Goal: Task Accomplishment & Management: Manage account settings

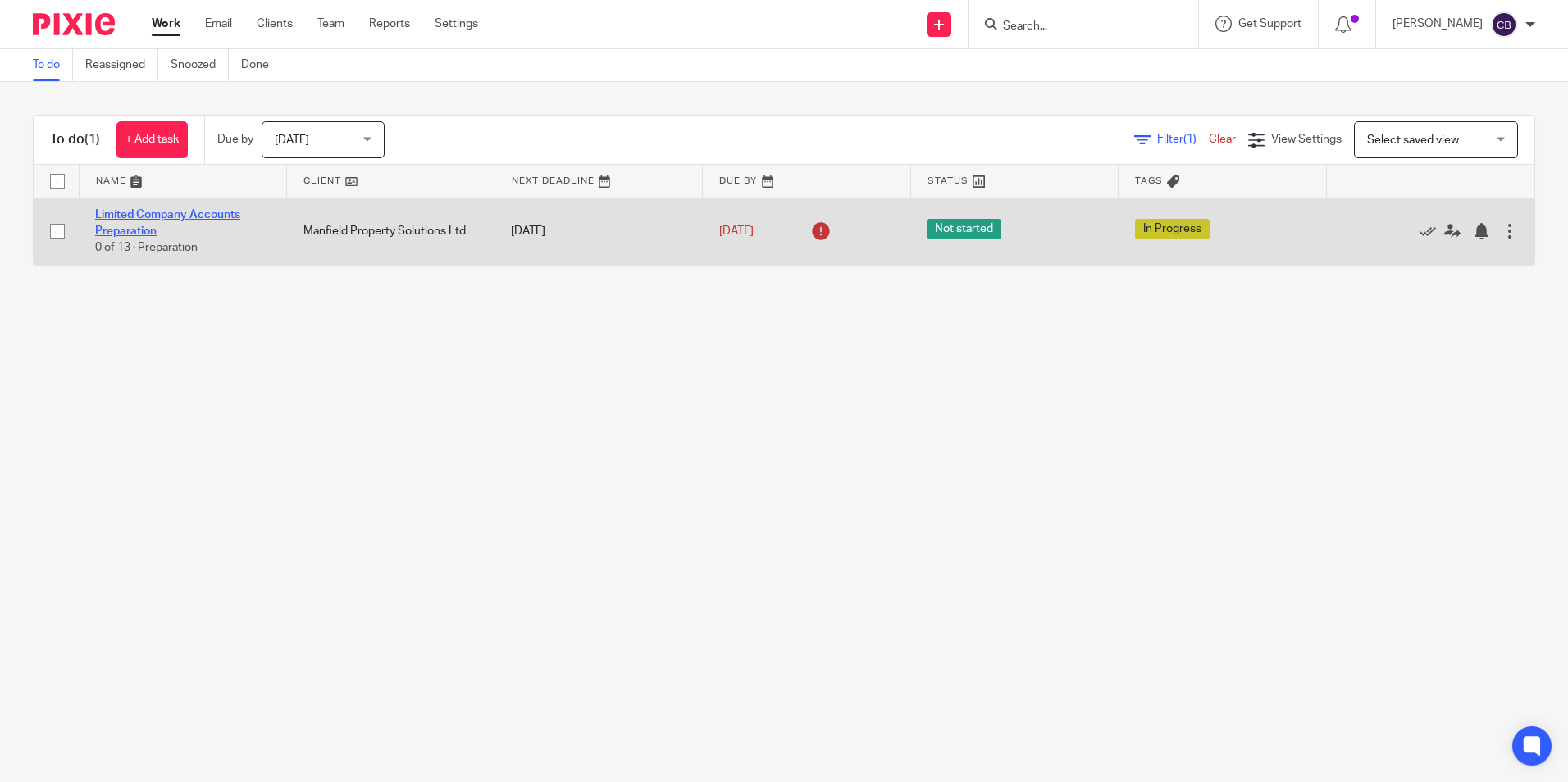
click at [139, 232] on link "Limited Company Accounts Preparation" at bounding box center [167, 223] width 146 height 28
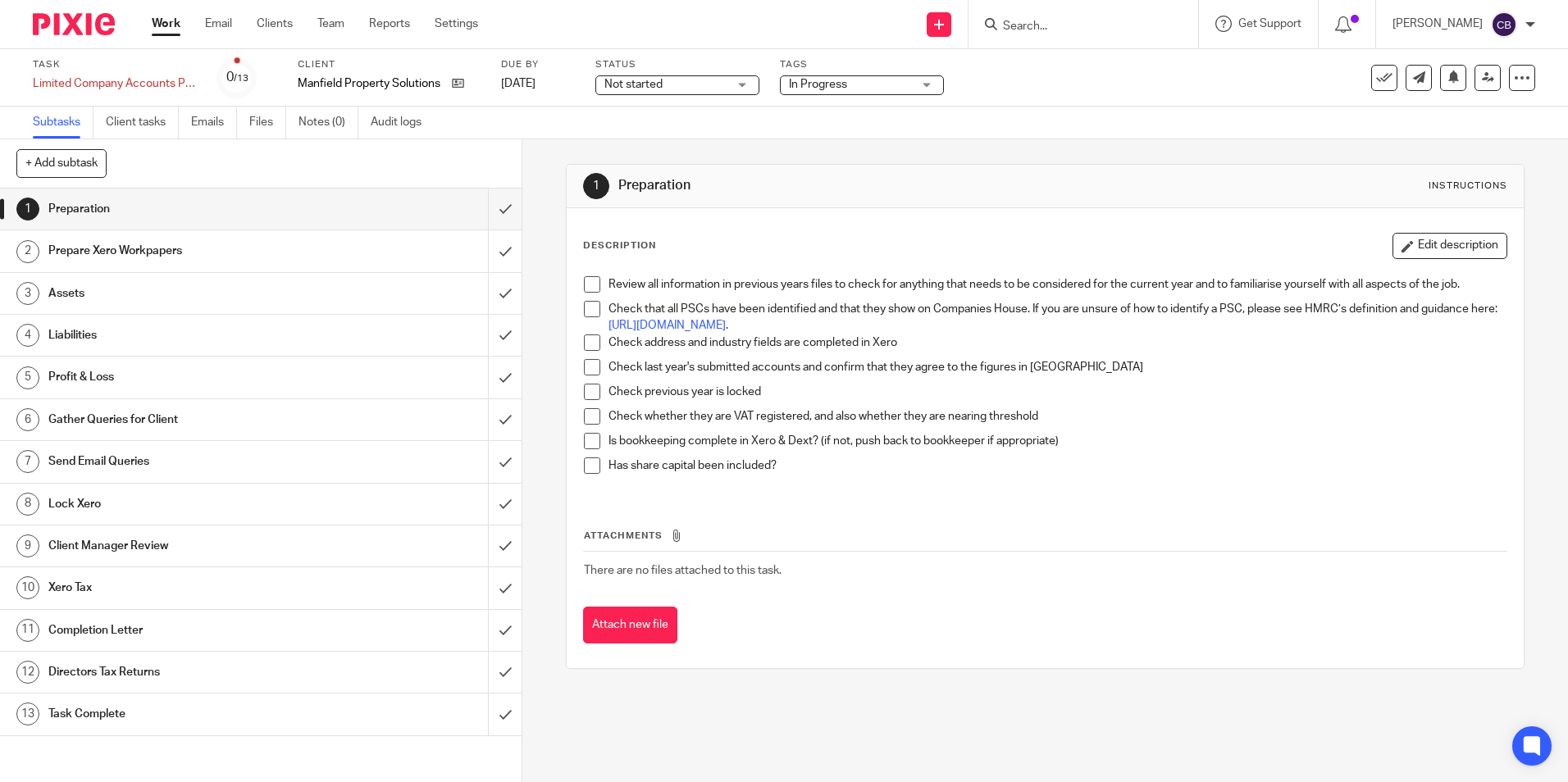
drag, startPoint x: 578, startPoint y: 81, endPoint x: 610, endPoint y: 131, distance: 59.4
click at [575, 81] on link "13 Jun 2025" at bounding box center [538, 83] width 74 height 17
click at [548, 233] on div "1 Preparation Instructions Description Edit description Review all information …" at bounding box center [1045, 461] width 1045 height 643
drag, startPoint x: 630, startPoint y: 88, endPoint x: 641, endPoint y: 94, distance: 12.5
click at [634, 88] on span "Not started" at bounding box center [634, 85] width 58 height 12
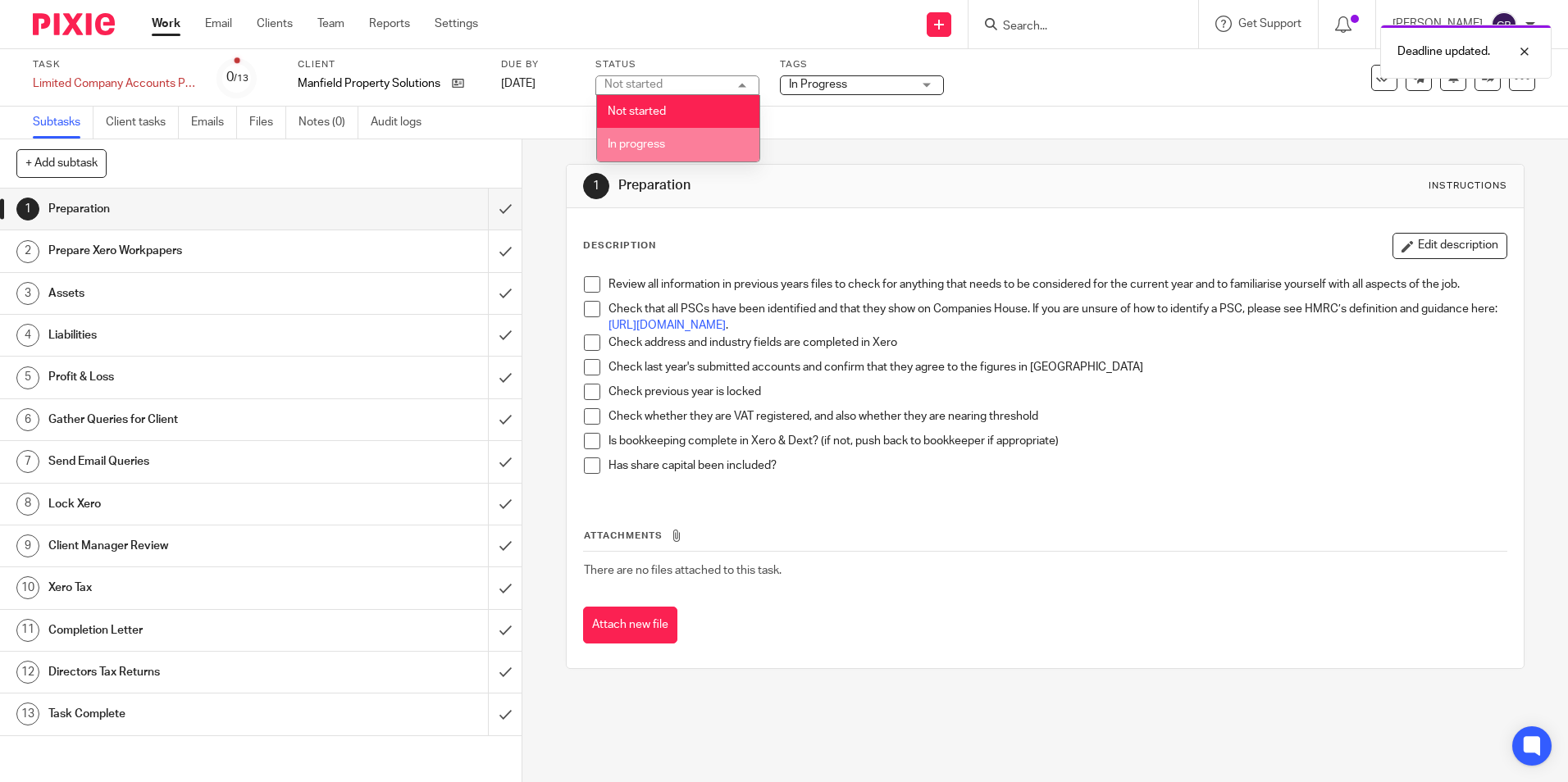
click at [648, 136] on li "In progress" at bounding box center [678, 145] width 162 height 34
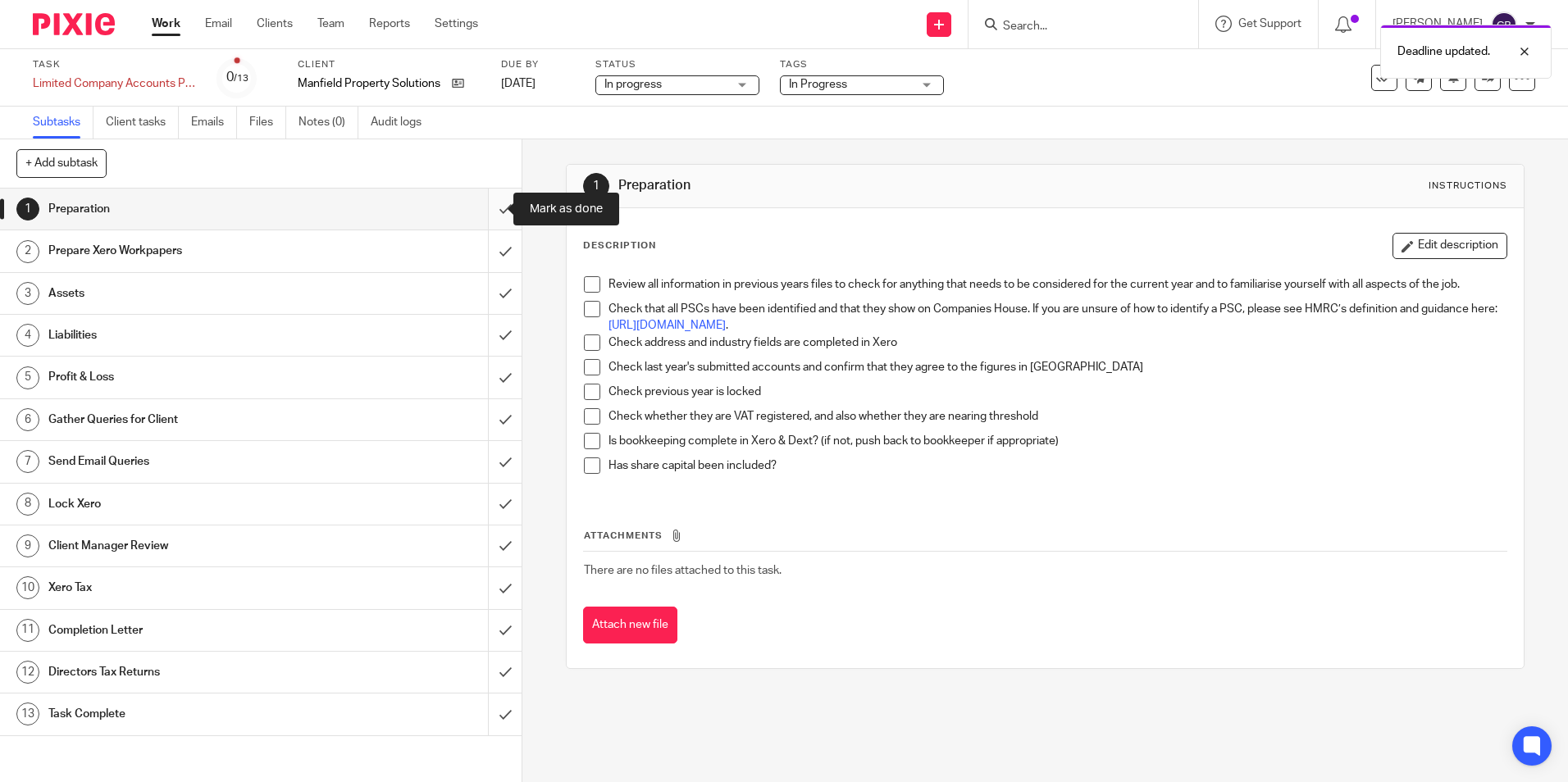
click at [486, 204] on input "submit" at bounding box center [260, 209] width 522 height 41
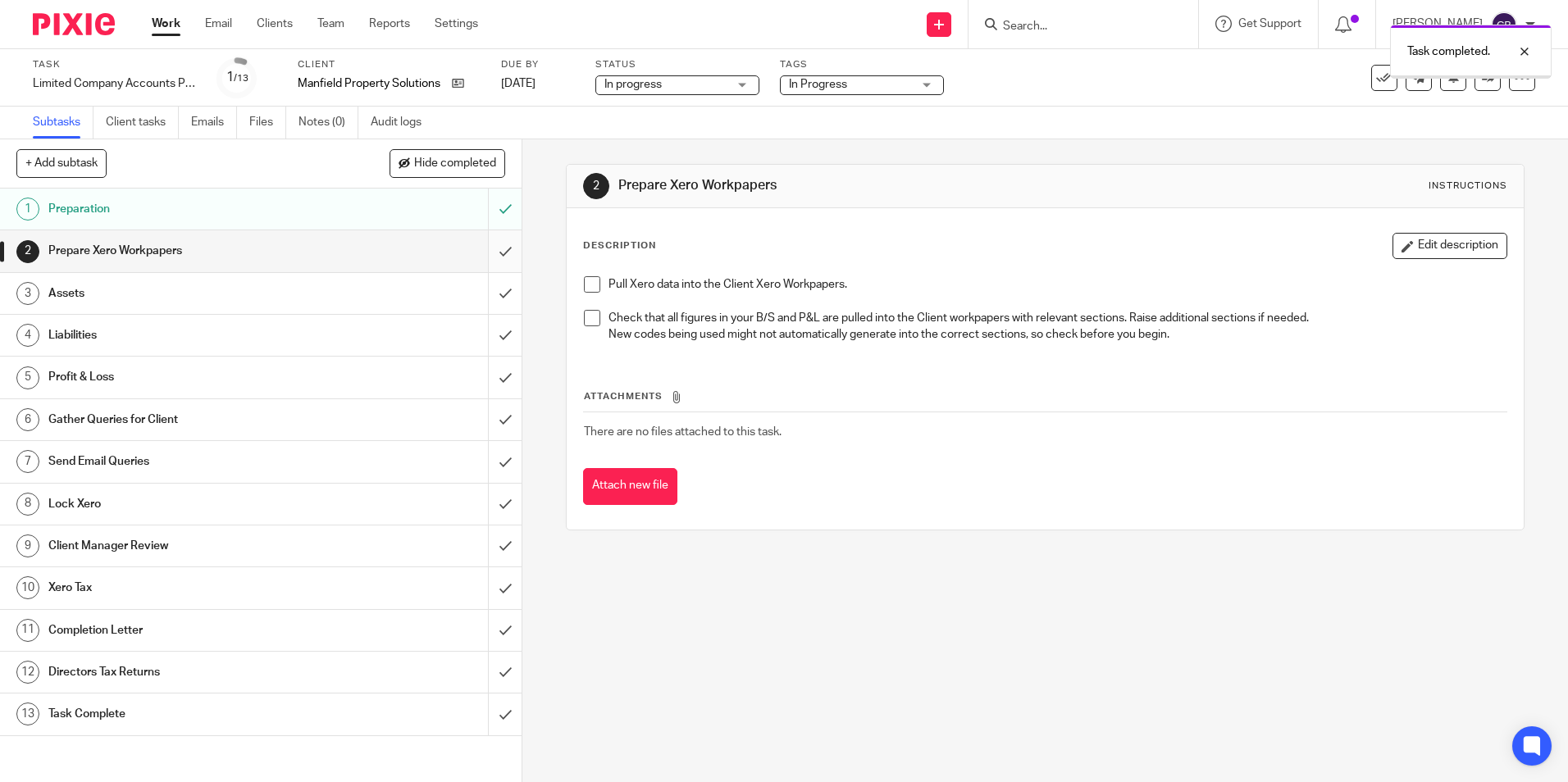
click at [473, 251] on input "submit" at bounding box center [260, 250] width 522 height 41
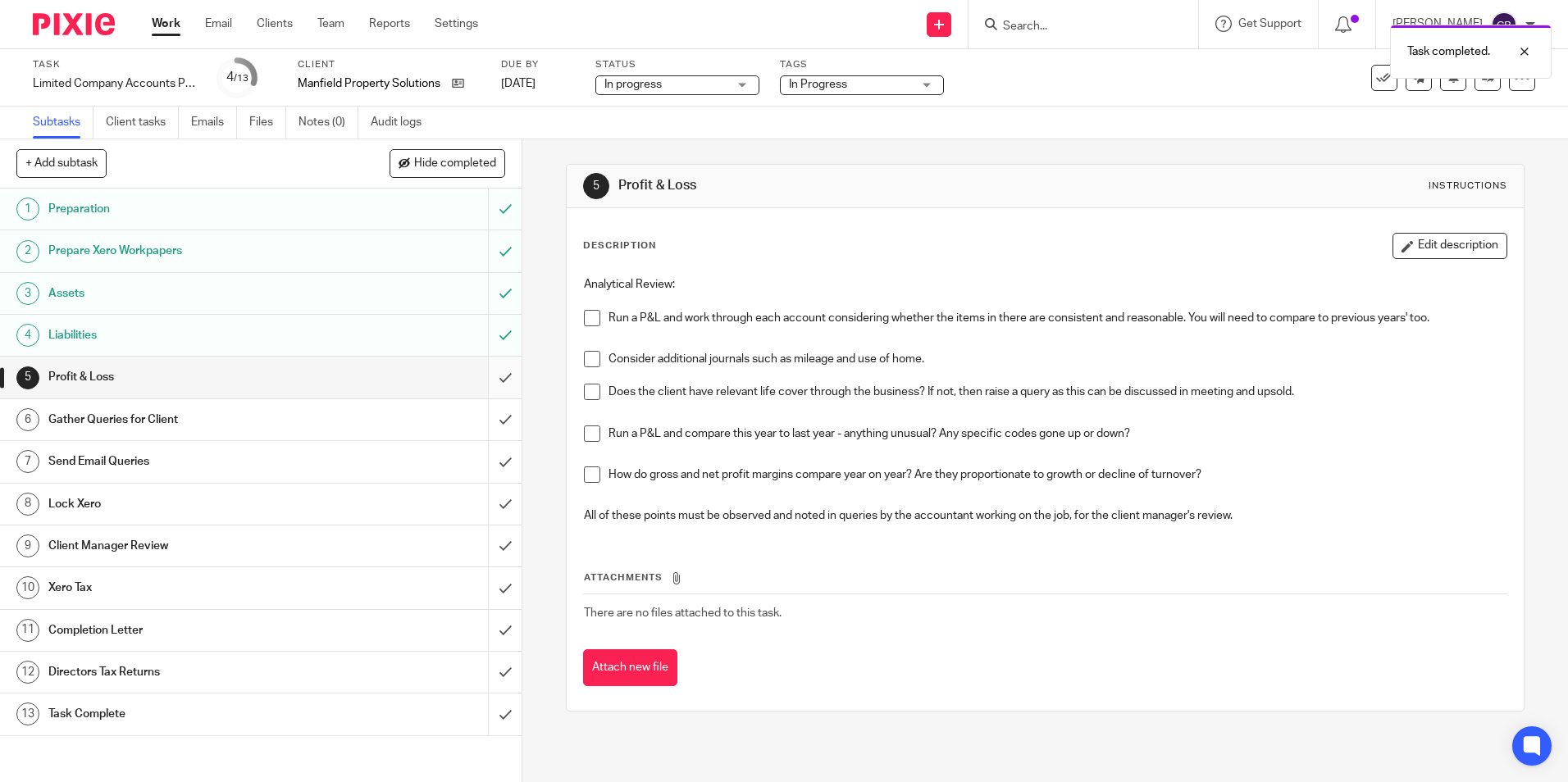
drag, startPoint x: 486, startPoint y: 369, endPoint x: 489, endPoint y: 391, distance: 22.2
click at [487, 369] on input "submit" at bounding box center [260, 376] width 522 height 41
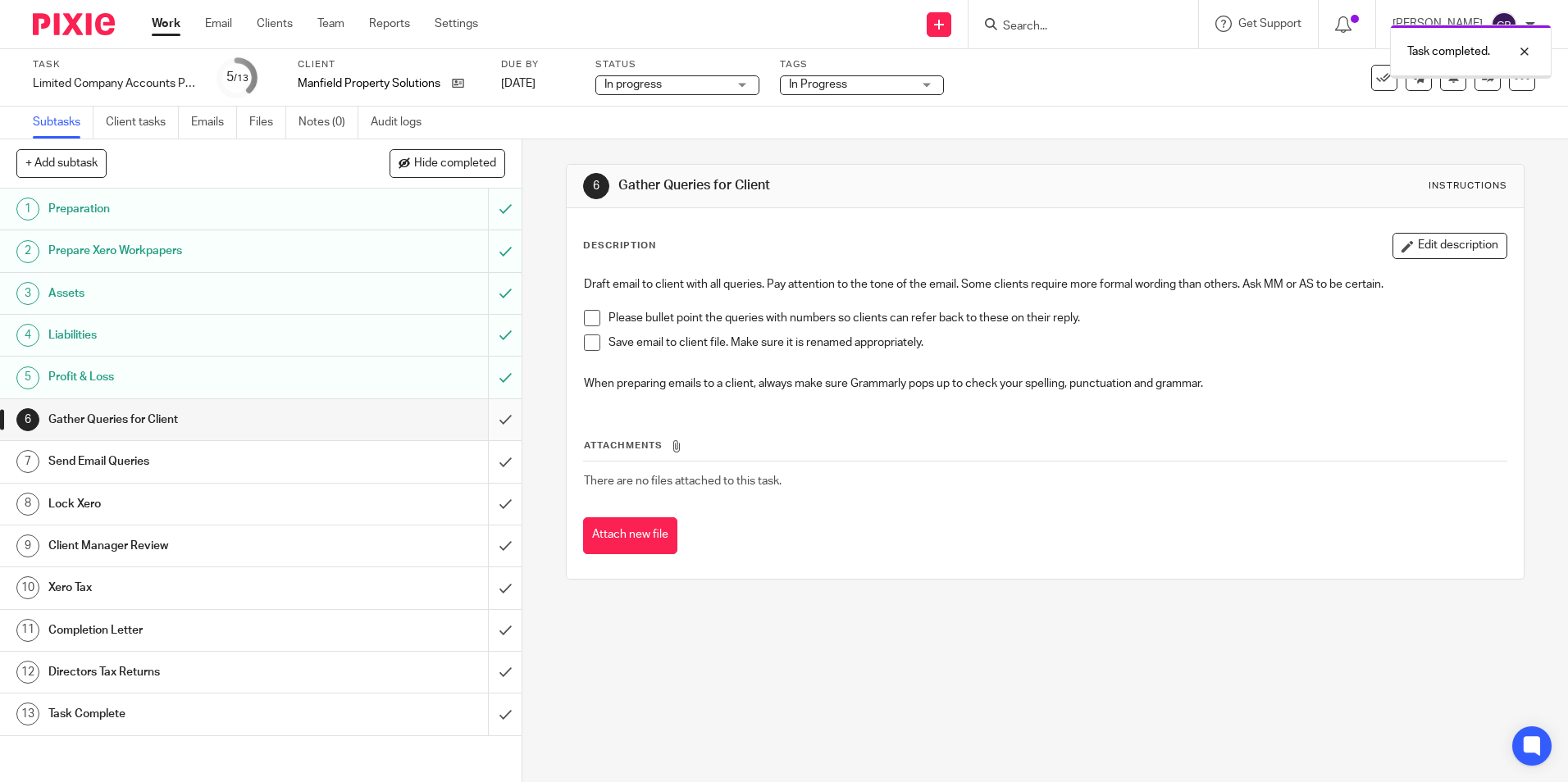
drag, startPoint x: 0, startPoint y: 0, endPoint x: 487, endPoint y: 414, distance: 639.2
click at [486, 410] on input "submit" at bounding box center [260, 420] width 522 height 41
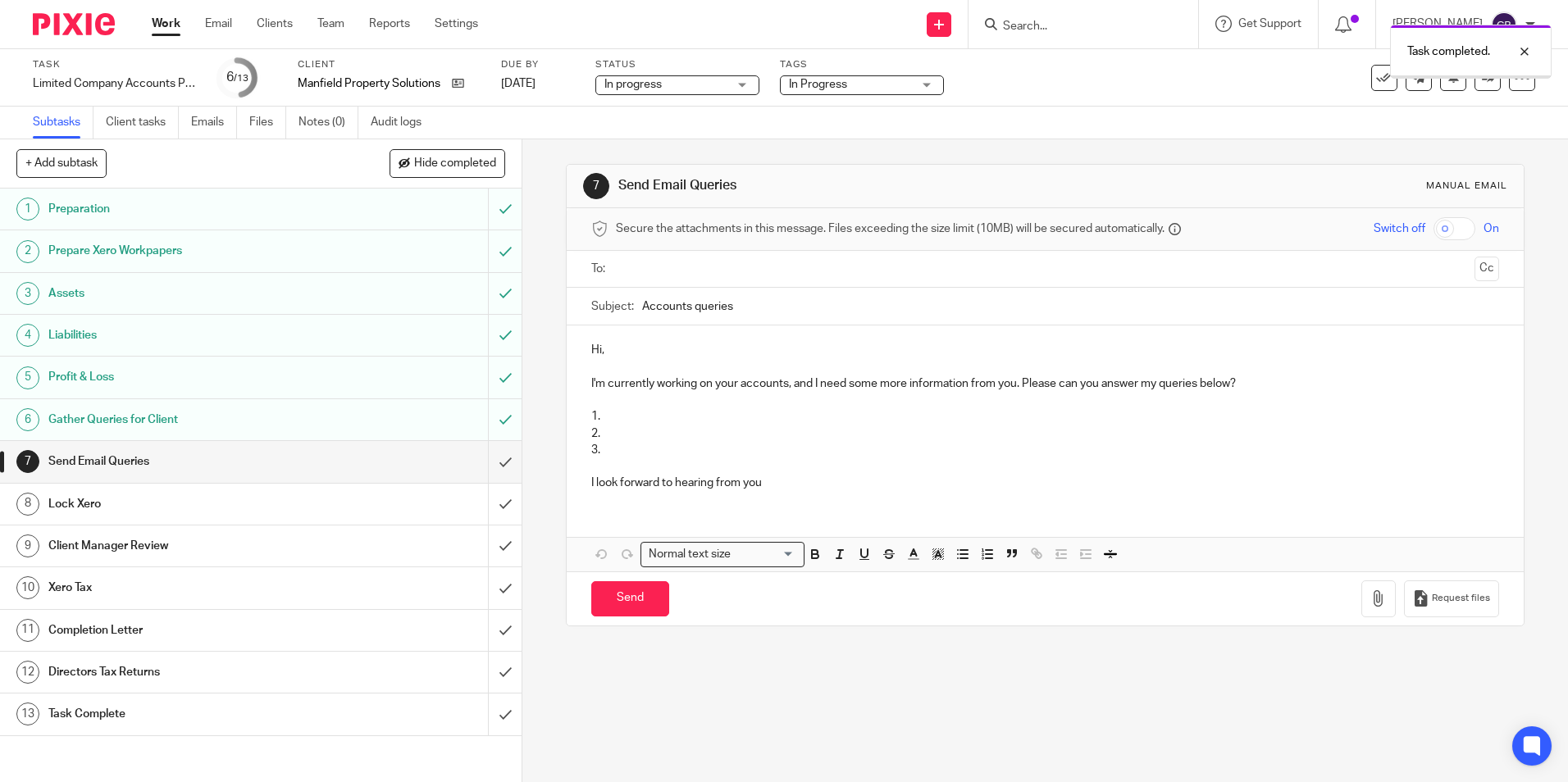
click at [494, 462] on input "submit" at bounding box center [260, 461] width 522 height 41
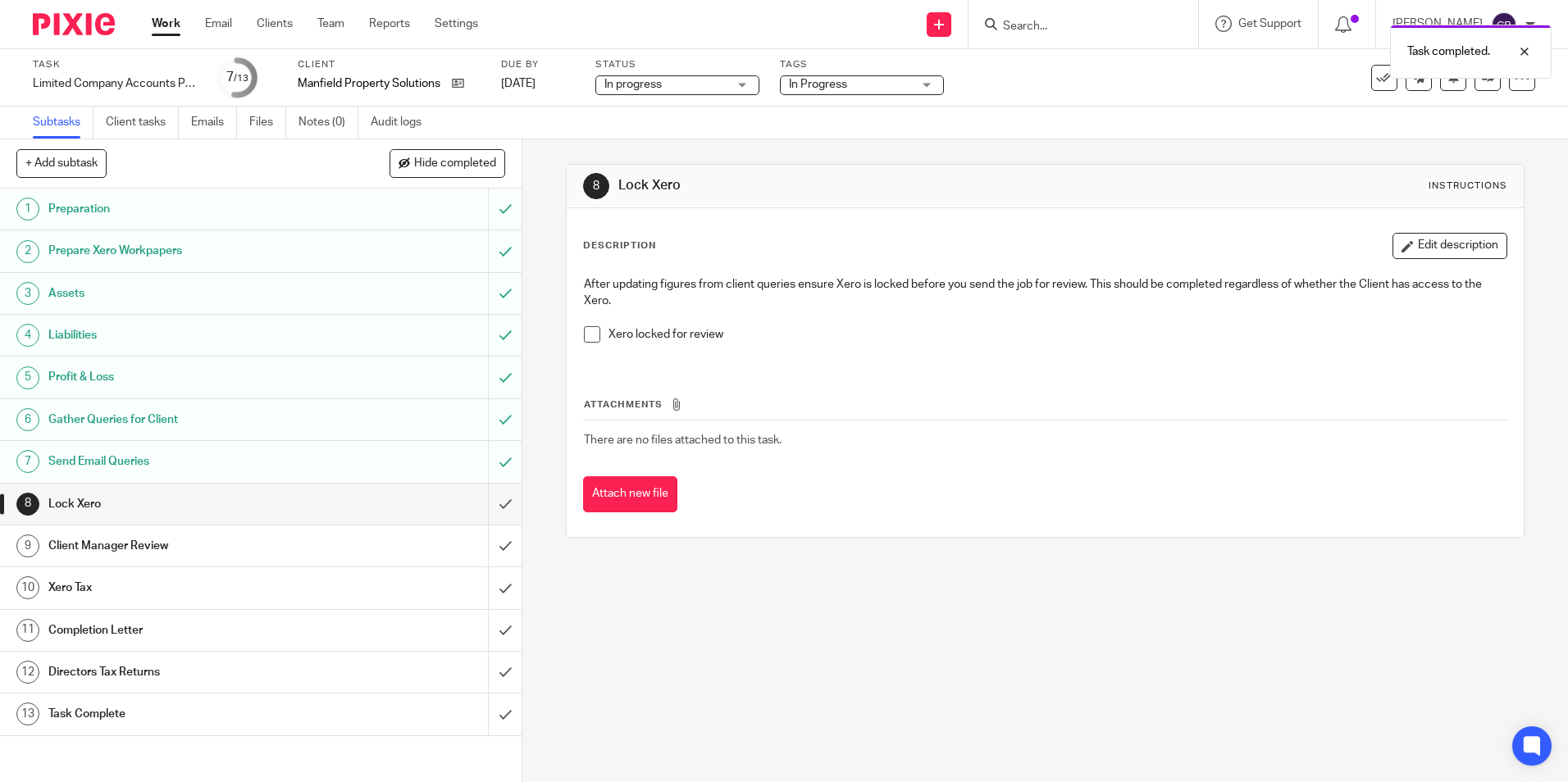
drag, startPoint x: 635, startPoint y: 129, endPoint x: 579, endPoint y: 117, distance: 57.3
click at [634, 129] on div "Subtasks Client tasks Emails Files Notes (0) Audit logs" at bounding box center [784, 123] width 1568 height 33
drag, startPoint x: 539, startPoint y: 216, endPoint x: 524, endPoint y: 212, distance: 15.5
click at [539, 215] on div "8 Lock Xero Instructions Description Edit description After updating figures fr…" at bounding box center [1045, 461] width 1045 height 643
click at [512, 179] on div "+ Add subtask Hide completed Cancel + Add 1 Preparation 2 Prepare Xero Workpape…" at bounding box center [784, 461] width 1568 height 643
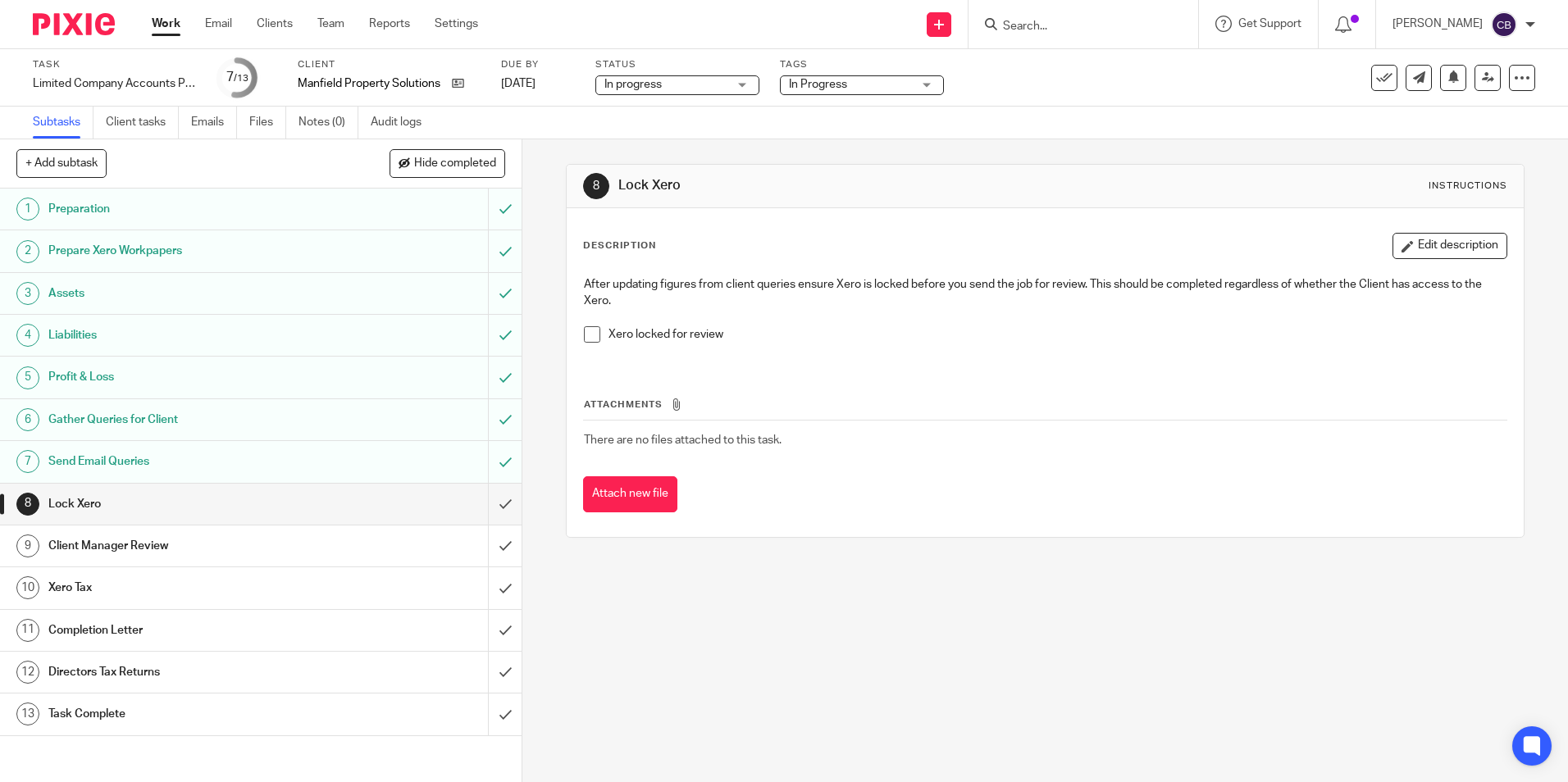
click at [150, 27] on div "Work Email Clients Team Reports Settings Work Email Clients Team Reports Settin…" at bounding box center [319, 24] width 367 height 49
click at [179, 25] on link "Work" at bounding box center [165, 24] width 29 height 17
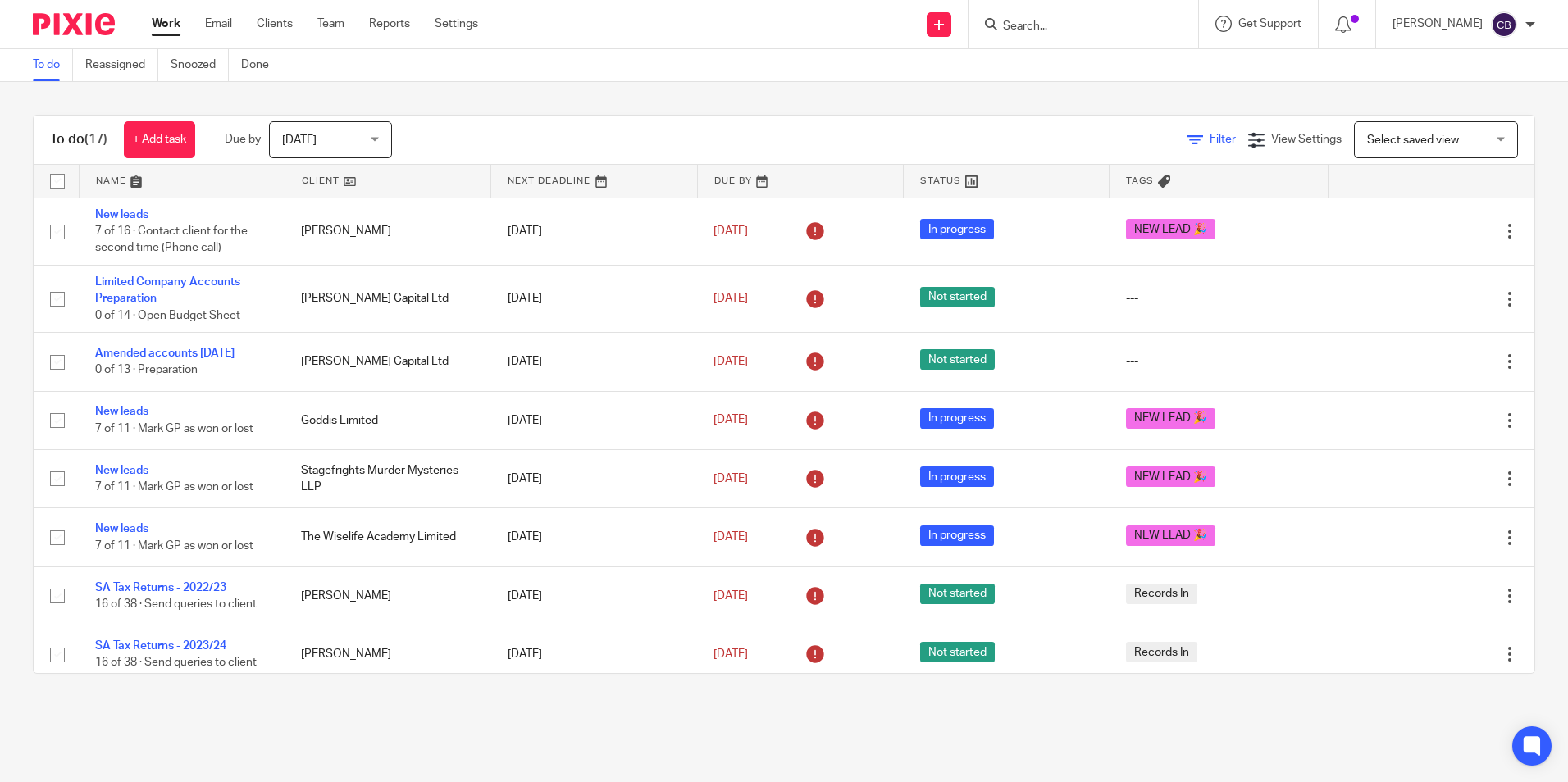
click at [1210, 143] on span "Filter" at bounding box center [1223, 140] width 27 height 12
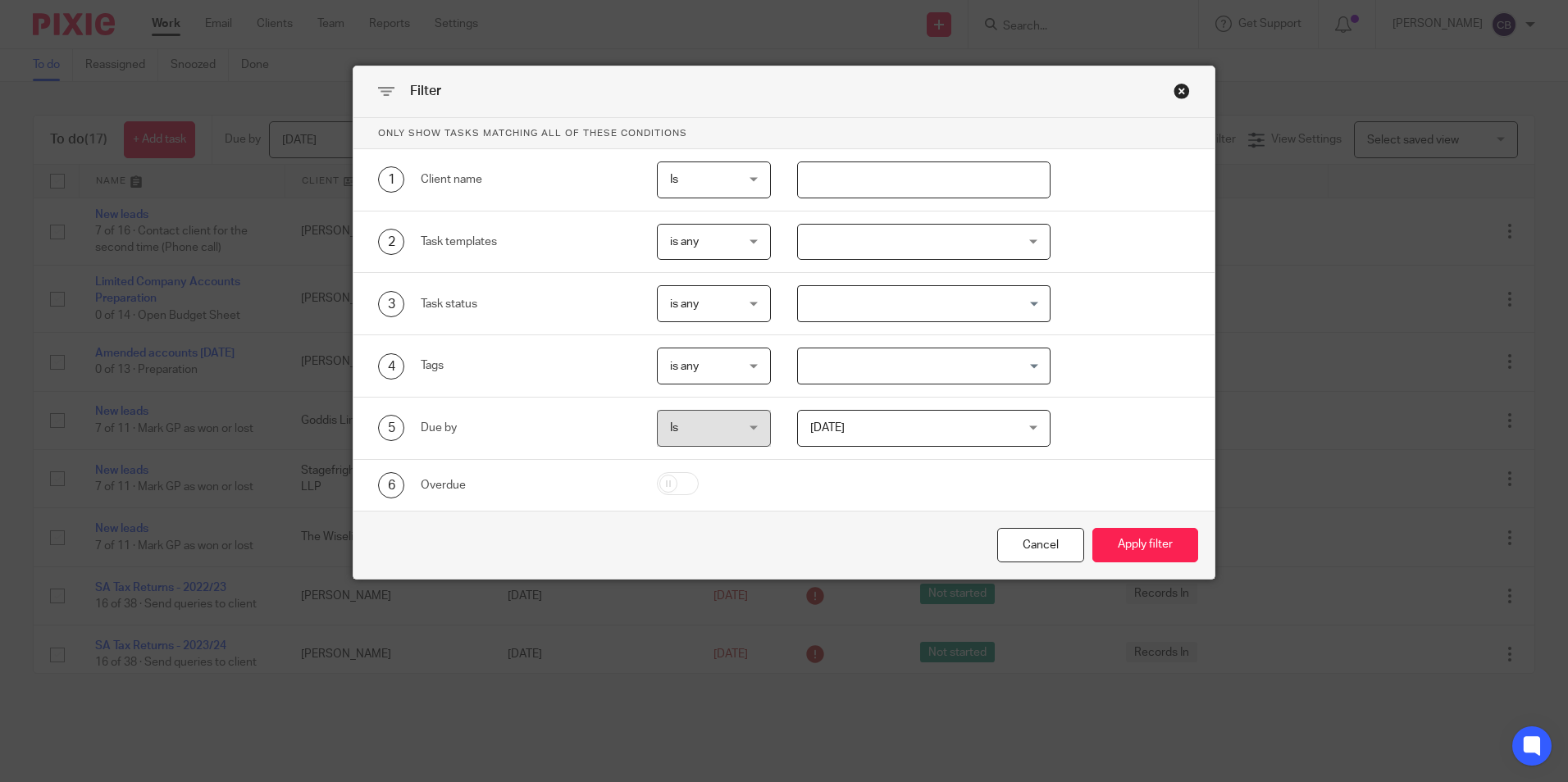
click at [911, 168] on input "text" at bounding box center [924, 179] width 253 height 37
type input "hibble"
click at [1093, 529] on button "Apply filter" at bounding box center [1145, 546] width 106 height 36
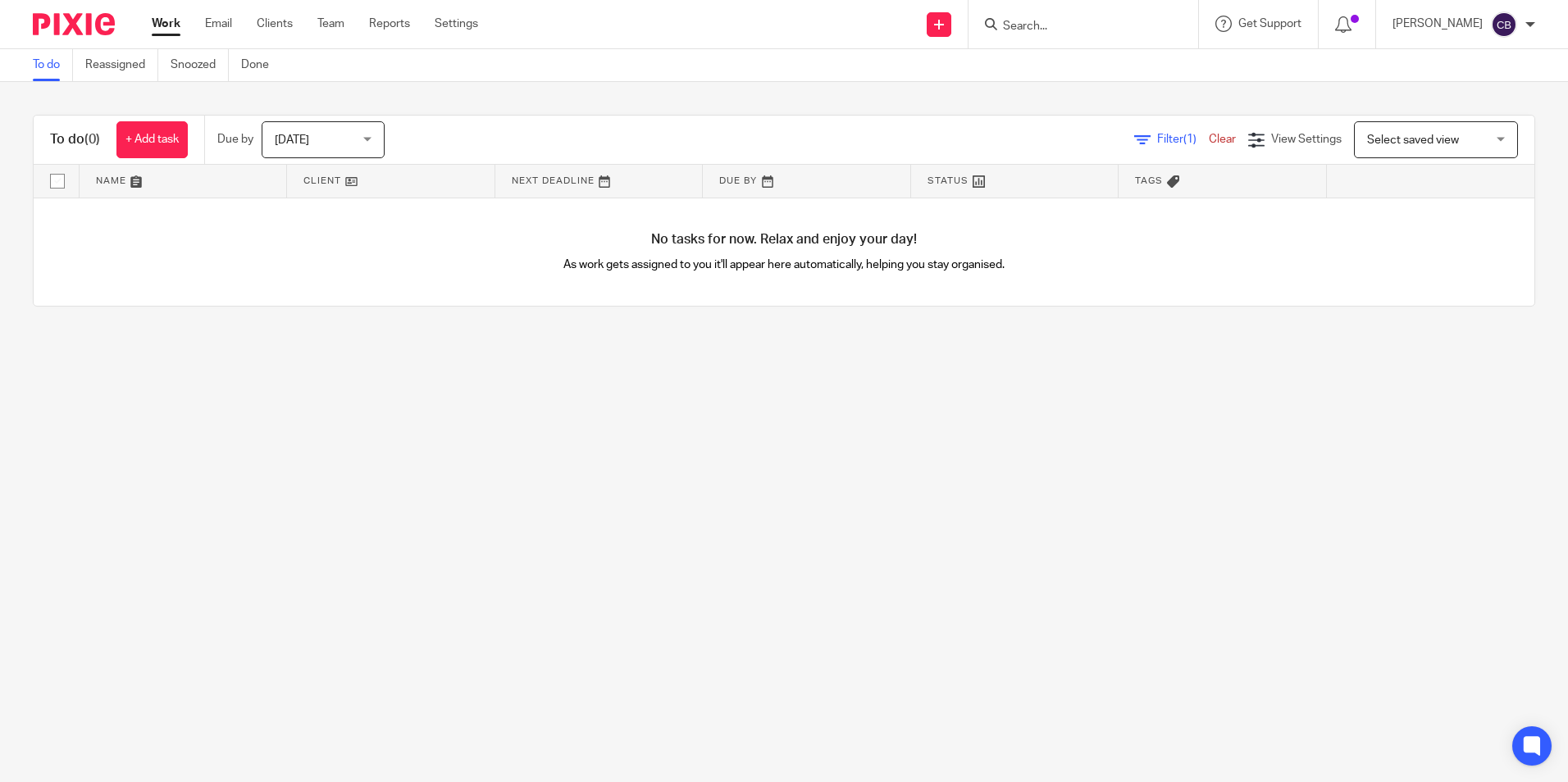
drag, startPoint x: 492, startPoint y: 457, endPoint x: 449, endPoint y: 381, distance: 87.3
click at [480, 440] on main "To do Reassigned Snoozed Done To do (0) + Add task Due by [DATE] [DATE] [DATE] …" at bounding box center [784, 391] width 1568 height 782
drag, startPoint x: 321, startPoint y: 144, endPoint x: 323, endPoint y: 224, distance: 80.0
click at [321, 143] on span "[DATE]" at bounding box center [319, 139] width 87 height 35
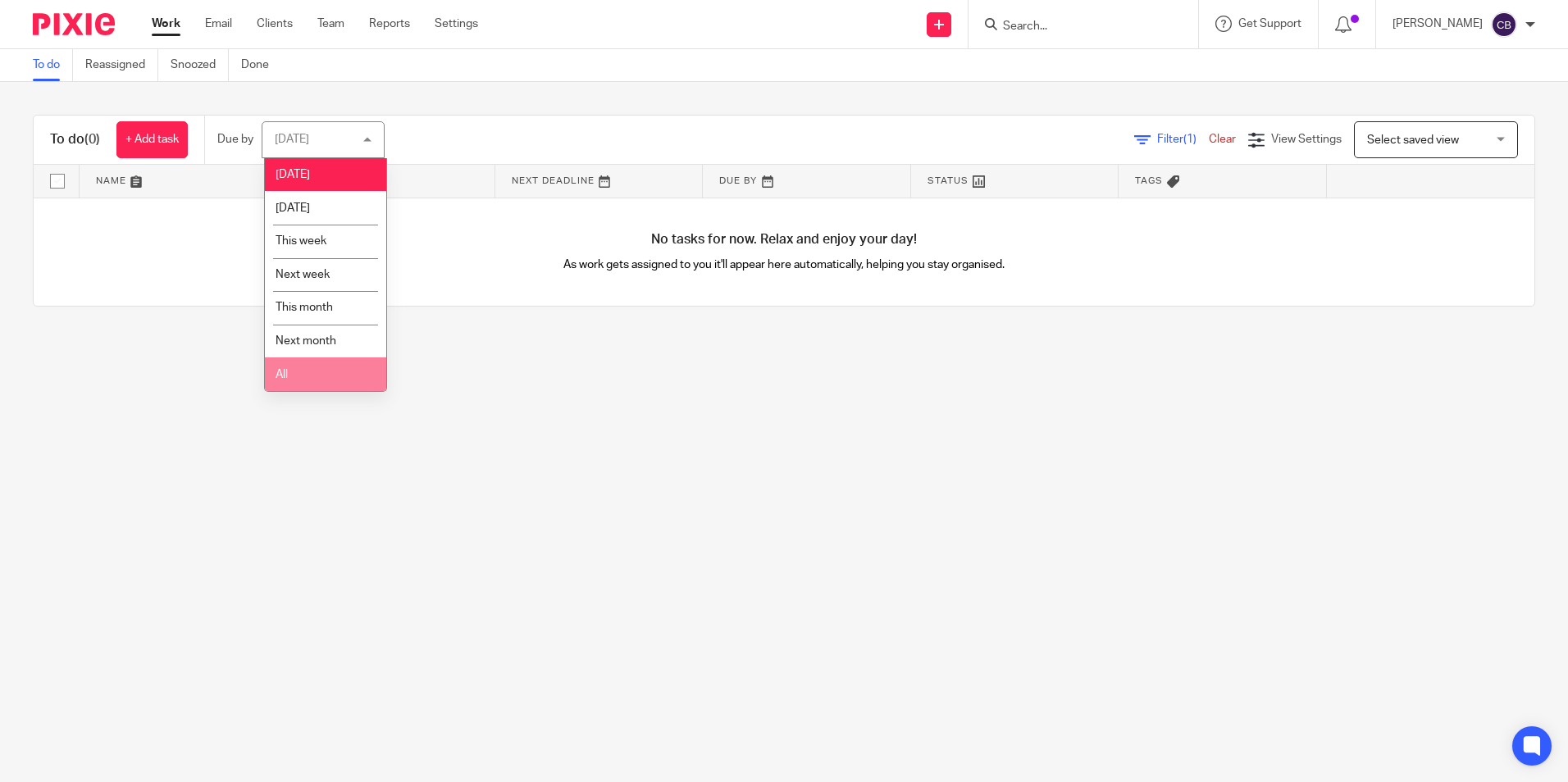
click at [317, 367] on li "All" at bounding box center [326, 374] width 122 height 34
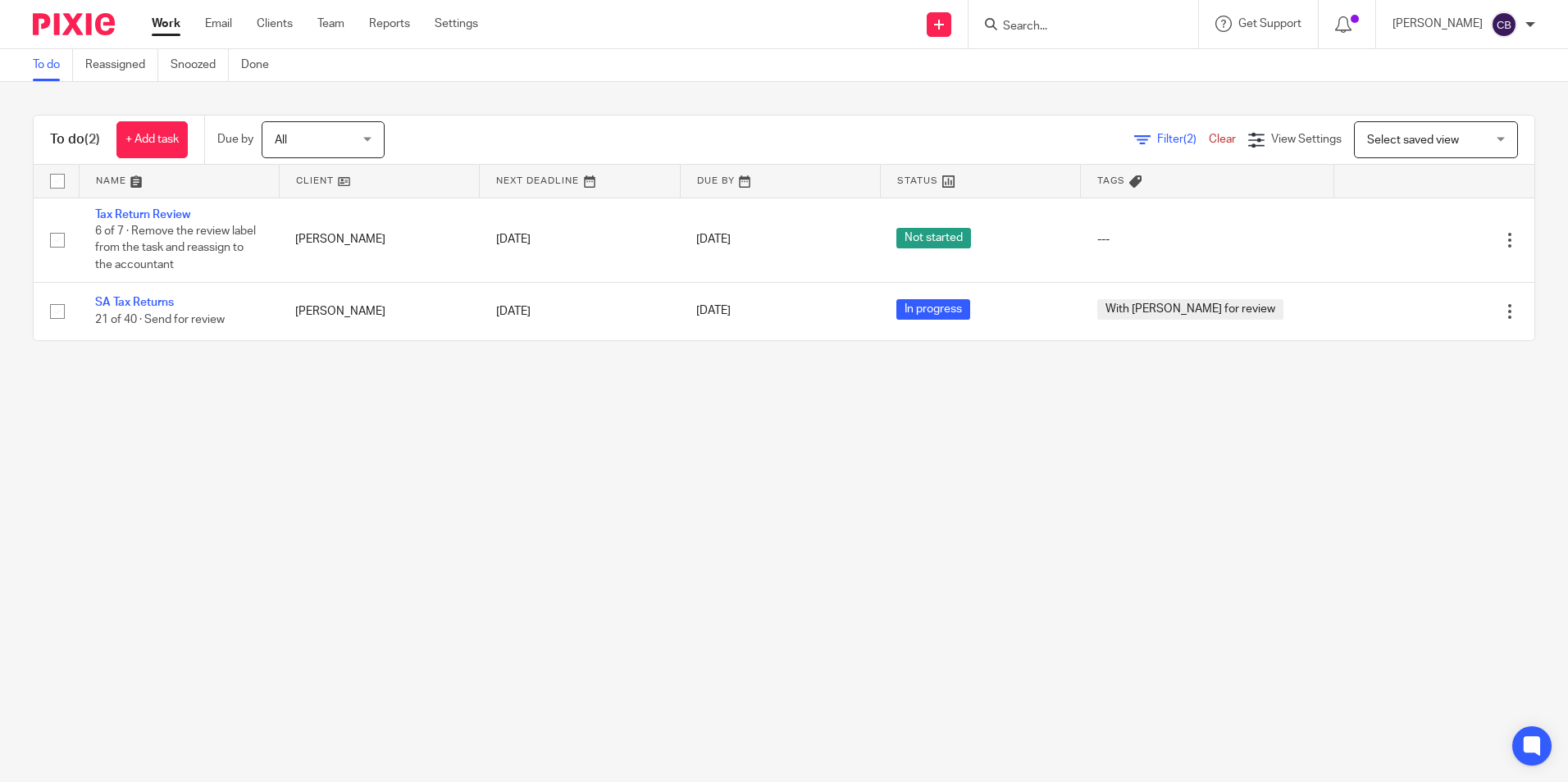
drag, startPoint x: 567, startPoint y: 373, endPoint x: 507, endPoint y: 400, distance: 65.8
click at [566, 374] on main "To do Reassigned Snoozed Done To do (2) + Add task Due by All All [DATE] [DATE]…" at bounding box center [784, 391] width 1568 height 782
click at [502, 403] on main "To do Reassigned Snoozed Done To do (2) + Add task Due by All All Today Tomorro…" at bounding box center [784, 391] width 1568 height 782
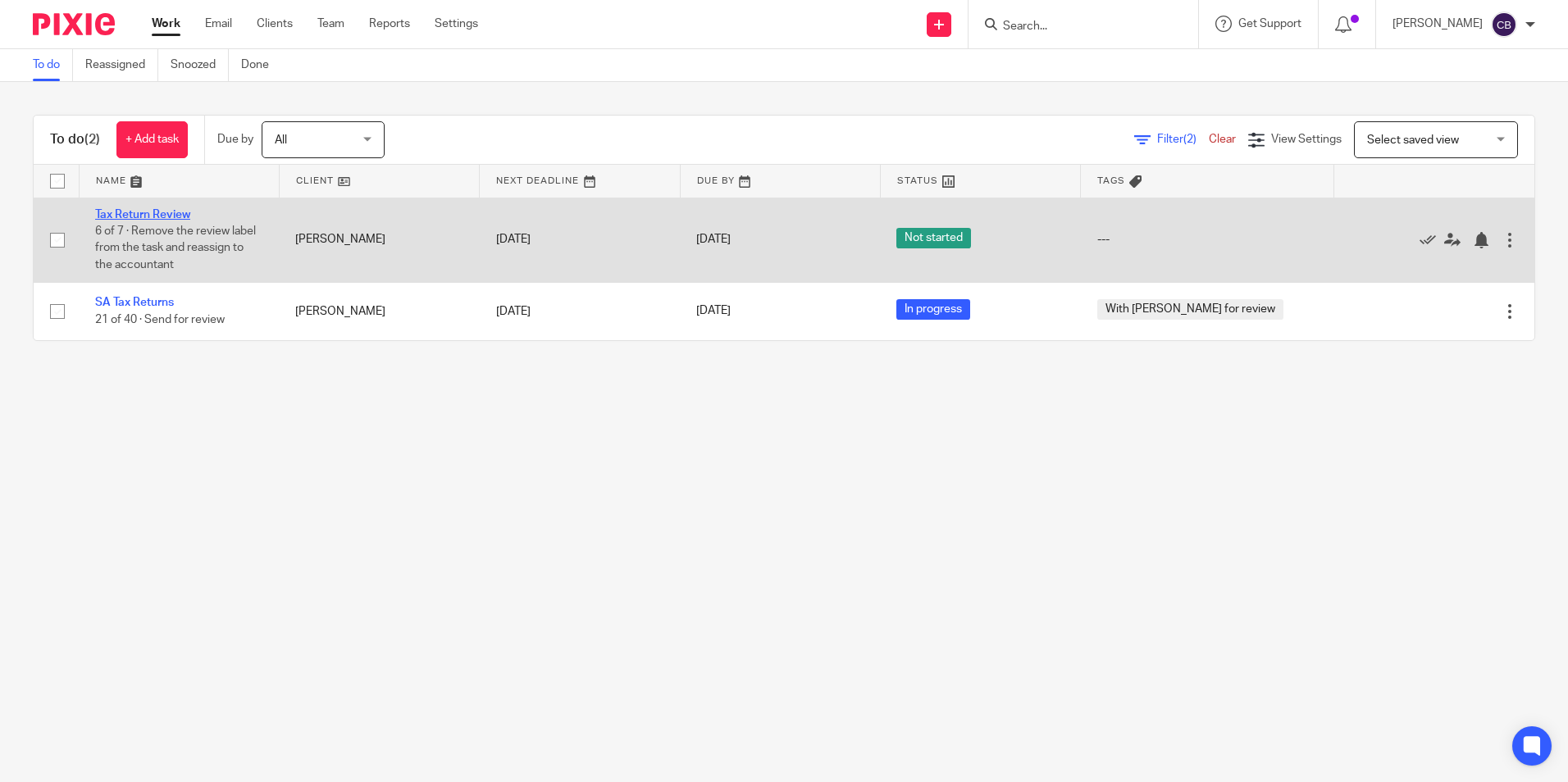
click at [157, 216] on link "Tax Return Review" at bounding box center [143, 215] width 95 height 12
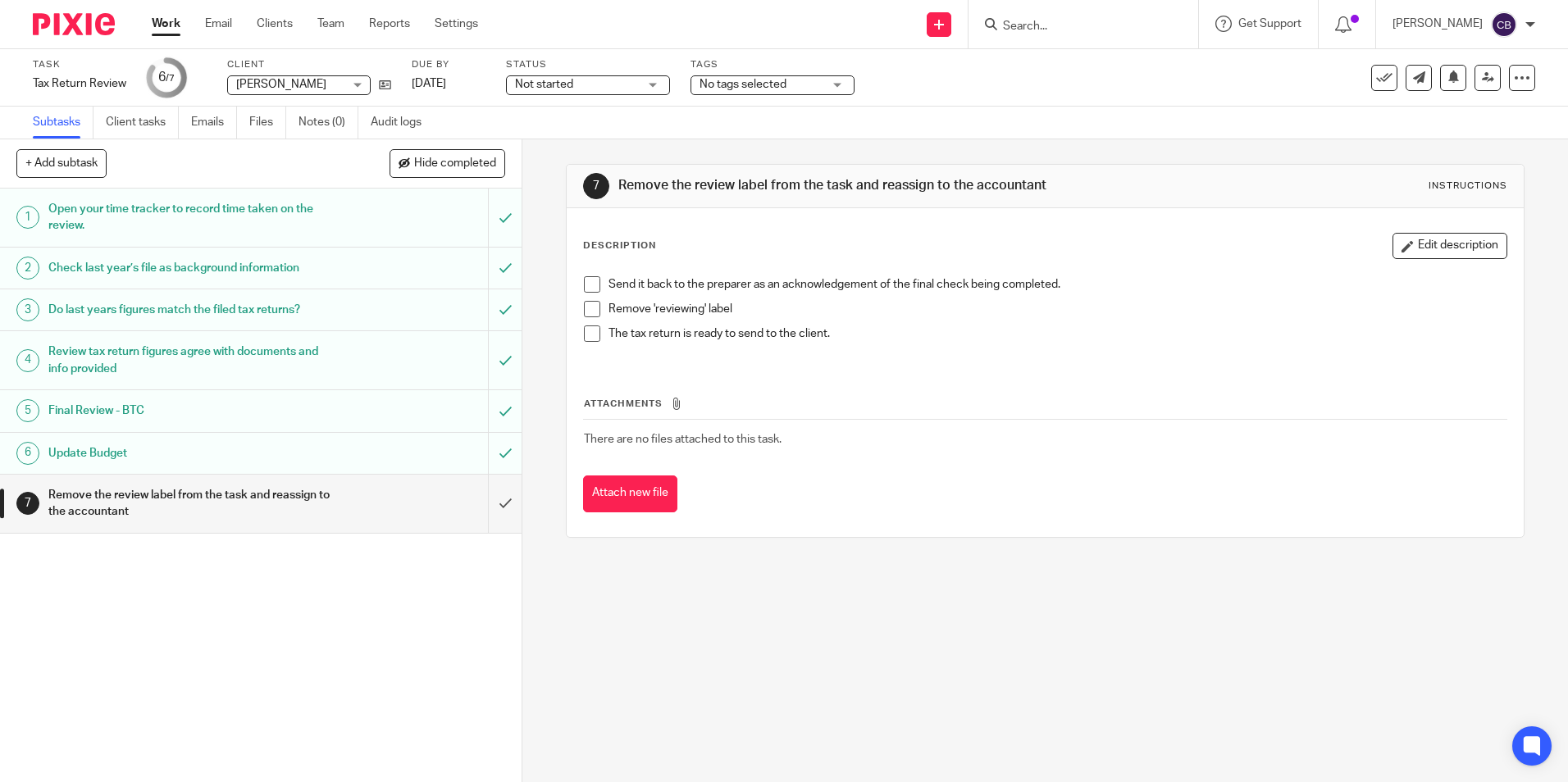
drag, startPoint x: 844, startPoint y: 601, endPoint x: 447, endPoint y: 199, distance: 565.0
click at [840, 599] on div "7 Remove the review label from the task and reassign to the accountant Instruct…" at bounding box center [1045, 461] width 1045 height 643
click at [485, 492] on input "submit" at bounding box center [260, 504] width 522 height 58
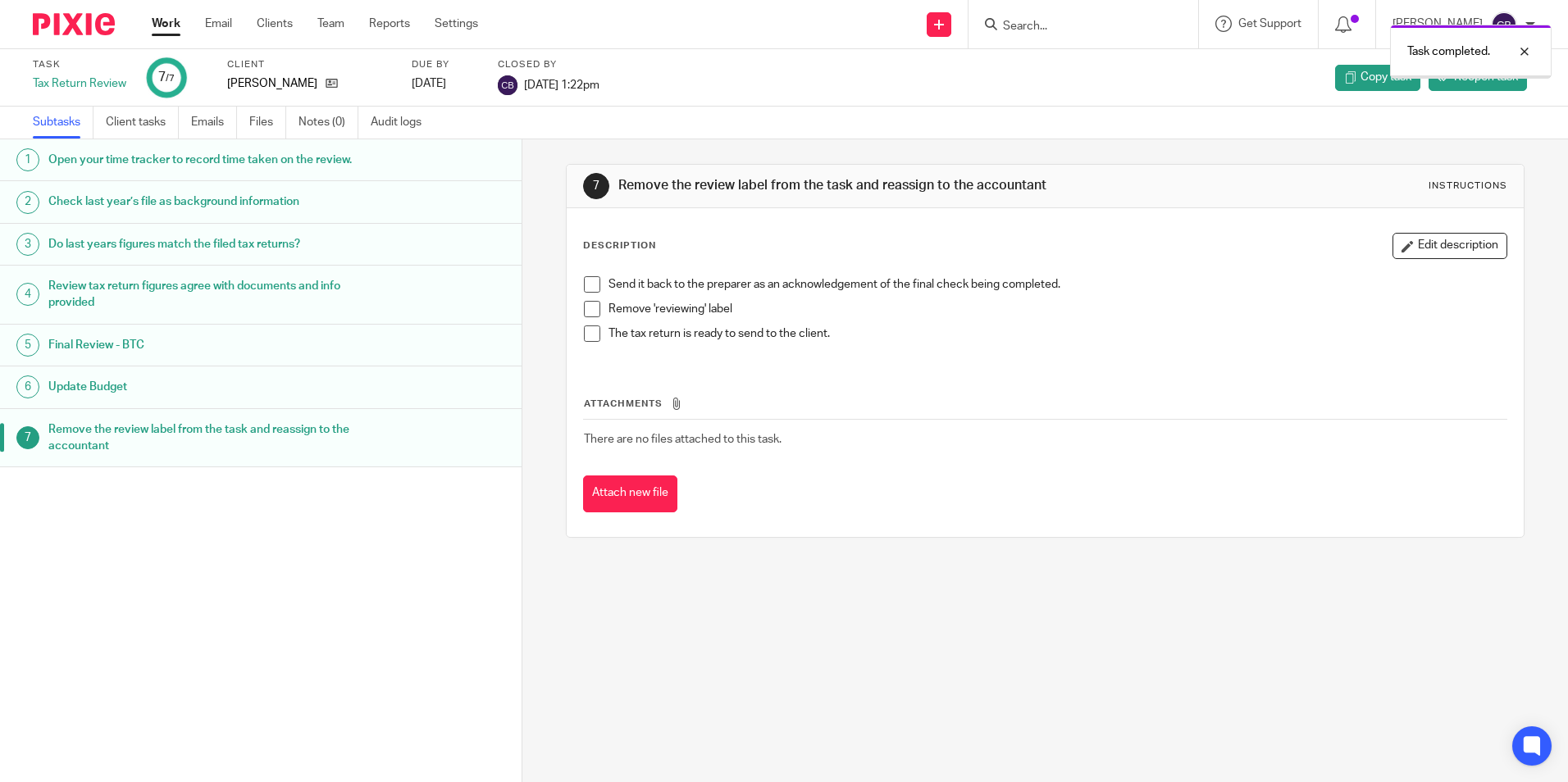
click at [177, 11] on div "Work Email Clients Team Reports Settings Work Email Clients Team Reports Settin…" at bounding box center [319, 24] width 367 height 49
drag, startPoint x: 177, startPoint y: 16, endPoint x: 270, endPoint y: 27, distance: 93.6
click at [179, 16] on link "Work" at bounding box center [165, 24] width 29 height 17
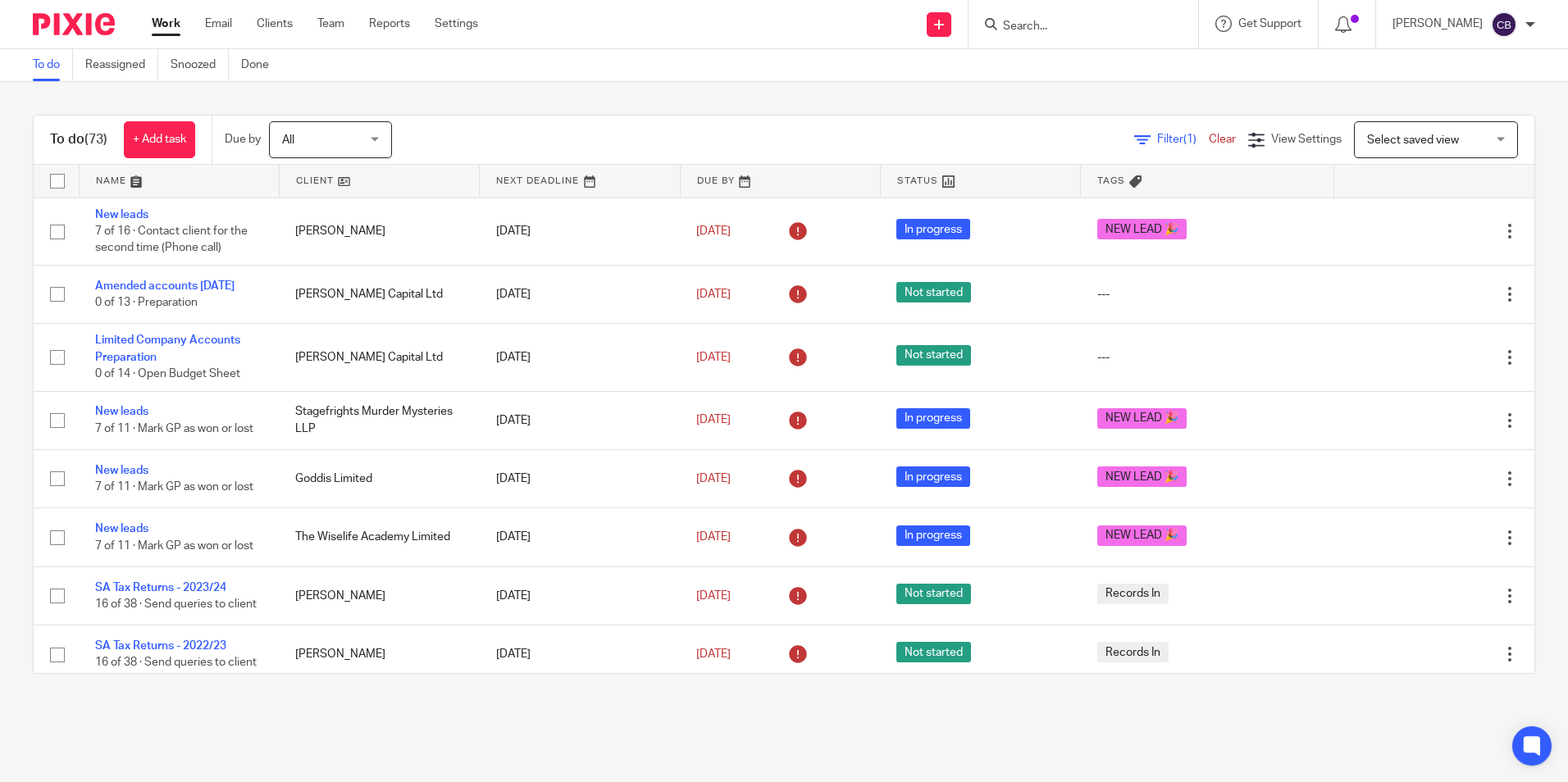
drag, startPoint x: 1153, startPoint y: 142, endPoint x: 927, endPoint y: 180, distance: 229.2
click at [1157, 141] on span "Filter (1)" at bounding box center [1183, 140] width 51 height 12
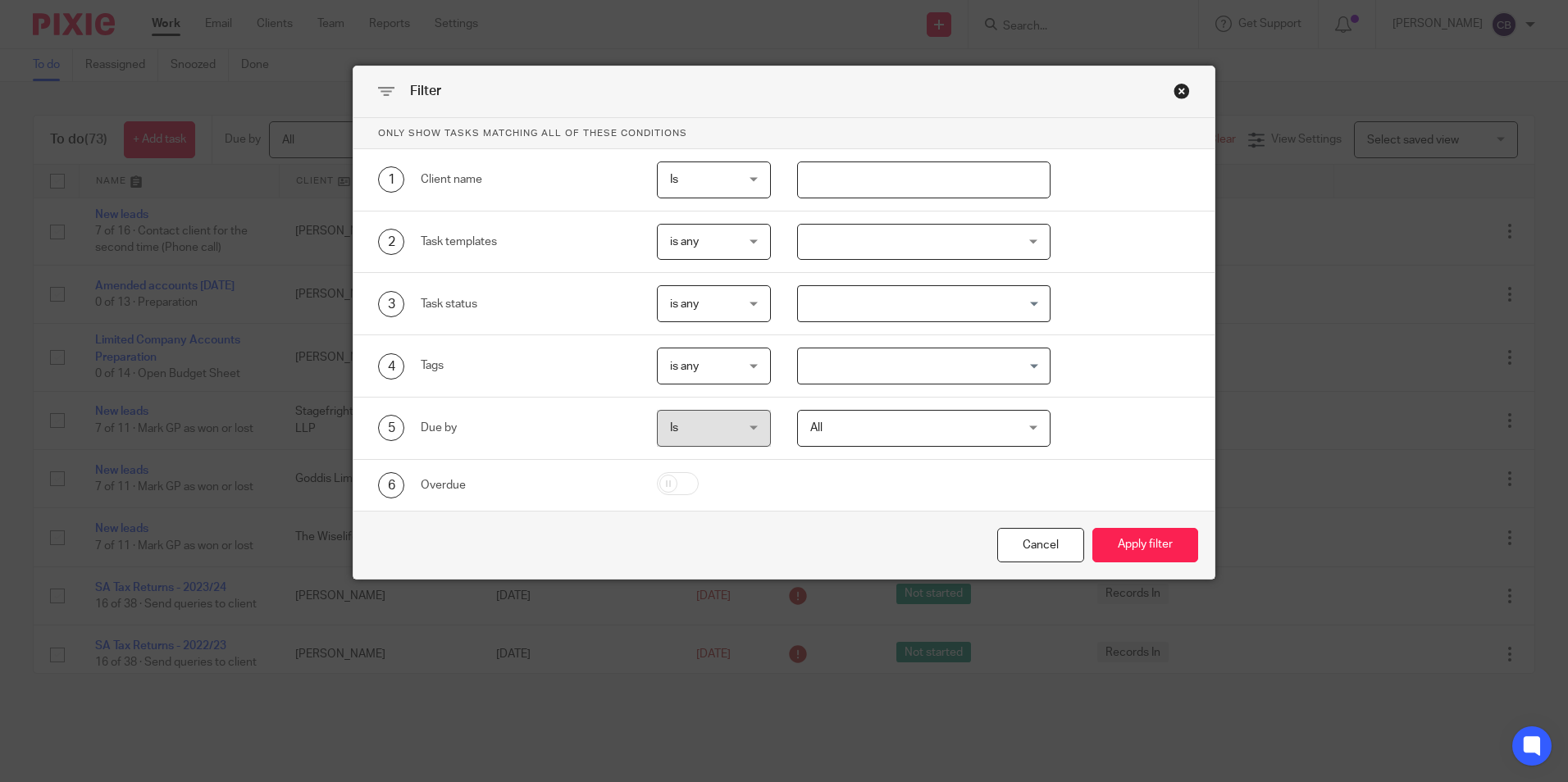
click at [872, 176] on input "text" at bounding box center [924, 179] width 253 height 37
type input "hibble"
click at [1093, 529] on button "Apply filter" at bounding box center [1145, 546] width 106 height 36
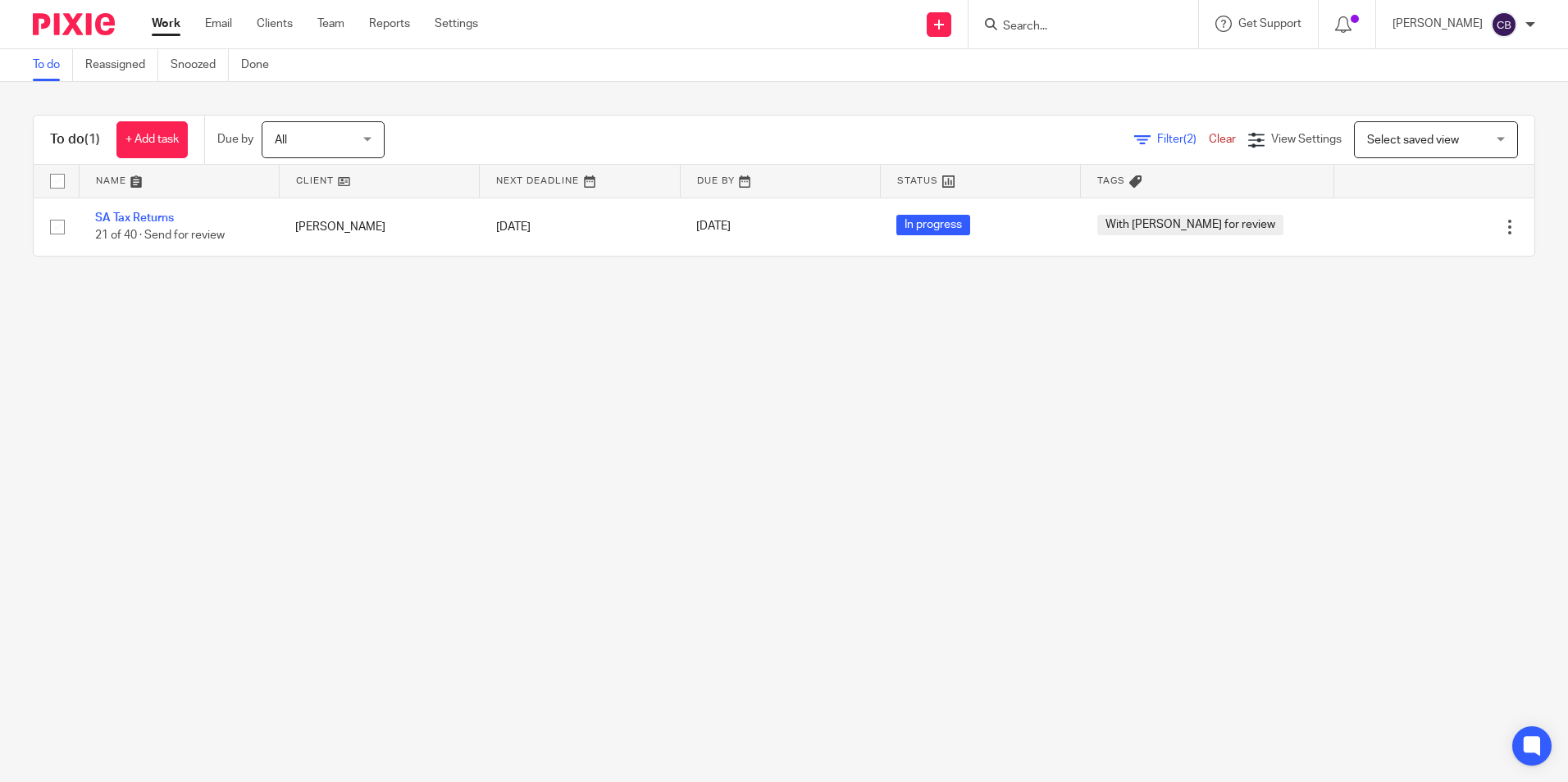
drag, startPoint x: 431, startPoint y: 457, endPoint x: 221, endPoint y: 350, distance: 235.7
click at [381, 433] on main "To do Reassigned Snoozed Done To do (1) + Add task Due by All All Today Tomorro…" at bounding box center [784, 391] width 1568 height 782
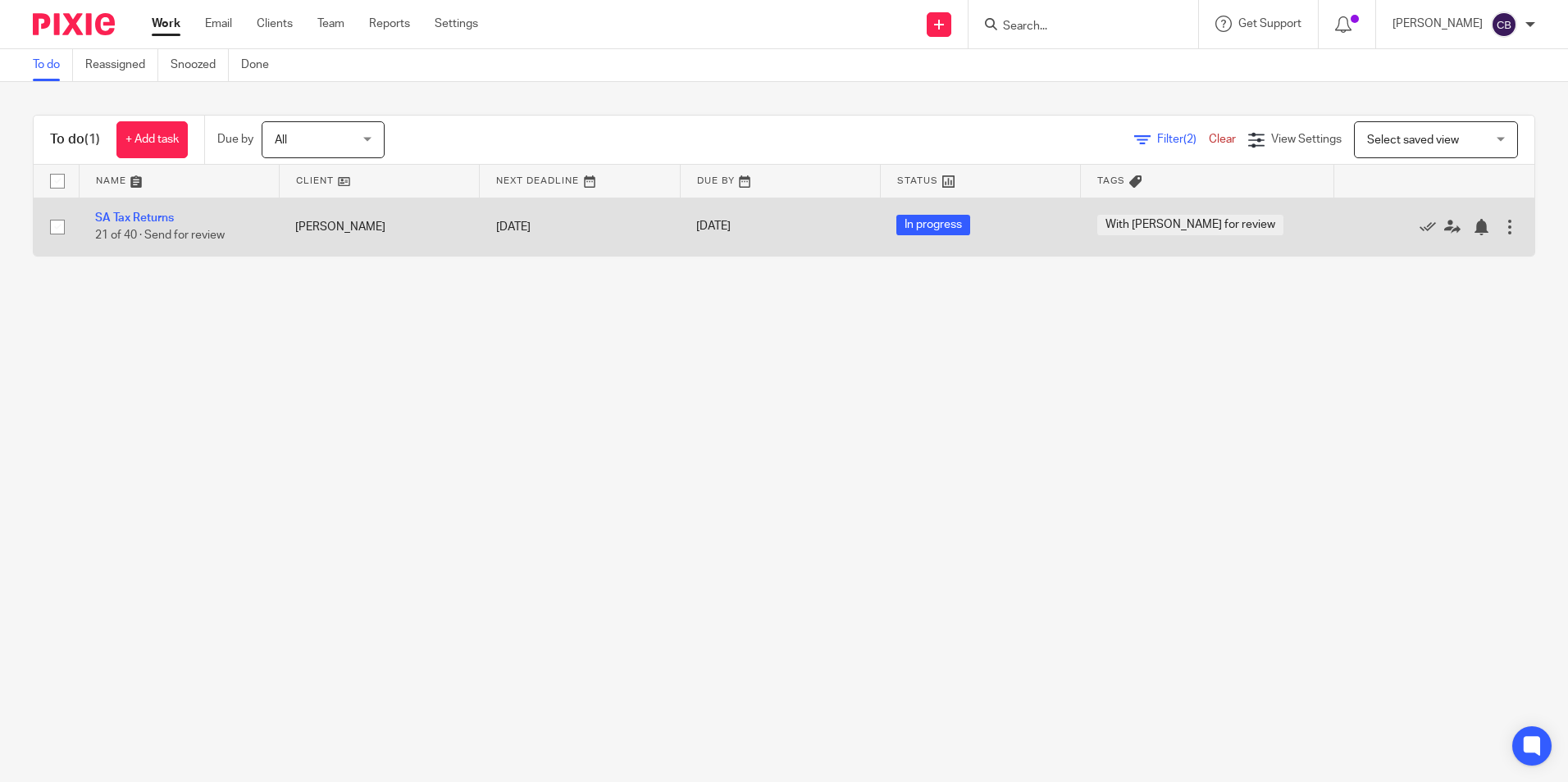
click at [147, 227] on td "SA Tax Returns 21 of 40 · Send for review" at bounding box center [179, 227] width 200 height 58
click at [146, 215] on link "SA Tax Returns" at bounding box center [135, 219] width 79 height 12
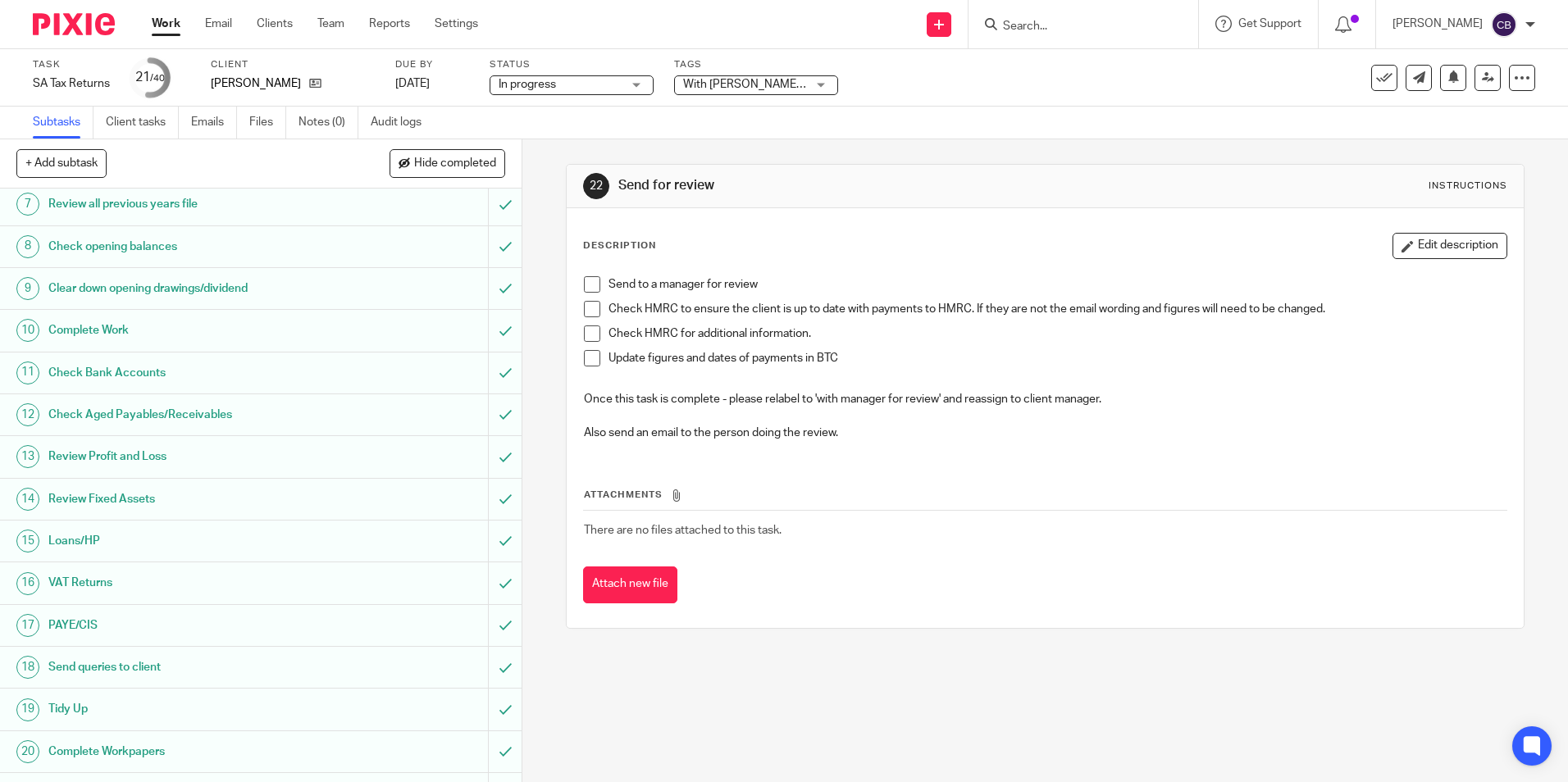
scroll to position [492, 0]
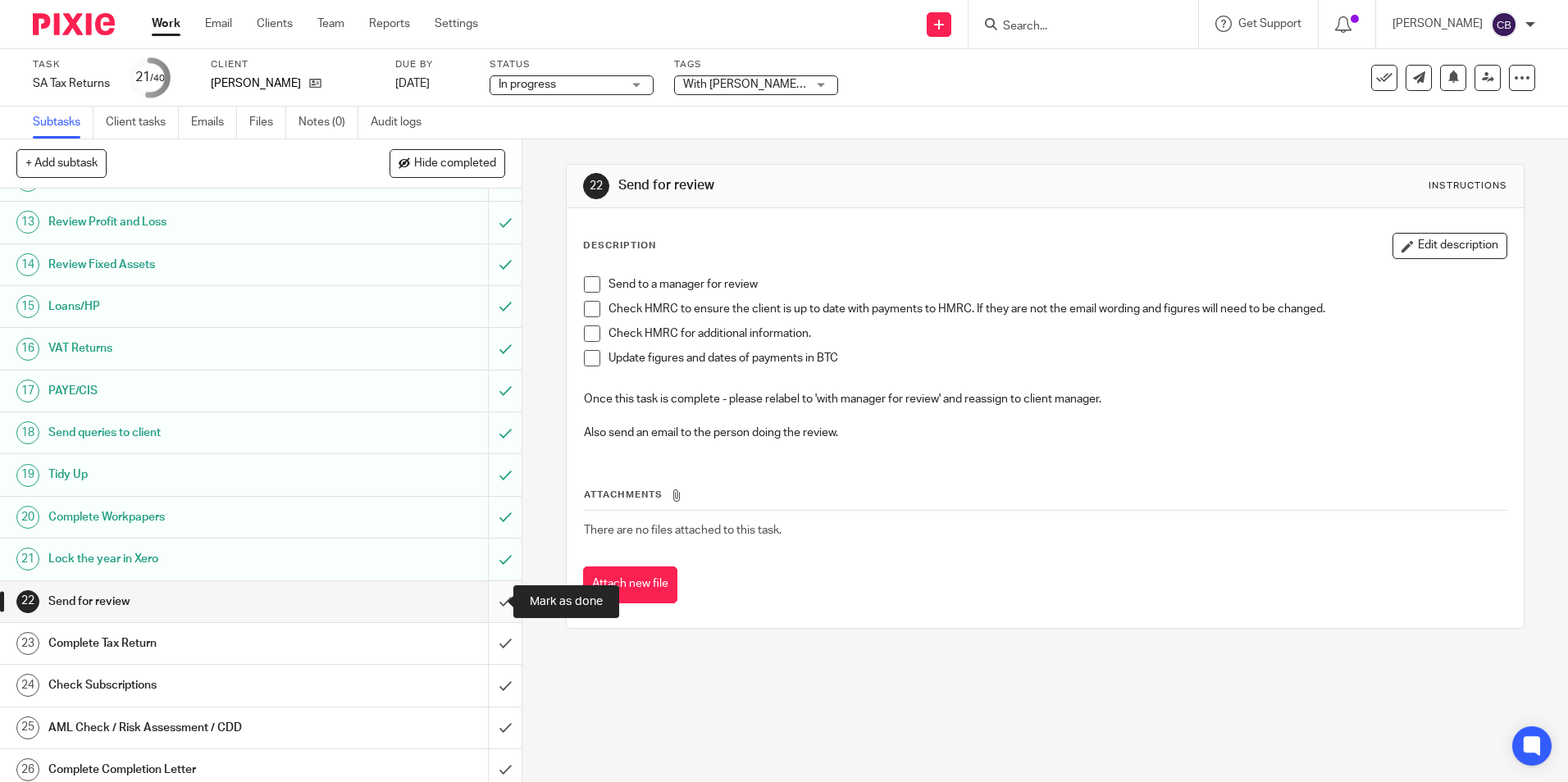
click at [482, 595] on input "submit" at bounding box center [260, 601] width 522 height 41
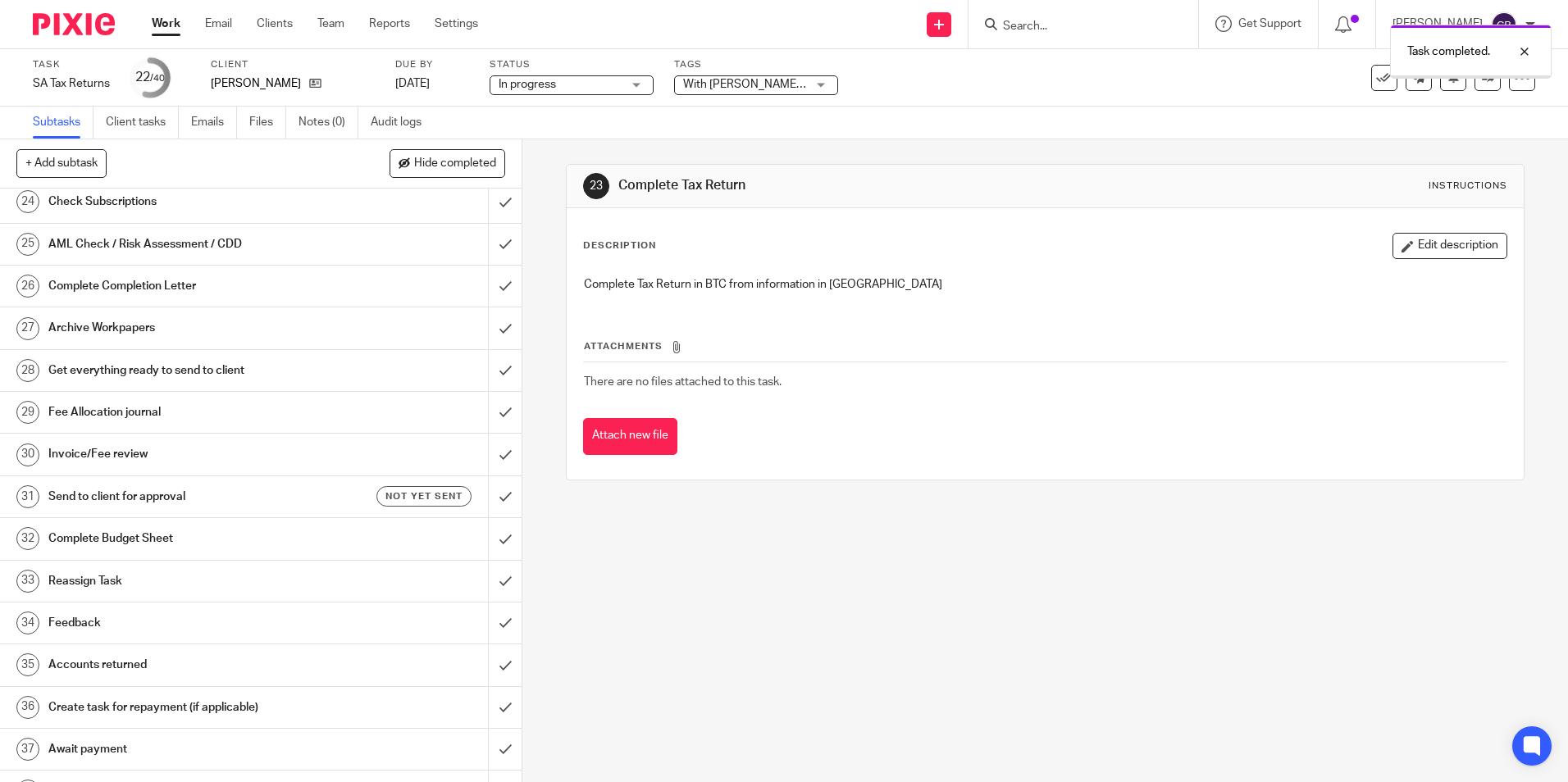
scroll to position [1108, 0]
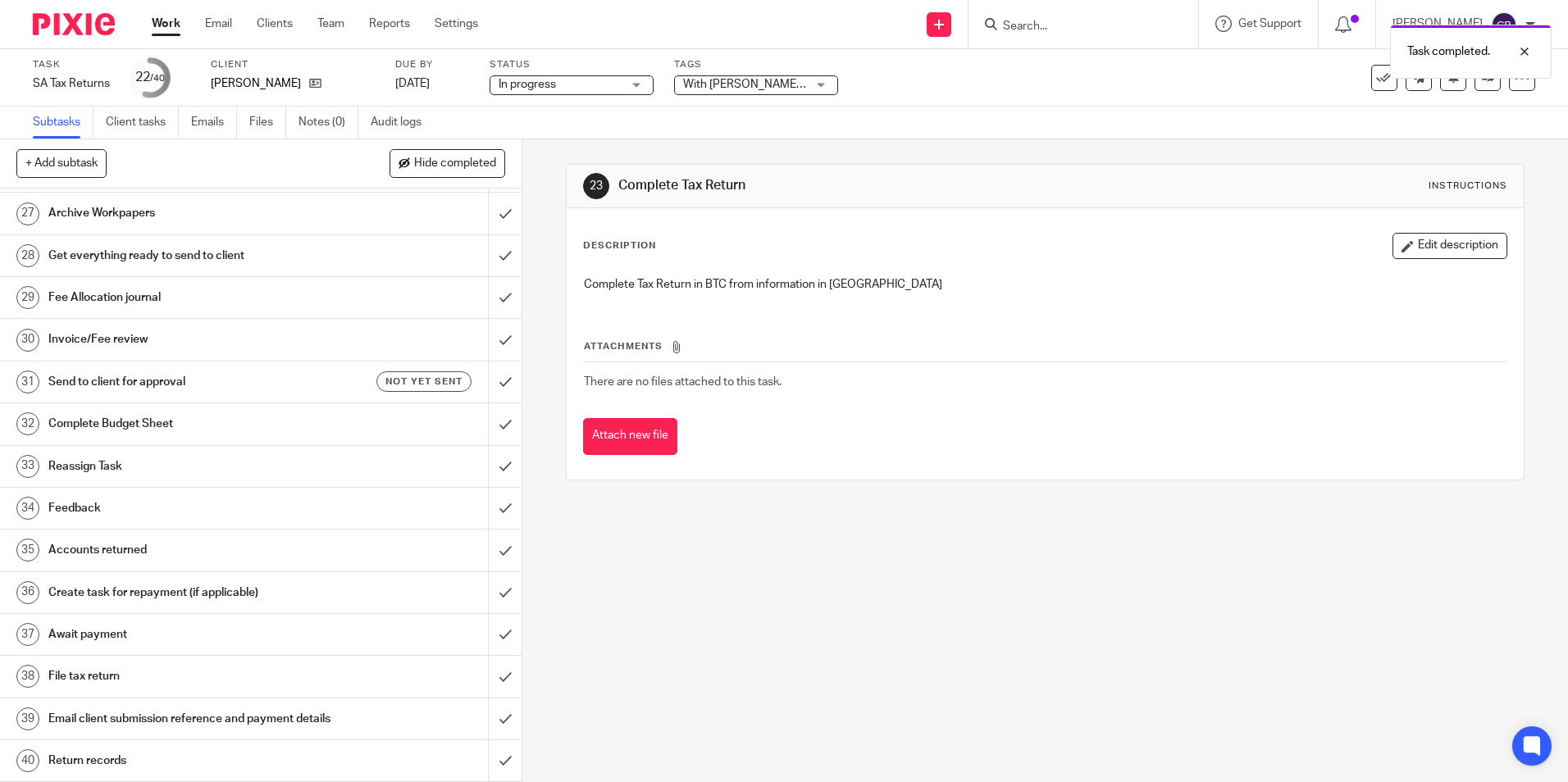
click at [692, 294] on div "Complete Tax Return in BTC from information in Xero" at bounding box center [1045, 286] width 938 height 37
drag, startPoint x: 677, startPoint y: 629, endPoint x: 552, endPoint y: 648, distance: 126.4
click at [665, 635] on div "23 Complete Tax Return Instructions Description Edit description Complete Tax R…" at bounding box center [1045, 461] width 1045 height 643
drag, startPoint x: 539, startPoint y: 652, endPoint x: 467, endPoint y: 534, distance: 138.2
click at [538, 651] on div "23 Complete Tax Return Instructions Description Edit description Complete Tax R…" at bounding box center [1045, 461] width 1045 height 643
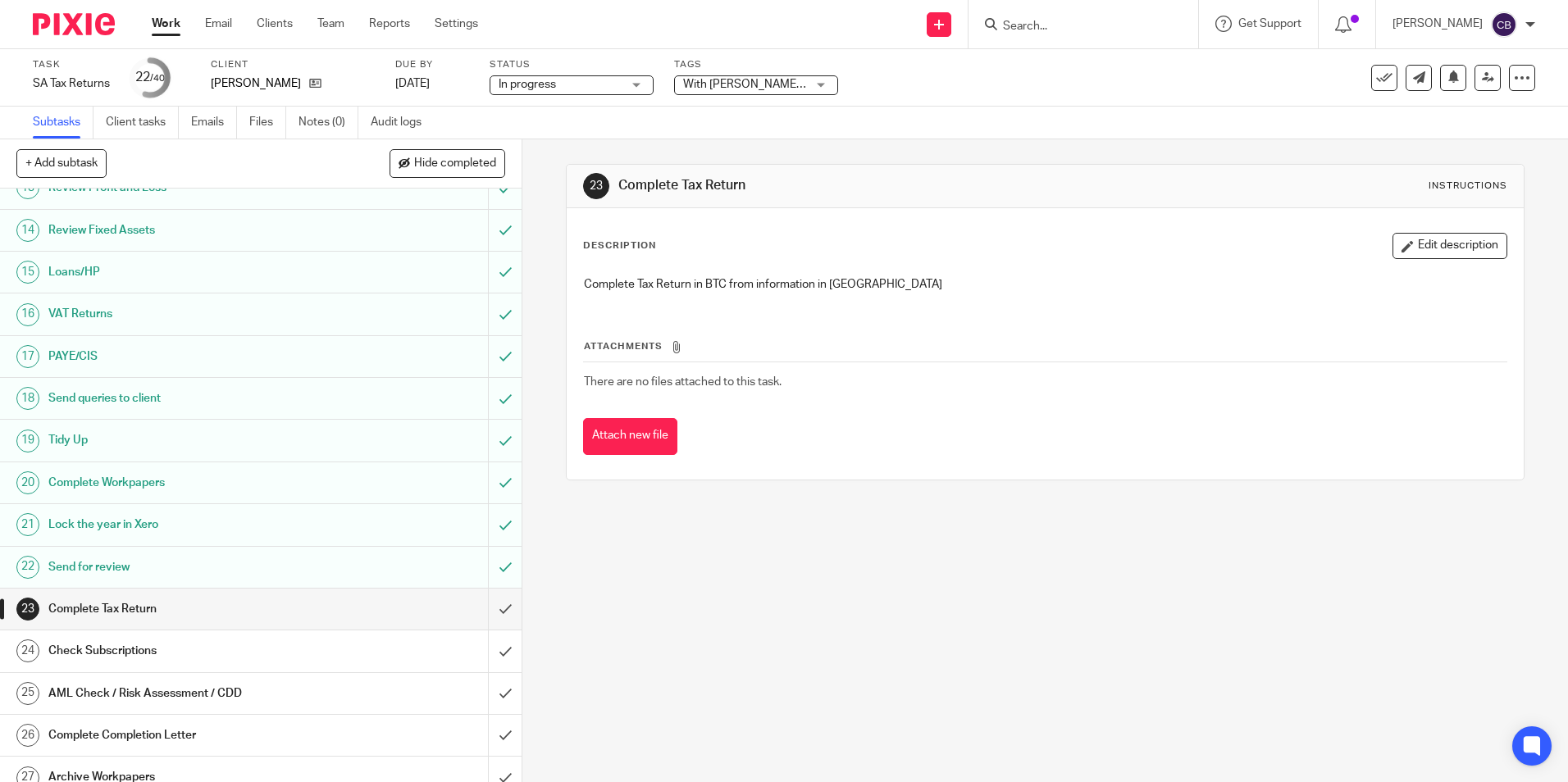
scroll to position [616, 0]
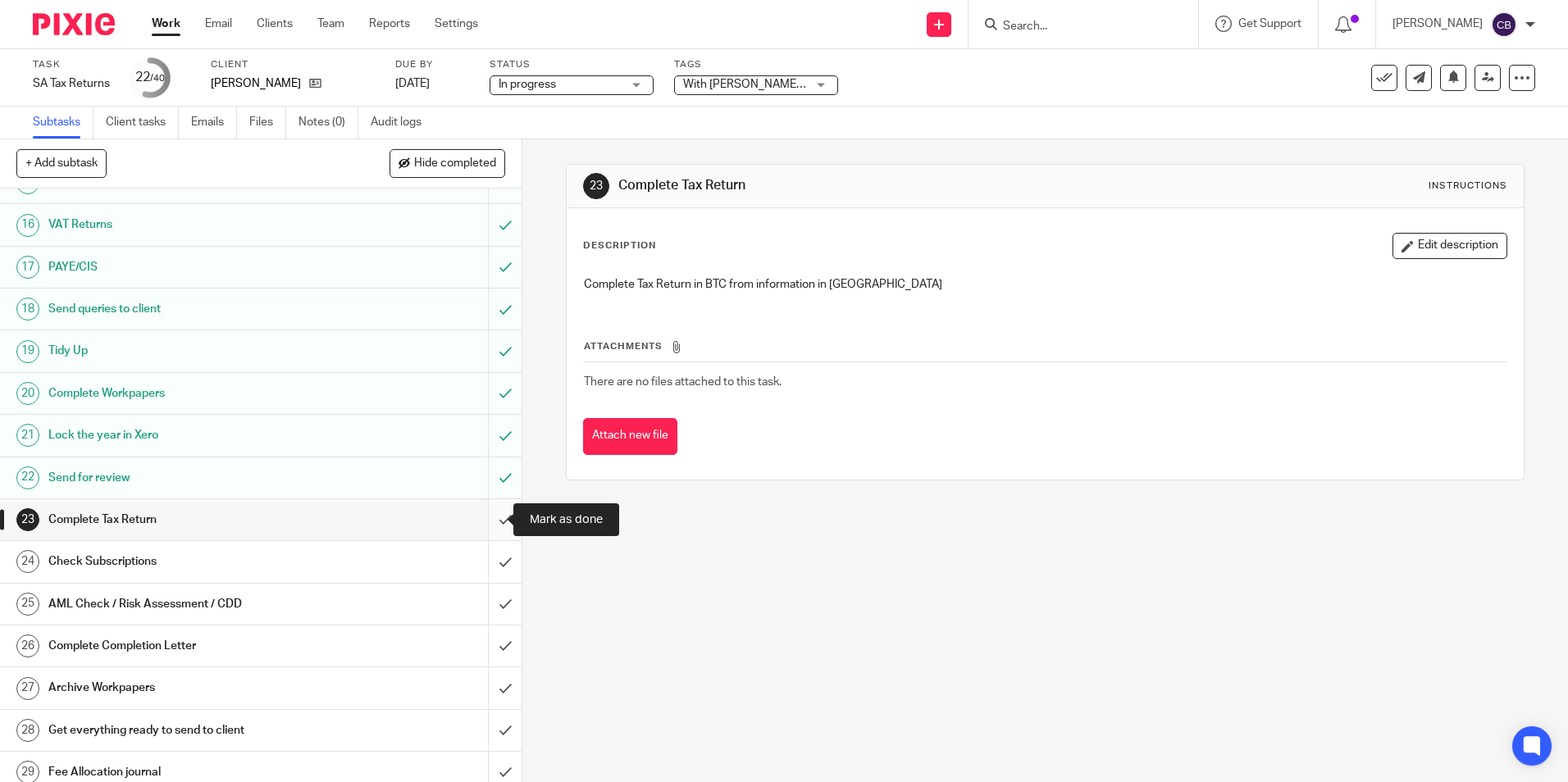
click at [486, 522] on input "submit" at bounding box center [260, 520] width 522 height 41
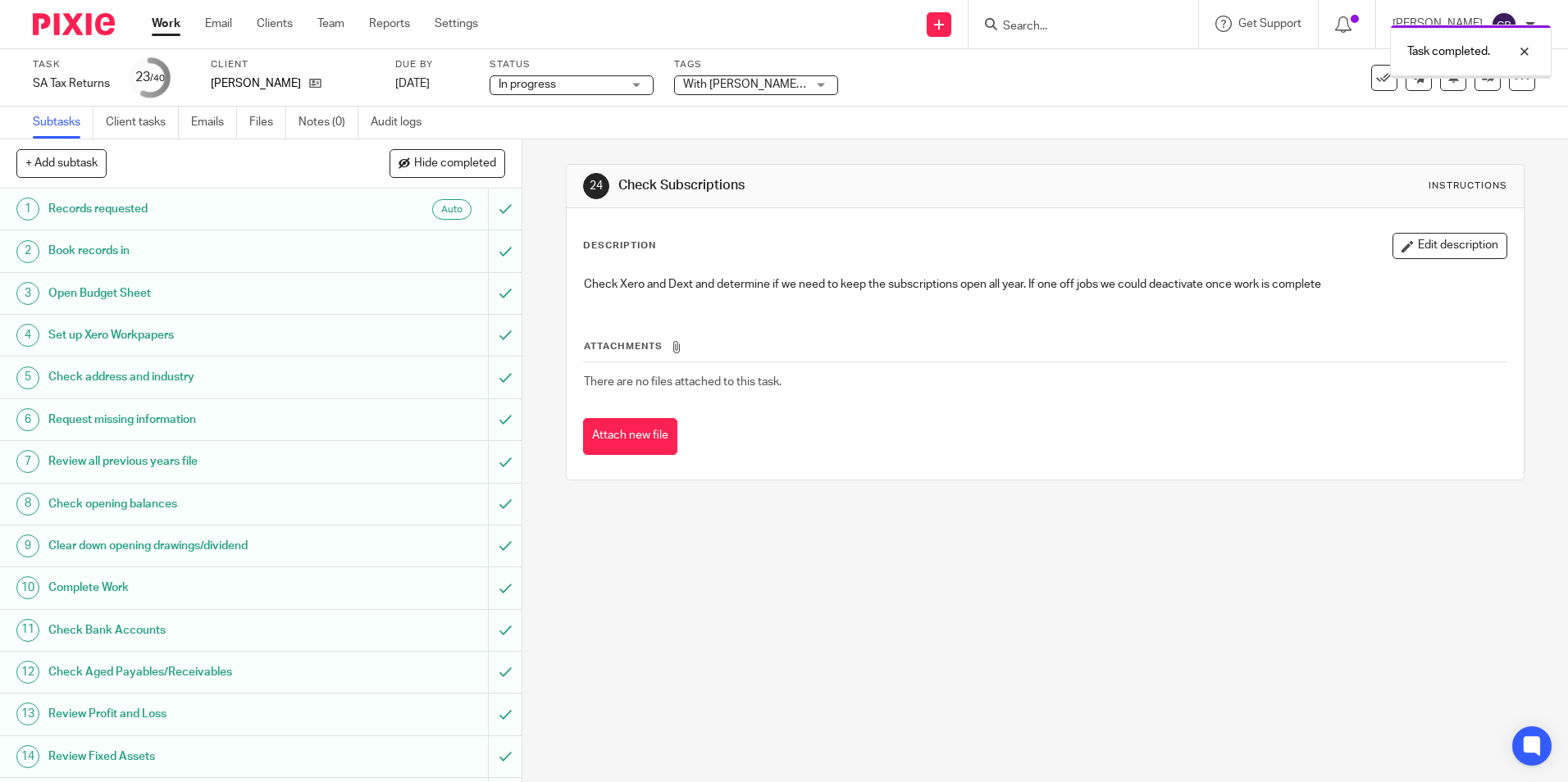
scroll to position [656, 0]
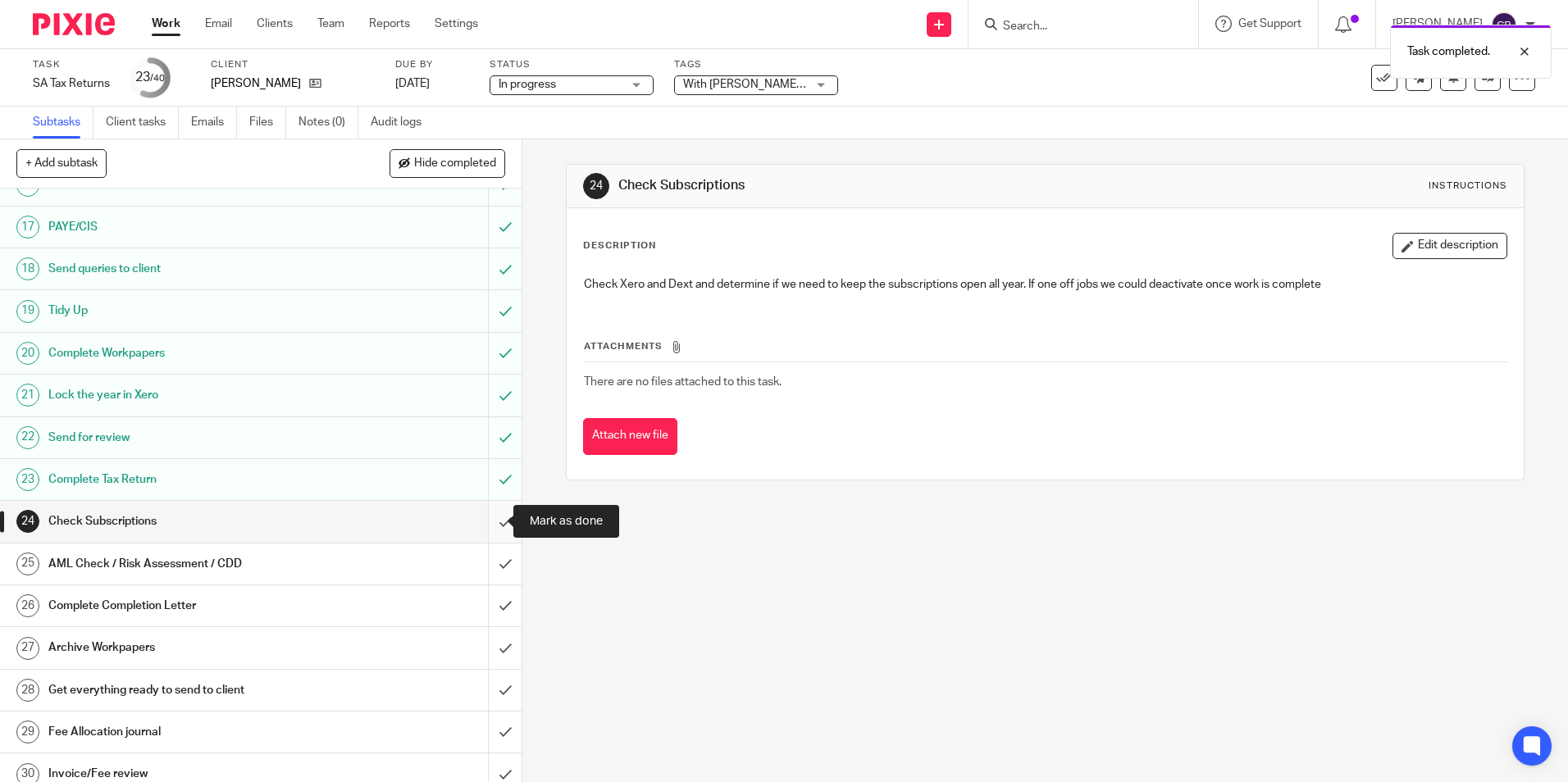
click at [491, 521] on input "submit" at bounding box center [260, 521] width 522 height 41
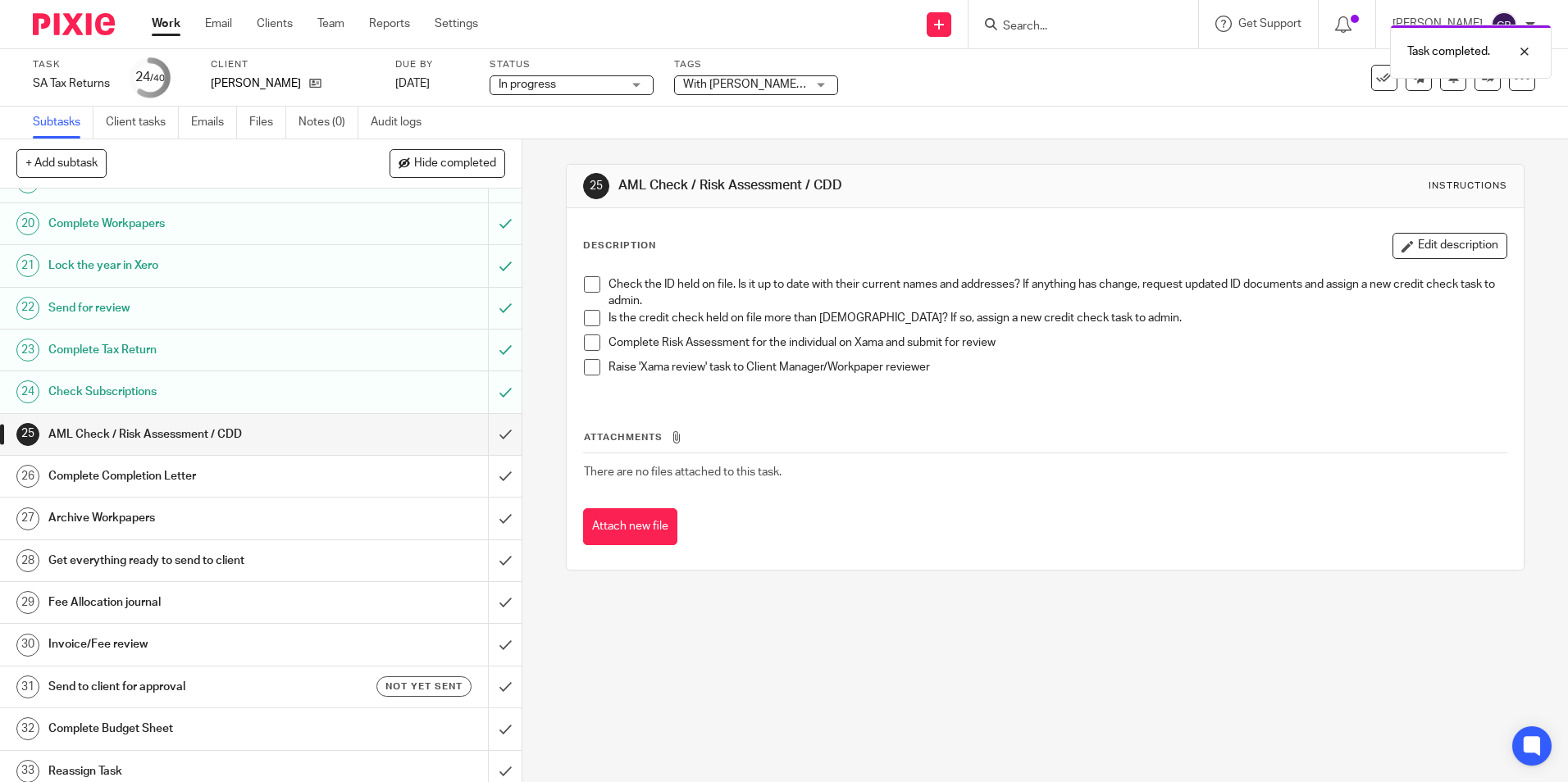
scroll to position [902, 0]
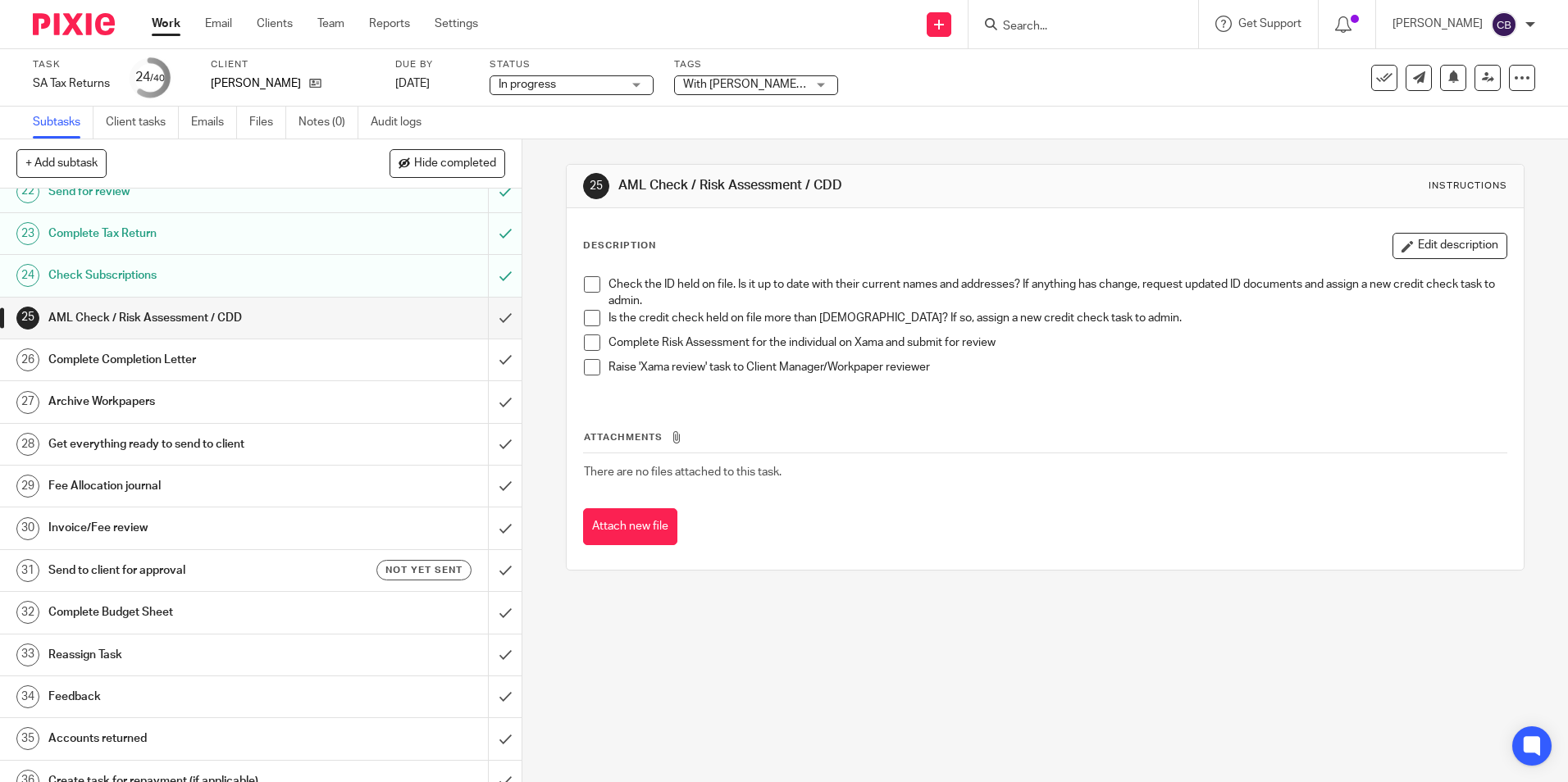
click at [590, 283] on span at bounding box center [592, 284] width 17 height 17
click at [584, 327] on li "Is the credit check held on file more than 2 years old? If so, assign a new cre…" at bounding box center [1044, 322] width 922 height 25
click at [584, 320] on span at bounding box center [592, 318] width 17 height 17
click at [987, 354] on div "Complete Risk Assessment for the individual on Xama and submit for review" at bounding box center [1057, 346] width 897 height 25
drag, startPoint x: 590, startPoint y: 342, endPoint x: 590, endPoint y: 360, distance: 18.0
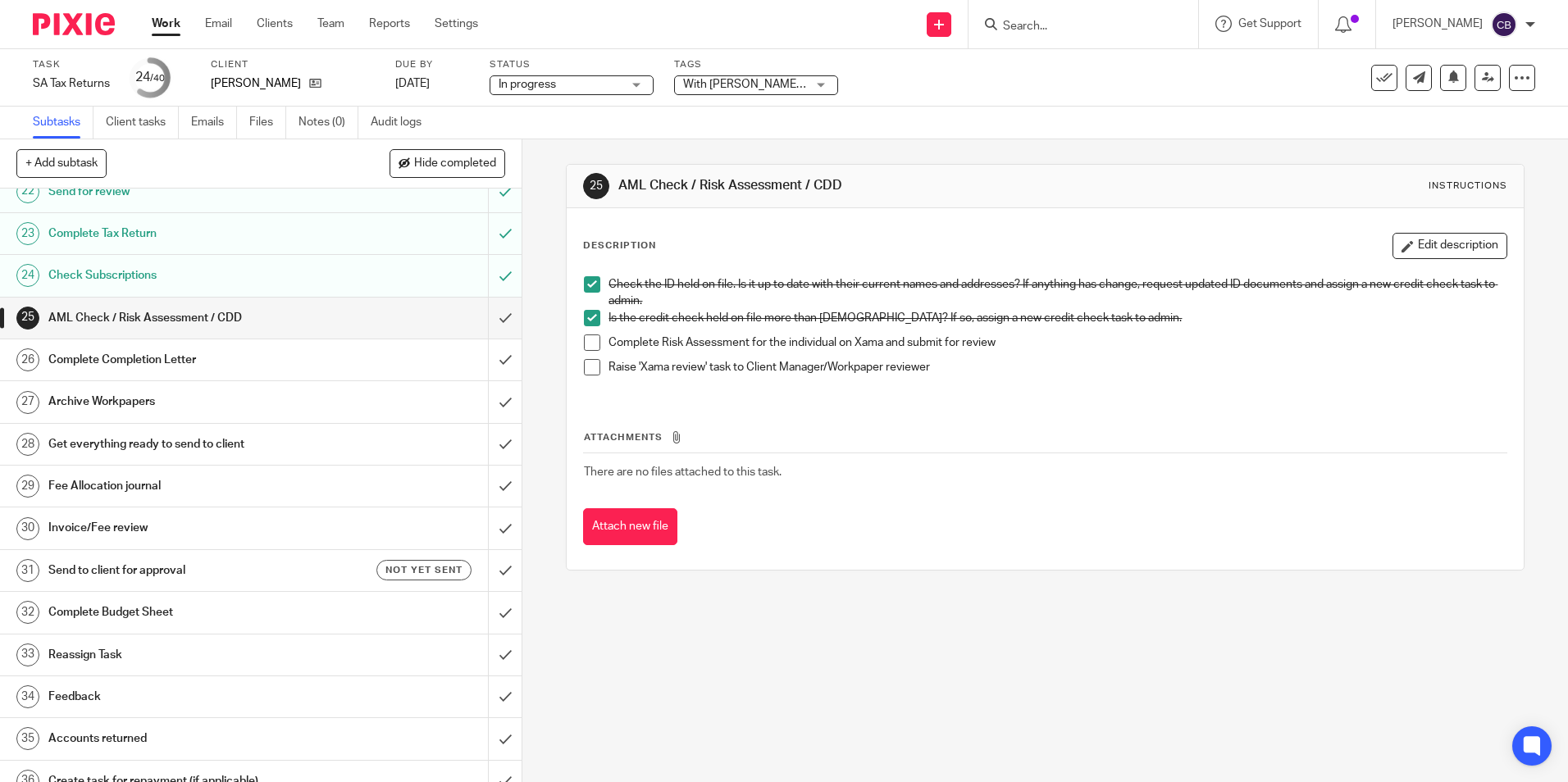
click at [590, 342] on span at bounding box center [592, 342] width 17 height 17
click at [589, 365] on span at bounding box center [592, 367] width 17 height 17
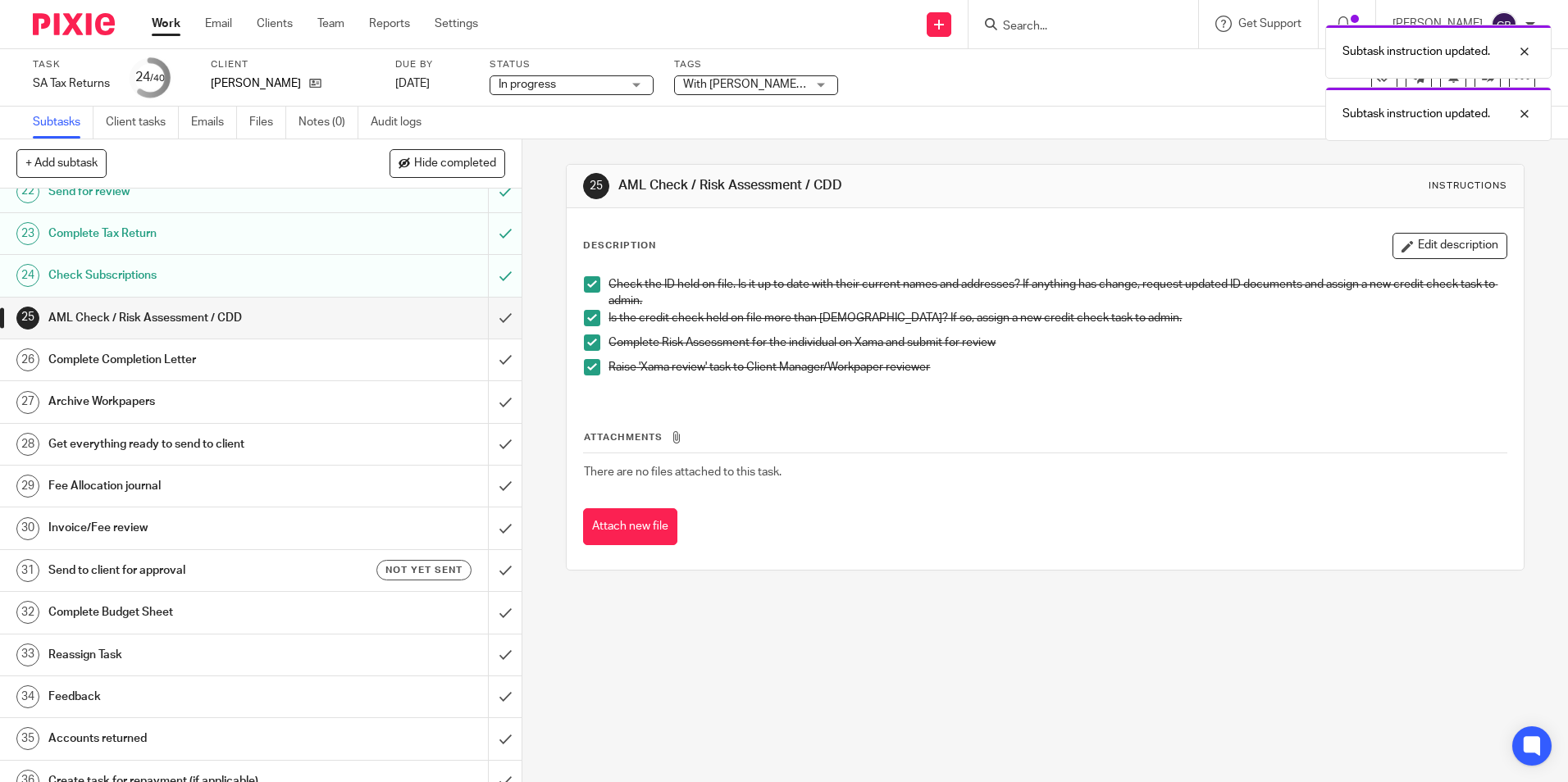
click at [1082, 378] on div "Raise 'Xama review' task to Client Manager/Workpaper reviewer" at bounding box center [1057, 371] width 897 height 25
click at [1000, 391] on div "Check the ID held on file. Is it up to date with their current names and addres…" at bounding box center [1045, 332] width 938 height 128
click at [587, 365] on span at bounding box center [592, 367] width 17 height 17
click at [1080, 371] on p "Raise 'Xama review' task to Client Manager/Workpaper reviewer" at bounding box center [1057, 367] width 897 height 17
click at [491, 313] on input "submit" at bounding box center [260, 318] width 522 height 41
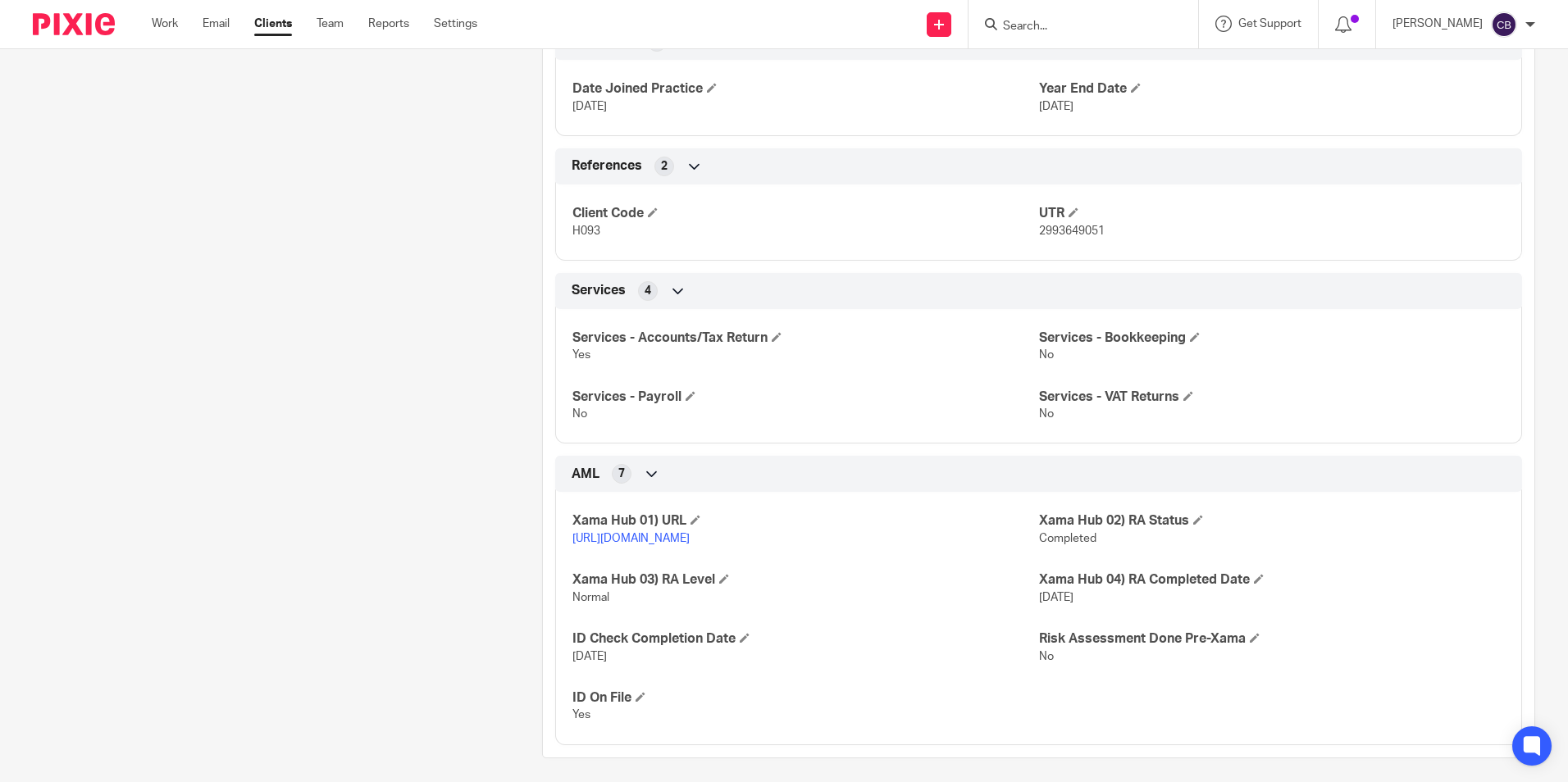
scroll to position [811, 0]
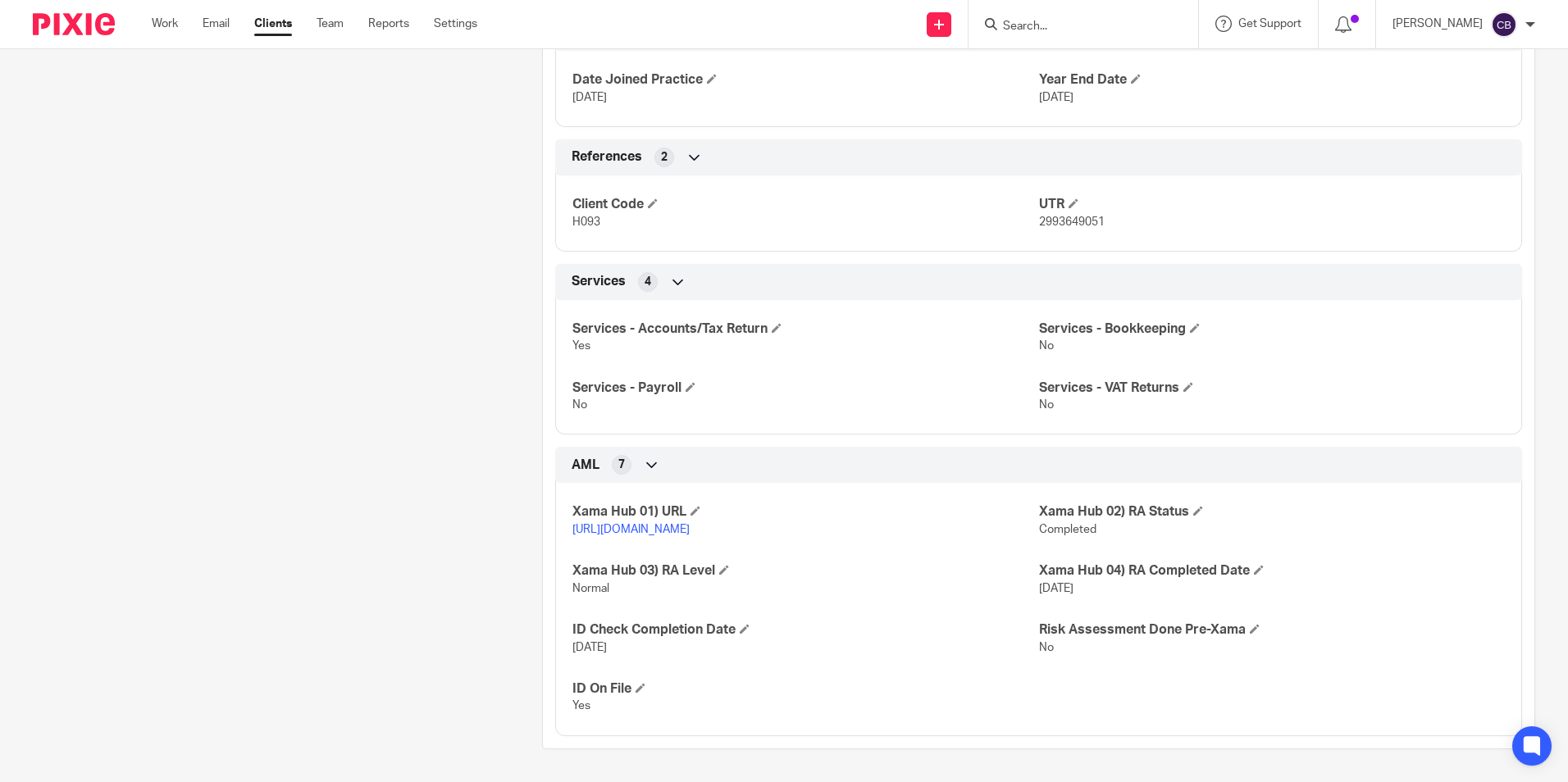
click at [690, 524] on link "[URL][DOMAIN_NAME]" at bounding box center [631, 530] width 117 height 12
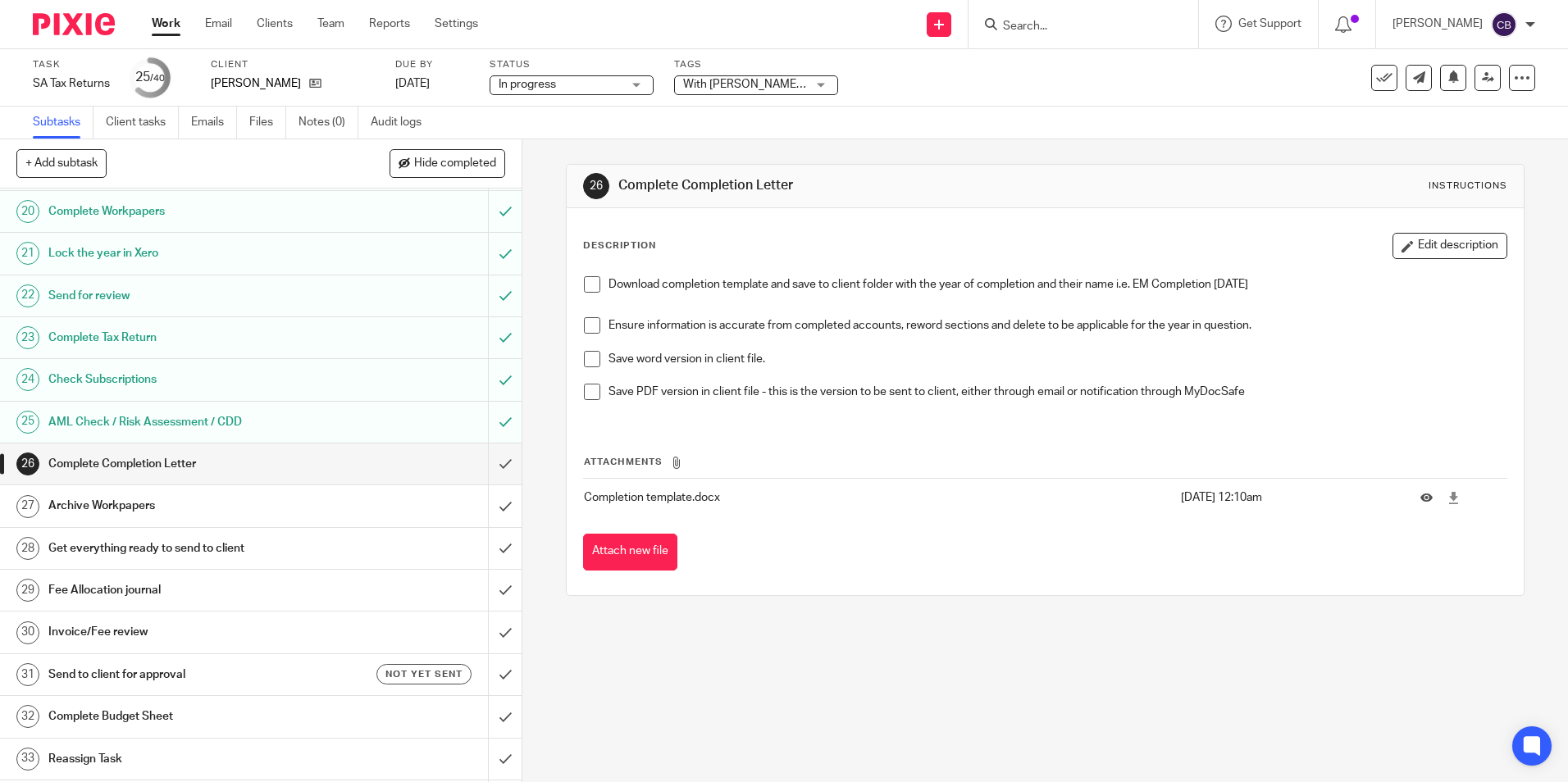
scroll to position [821, 0]
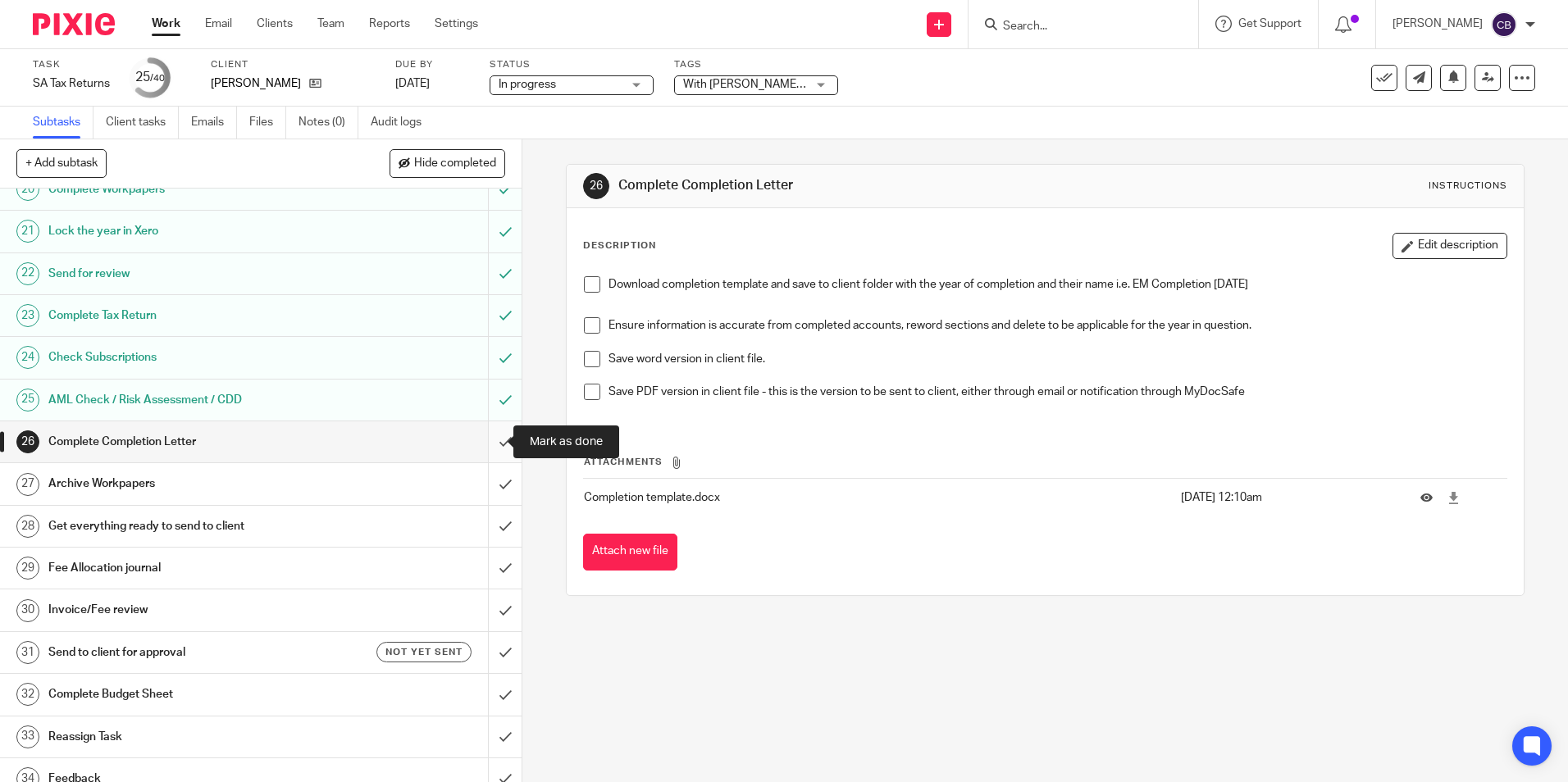
click at [479, 441] on input "submit" at bounding box center [260, 441] width 522 height 41
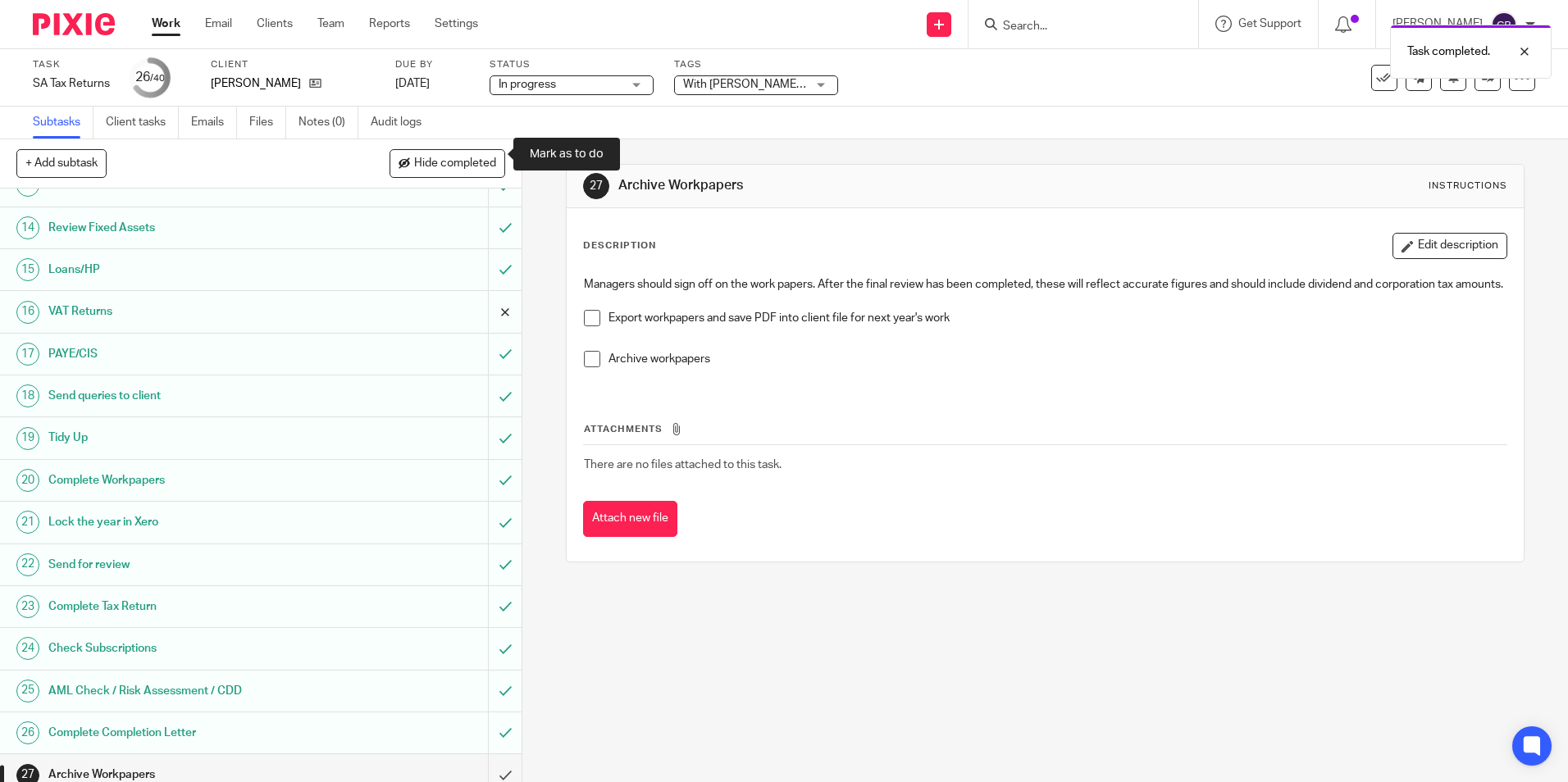
scroll to position [821, 0]
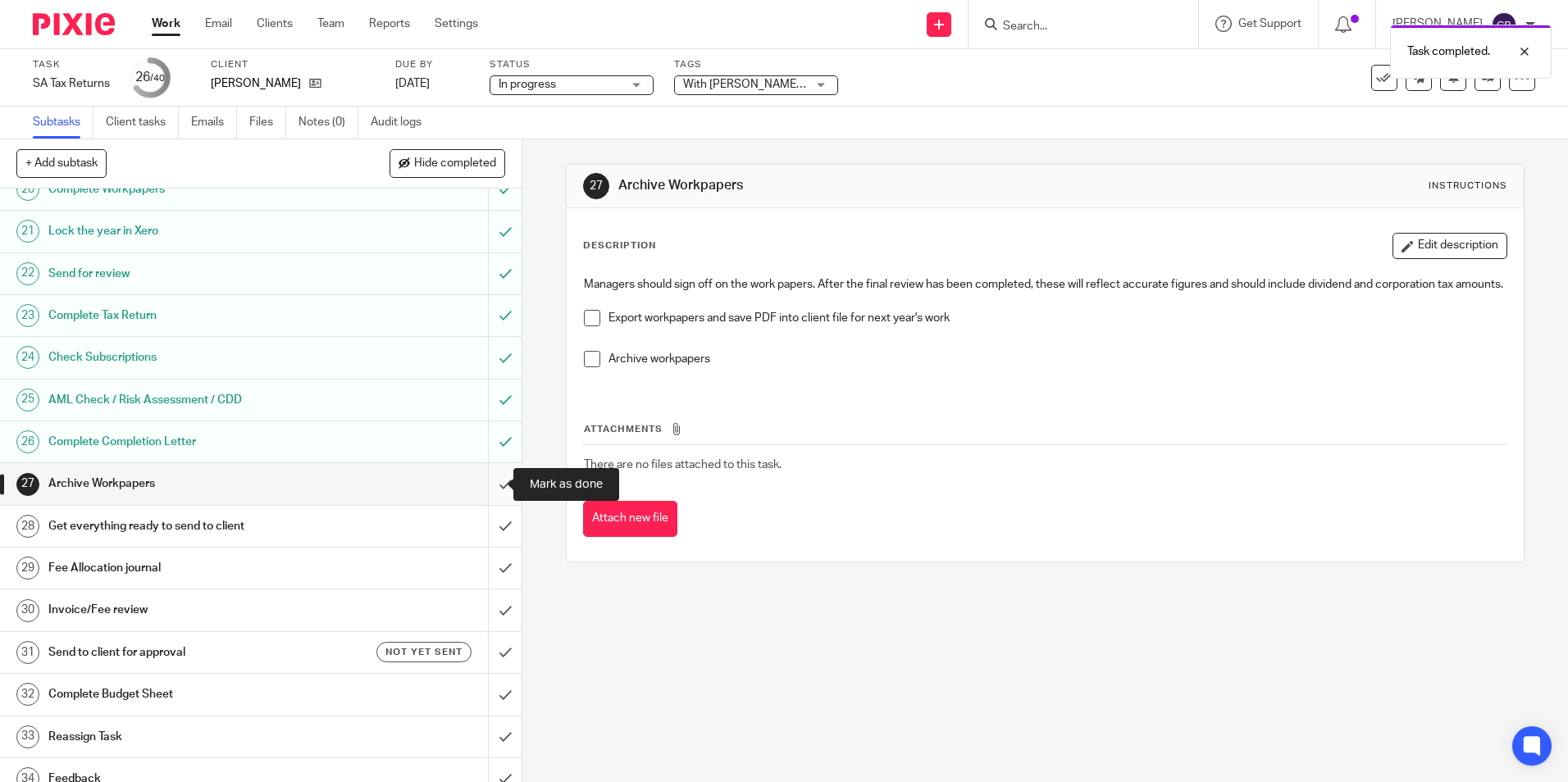
click at [486, 484] on input "submit" at bounding box center [260, 483] width 522 height 41
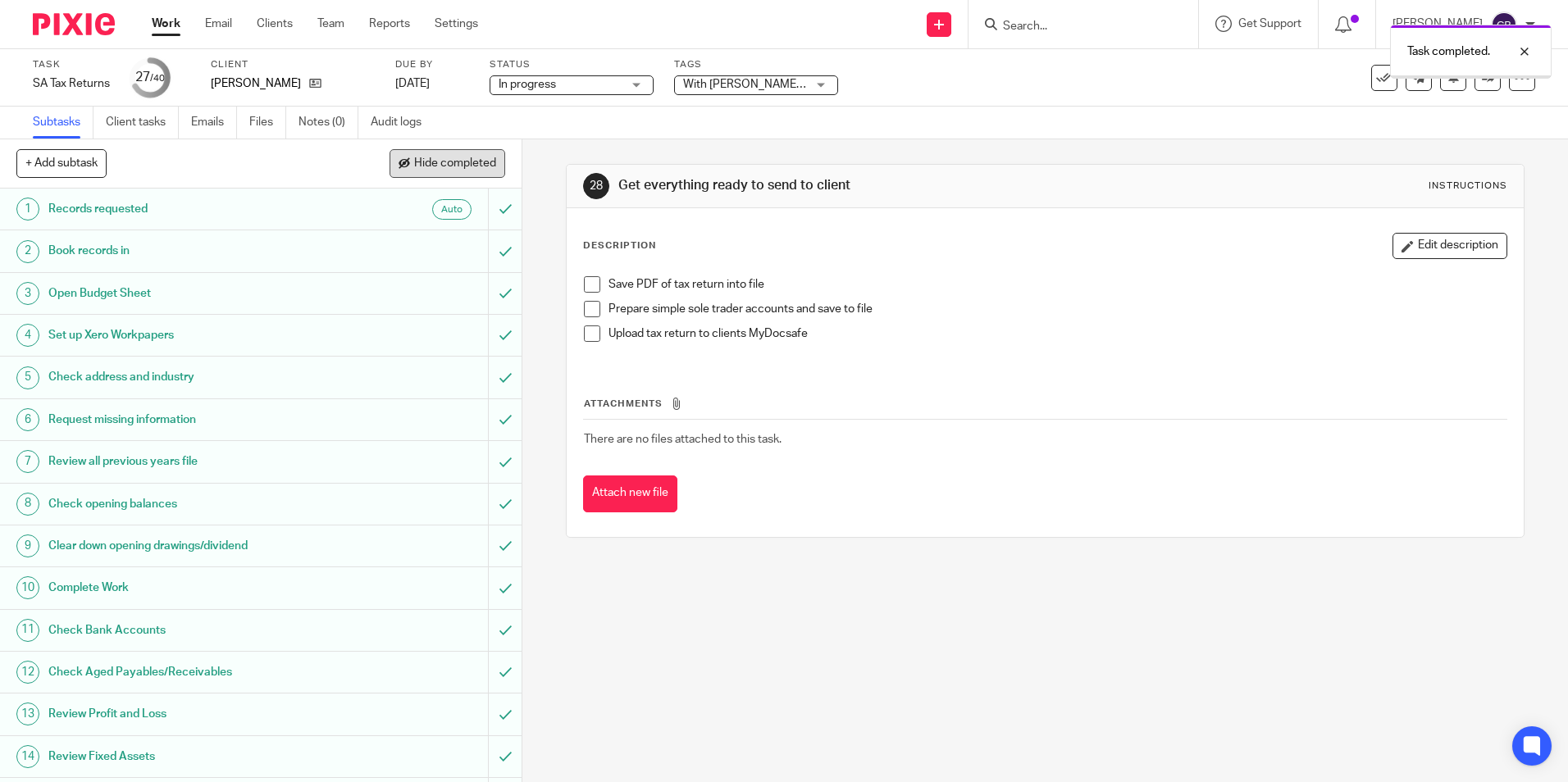
click at [417, 160] on span "Hide completed" at bounding box center [454, 163] width 82 height 13
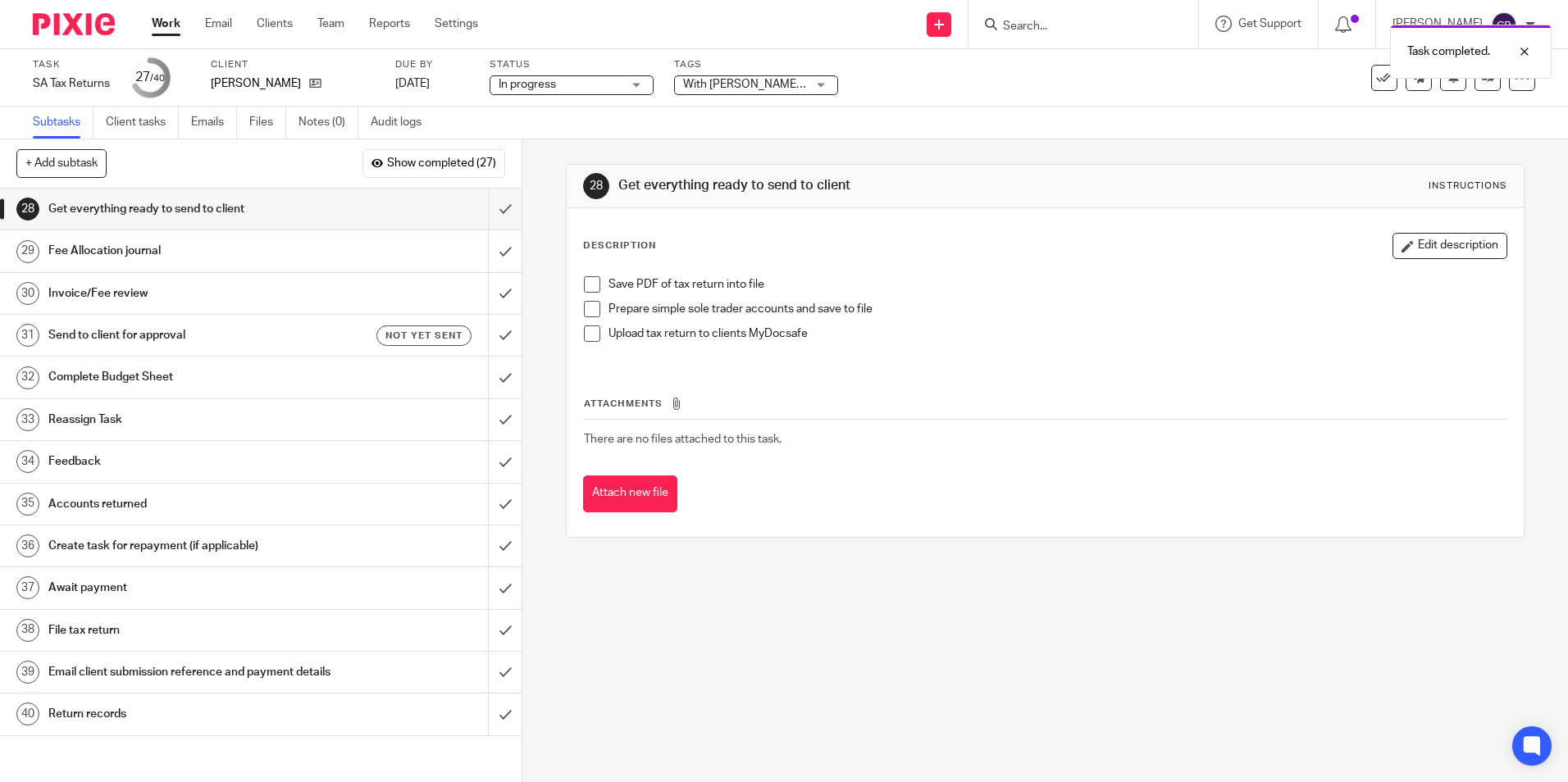
drag, startPoint x: 937, startPoint y: 326, endPoint x: 584, endPoint y: 302, distance: 353.8
click at [927, 326] on p "Upload tax return to clients MyDocsafe" at bounding box center [1057, 334] width 897 height 17
click at [589, 284] on span at bounding box center [592, 284] width 17 height 17
drag, startPoint x: 849, startPoint y: 341, endPoint x: 1202, endPoint y: 2, distance: 489.4
click at [867, 319] on ul "Prepare simple sole trader accounts and save to file Upload tax return to clien…" at bounding box center [1044, 326] width 922 height 49
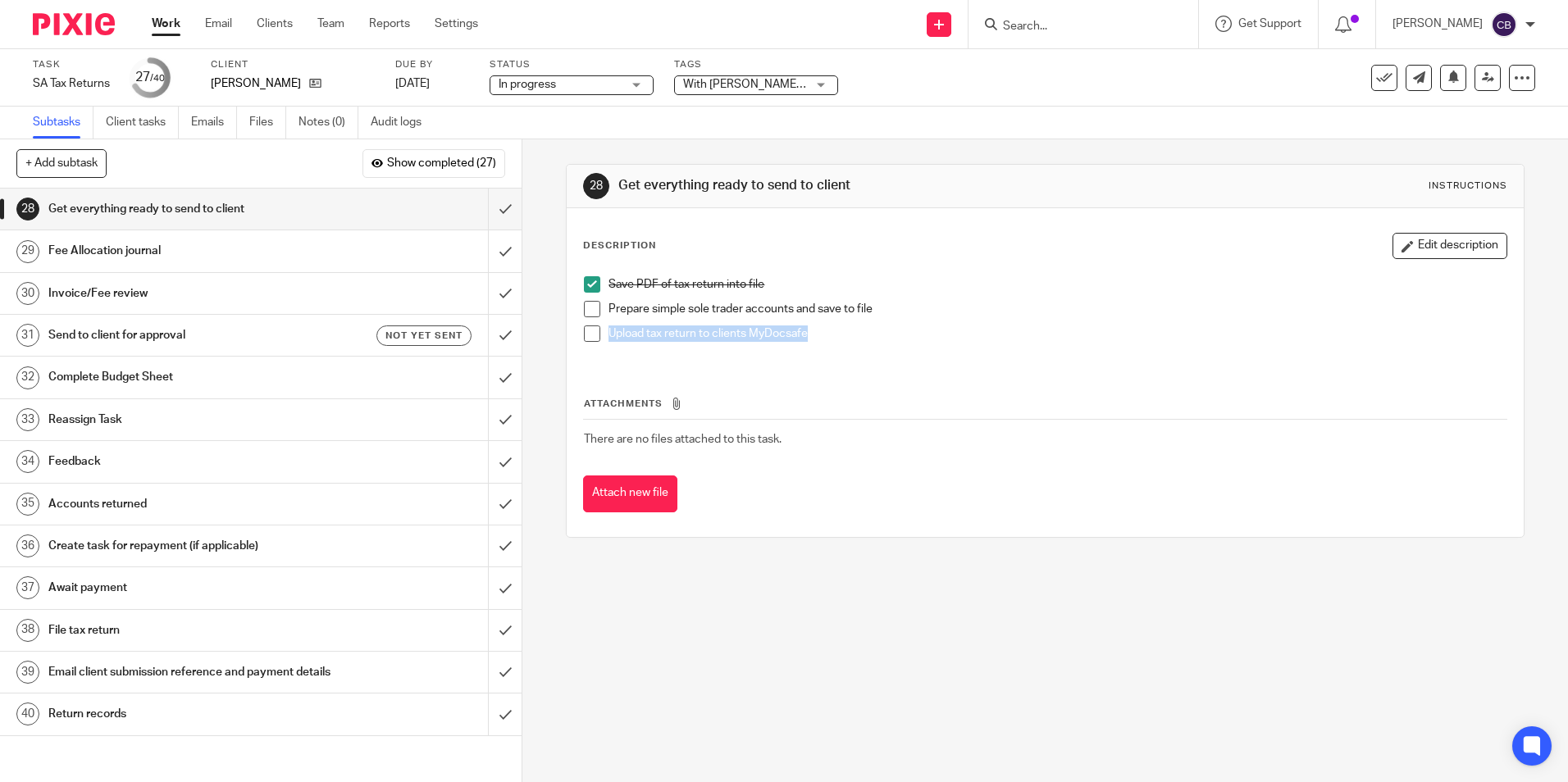
click at [890, 313] on p "Prepare simple sole trader accounts and save to file" at bounding box center [1057, 309] width 897 height 17
click at [501, 198] on input "submit" at bounding box center [260, 209] width 522 height 41
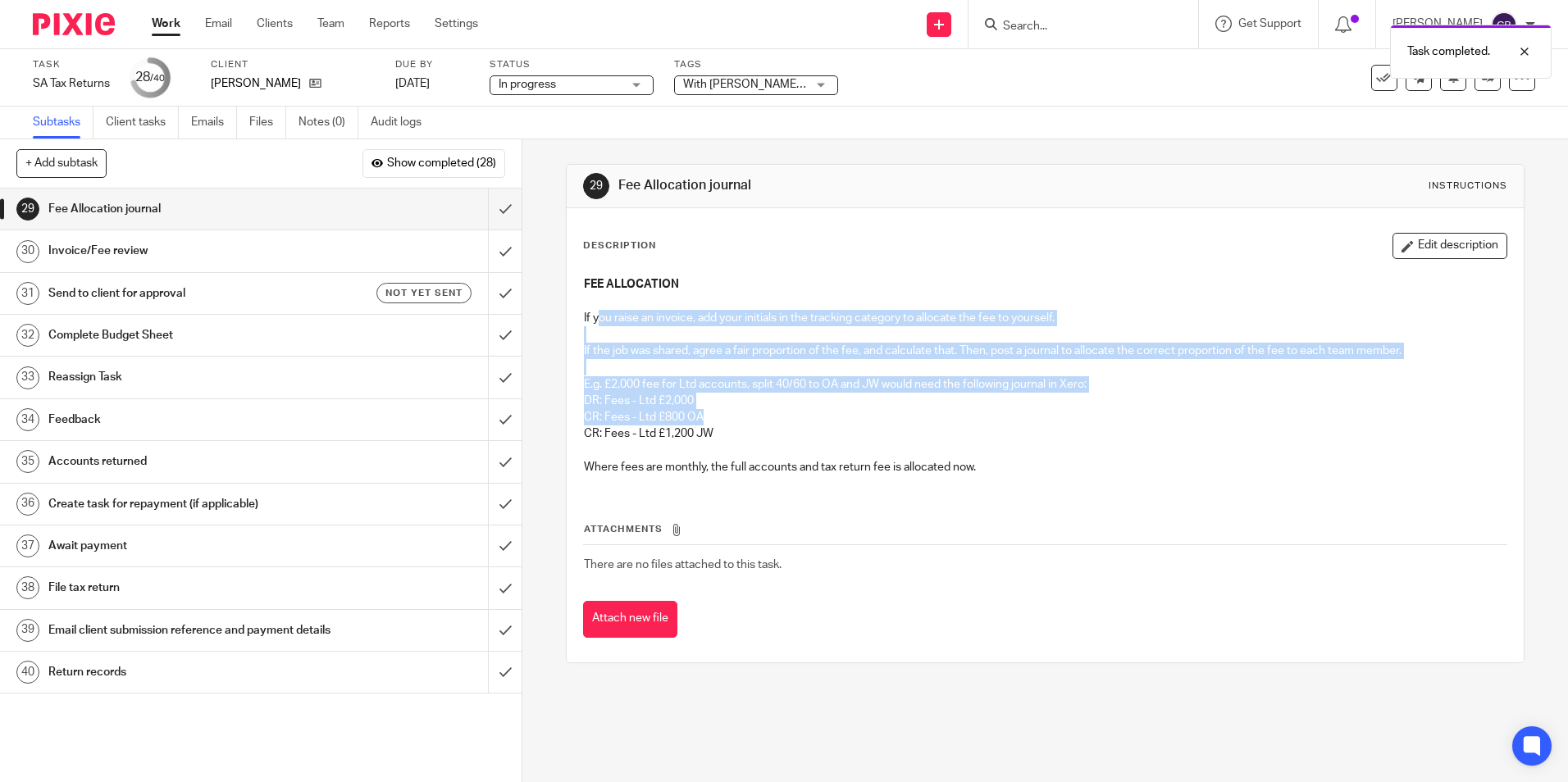
drag, startPoint x: 596, startPoint y: 315, endPoint x: 831, endPoint y: 419, distance: 257.0
click at [831, 419] on div "FEE ALLOCATION If you raise an invoice, add your initials in the tracking categ…" at bounding box center [1045, 378] width 938 height 220
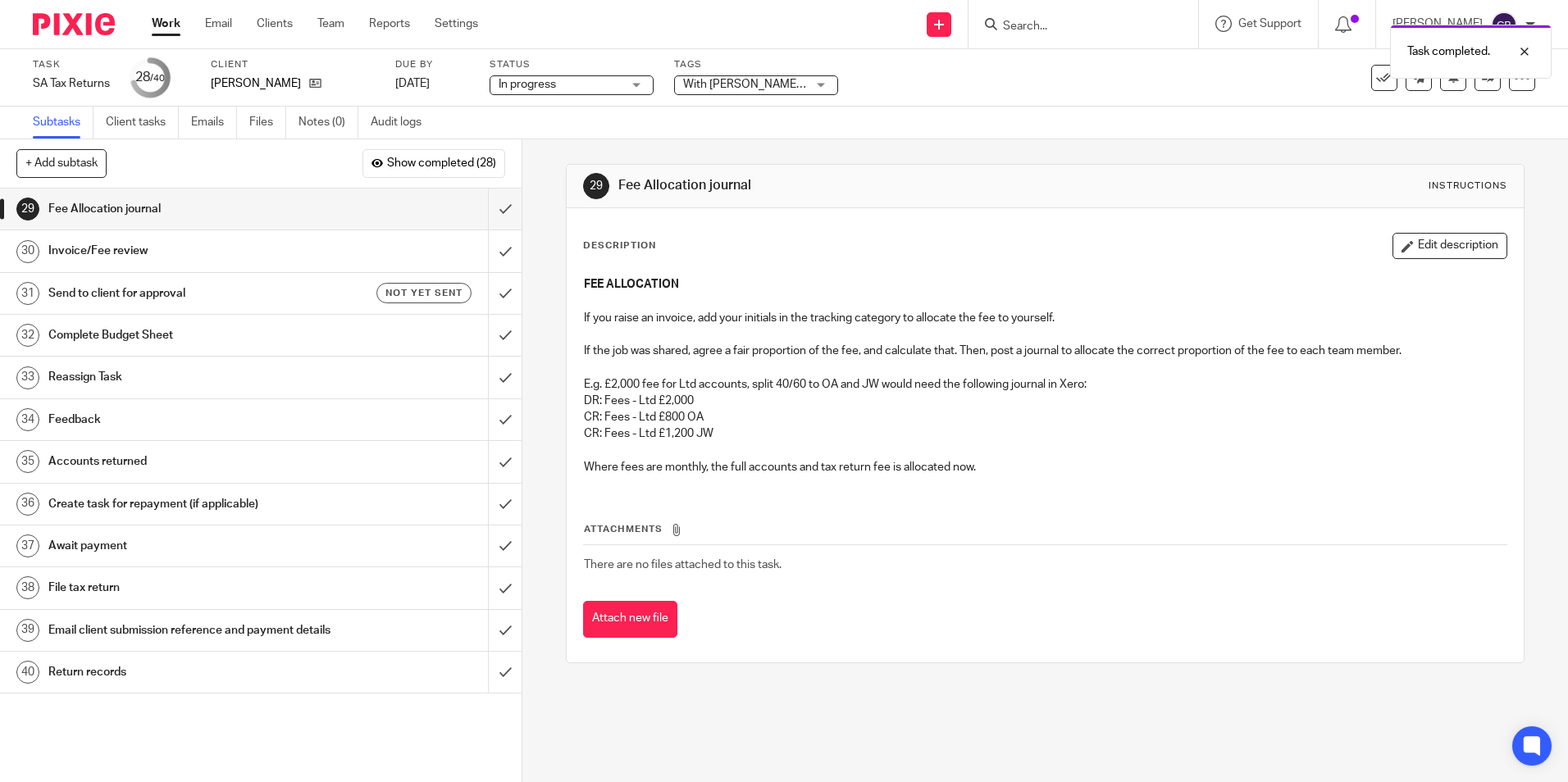
drag, startPoint x: 772, startPoint y: 457, endPoint x: 712, endPoint y: 462, distance: 60.2
click at [762, 457] on p at bounding box center [1044, 450] width 922 height 17
drag, startPoint x: 712, startPoint y: 462, endPoint x: 586, endPoint y: 336, distance: 178.2
click at [711, 460] on p "Where fees are monthly, the full accounts and tax return fee is allocated now." at bounding box center [1044, 467] width 922 height 17
click at [492, 213] on input "submit" at bounding box center [260, 209] width 522 height 41
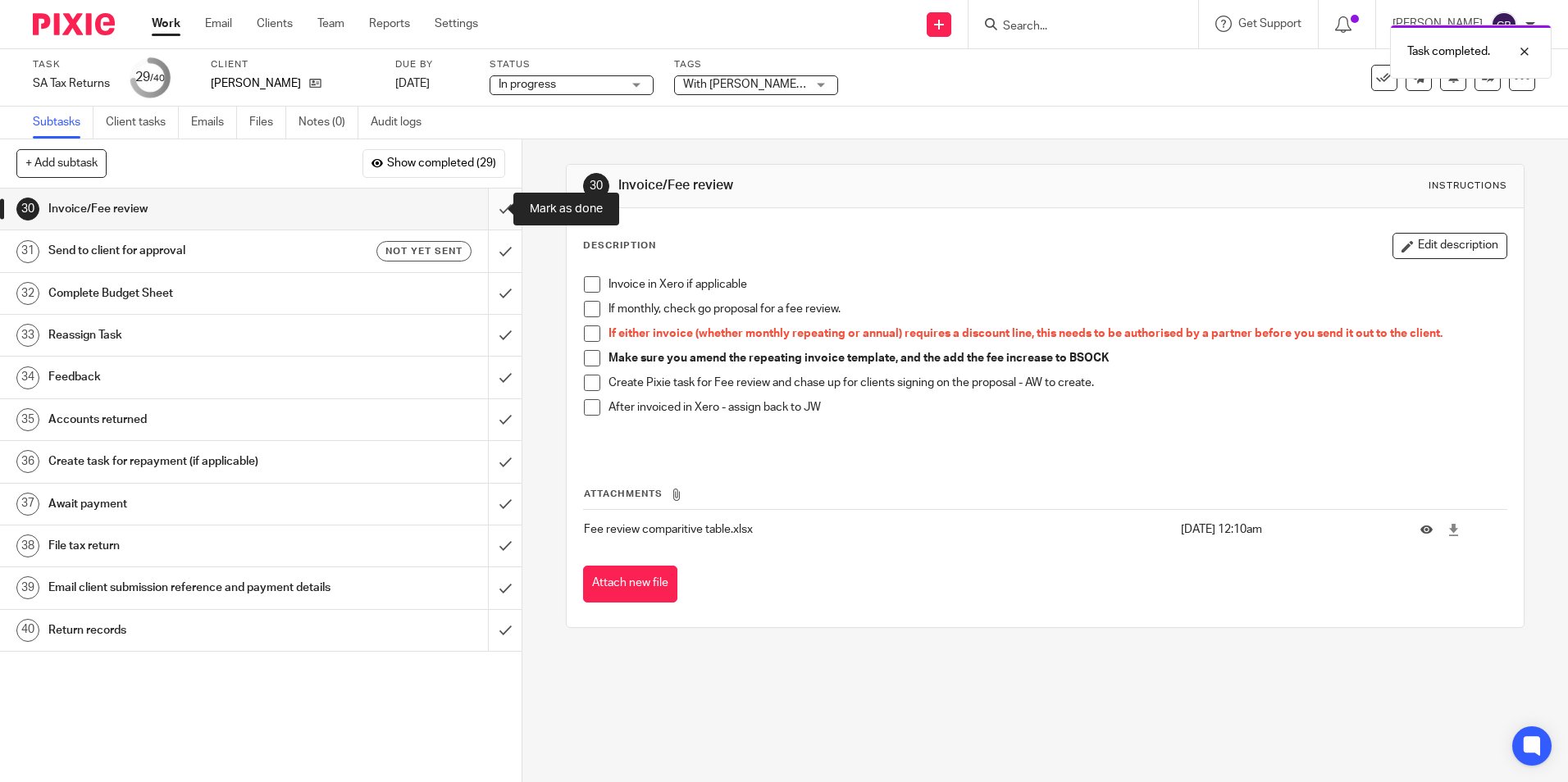
drag, startPoint x: 491, startPoint y: 203, endPoint x: 523, endPoint y: 242, distance: 50.4
click at [491, 202] on input "submit" at bounding box center [260, 209] width 522 height 41
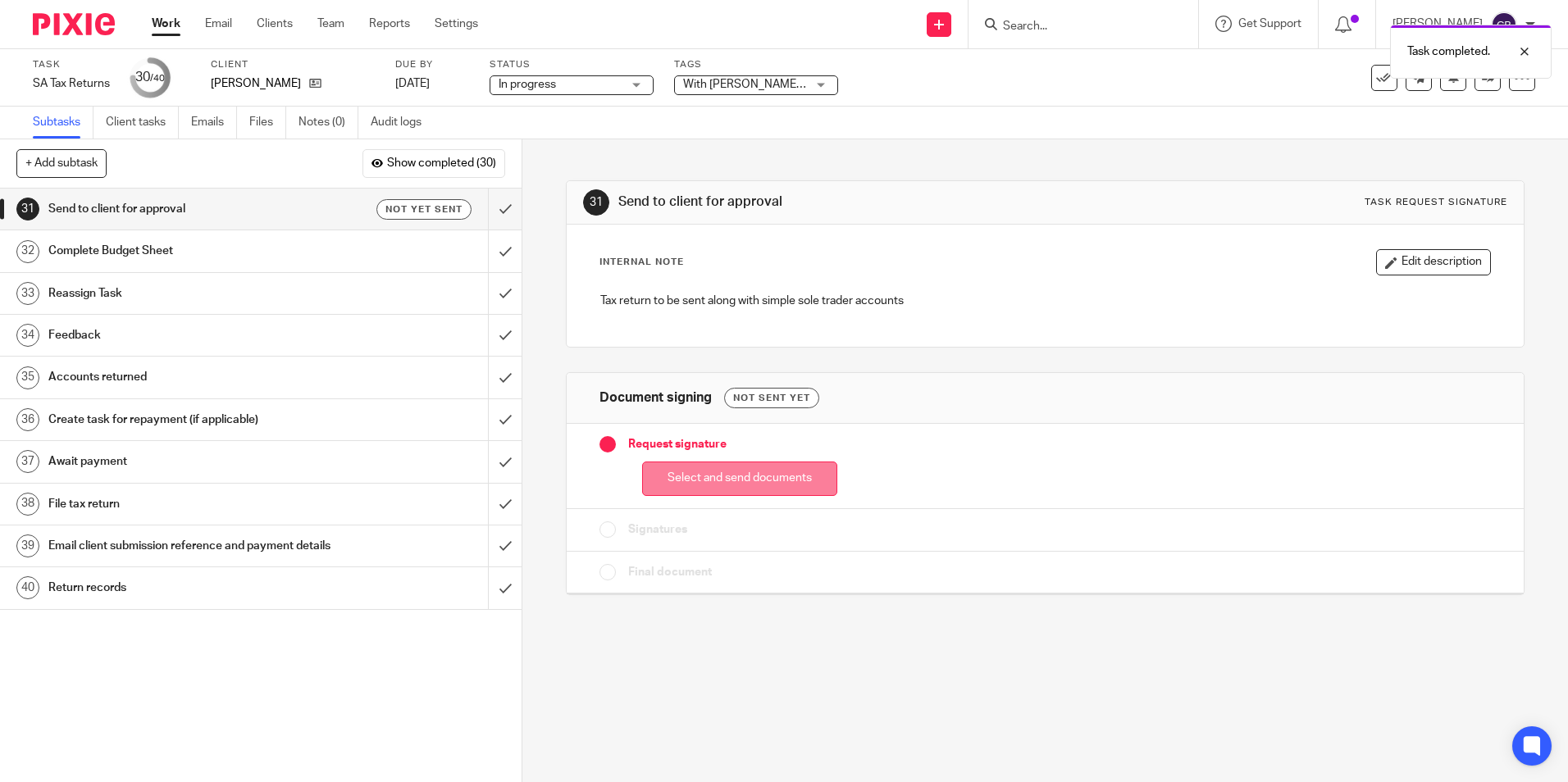
click at [785, 467] on button "Select and send documents" at bounding box center [739, 480] width 195 height 36
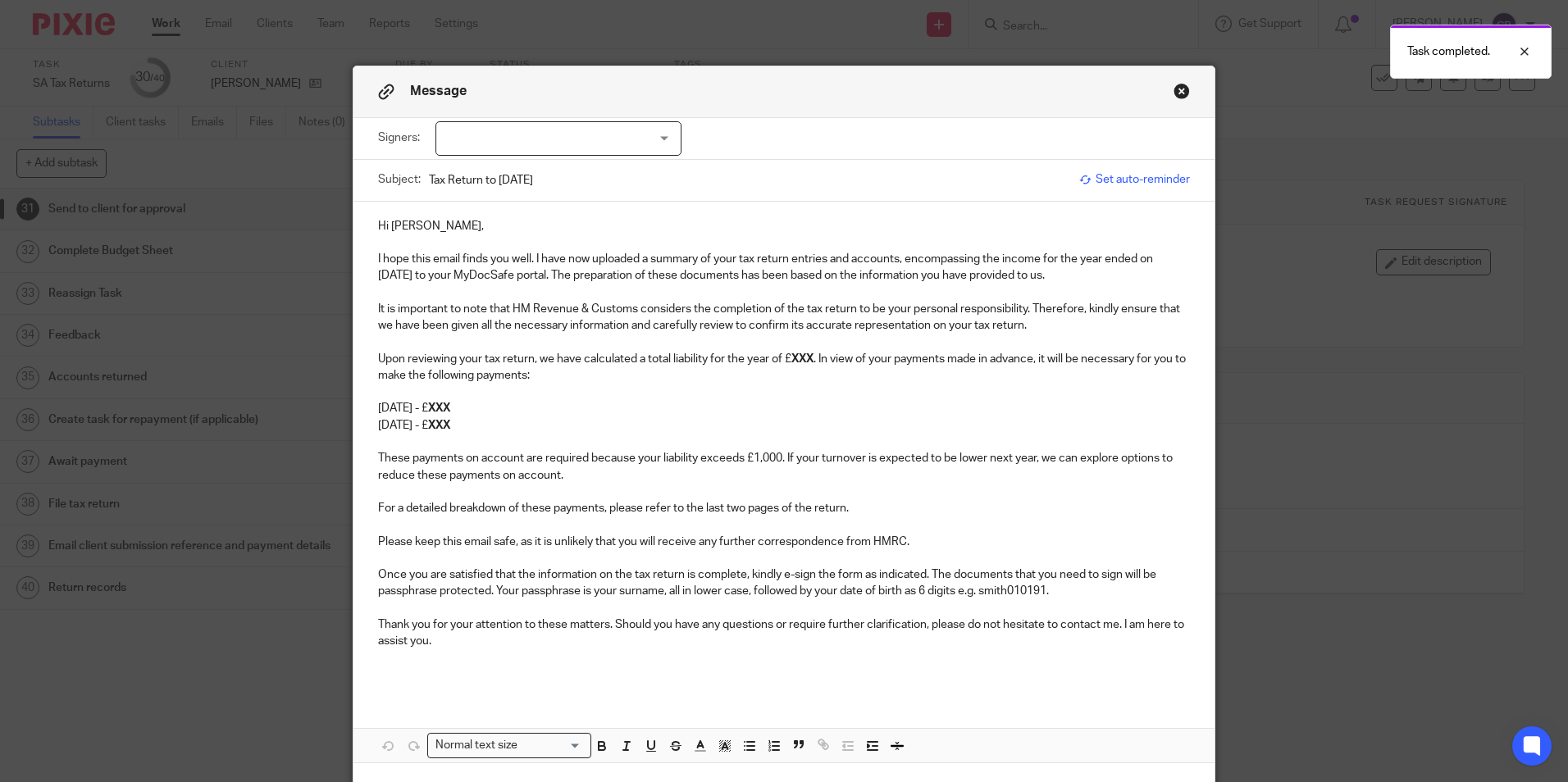
drag, startPoint x: 552, startPoint y: 338, endPoint x: 547, endPoint y: 329, distance: 10.3
click at [551, 337] on p at bounding box center [784, 342] width 812 height 17
click at [520, 258] on p "I hope this email finds you well. I have now uploaded a summary of your tax ret…" at bounding box center [784, 268] width 812 height 34
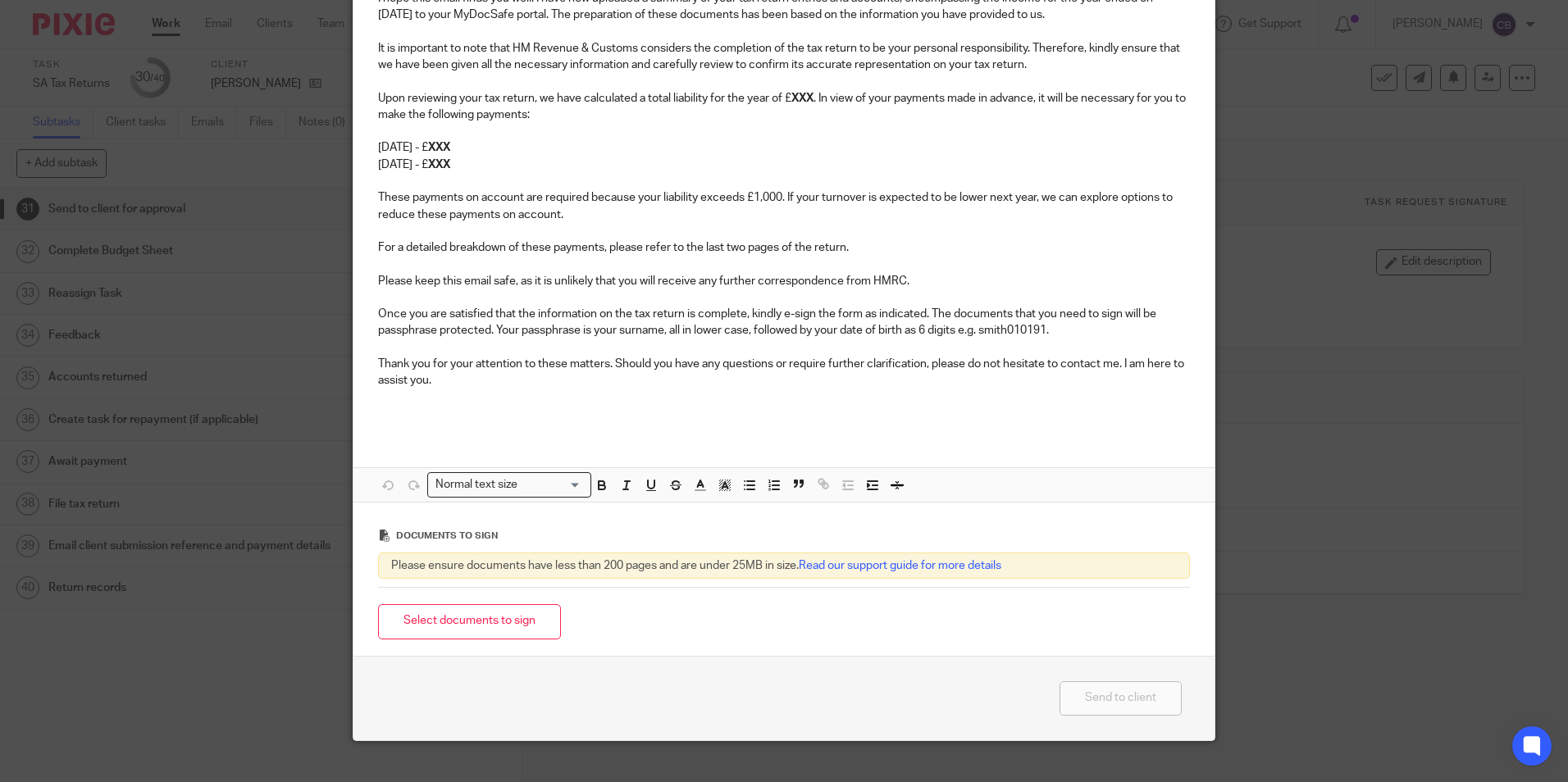
scroll to position [285, 0]
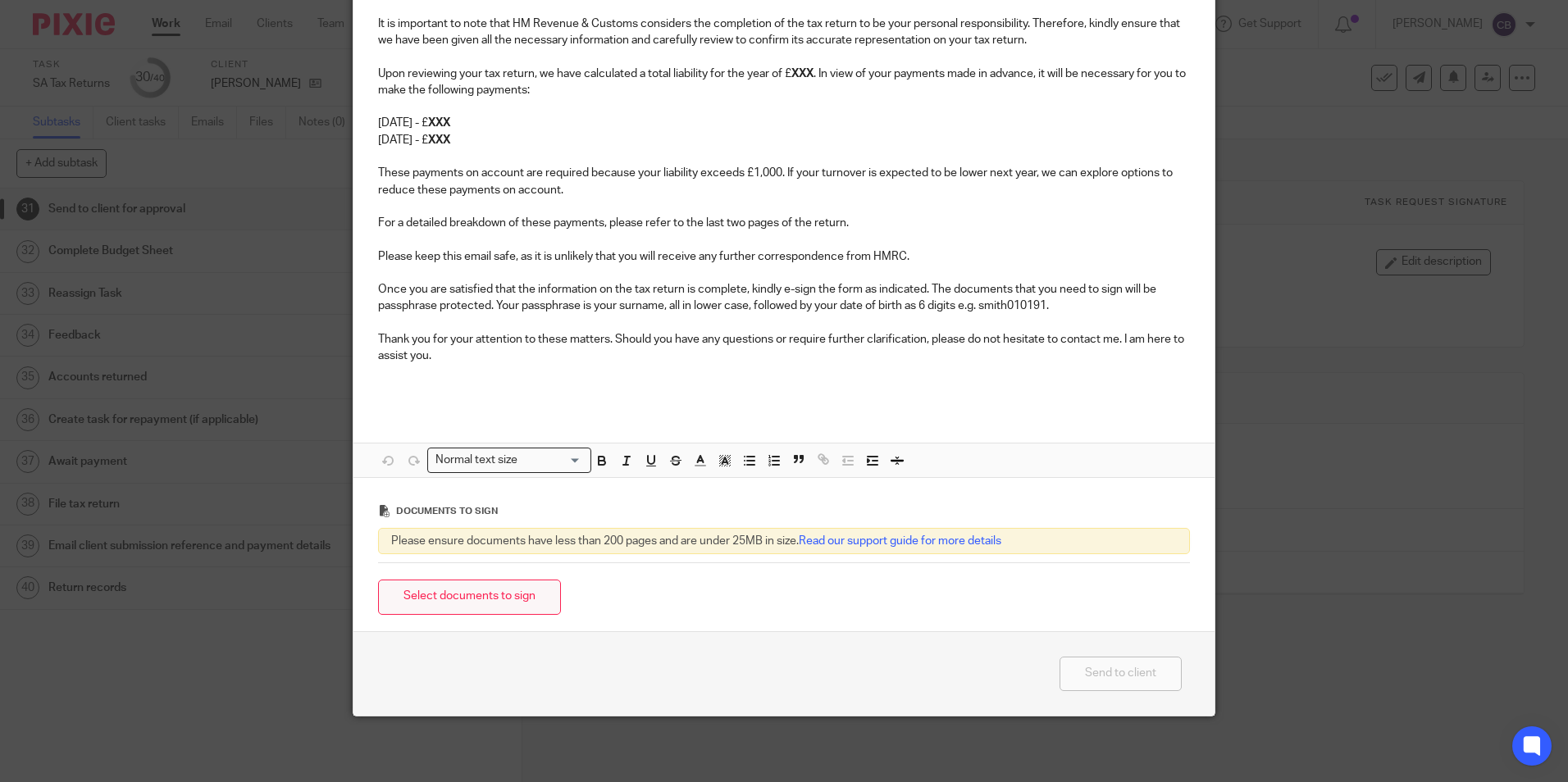
click at [451, 592] on button "Select documents to sign" at bounding box center [469, 598] width 183 height 36
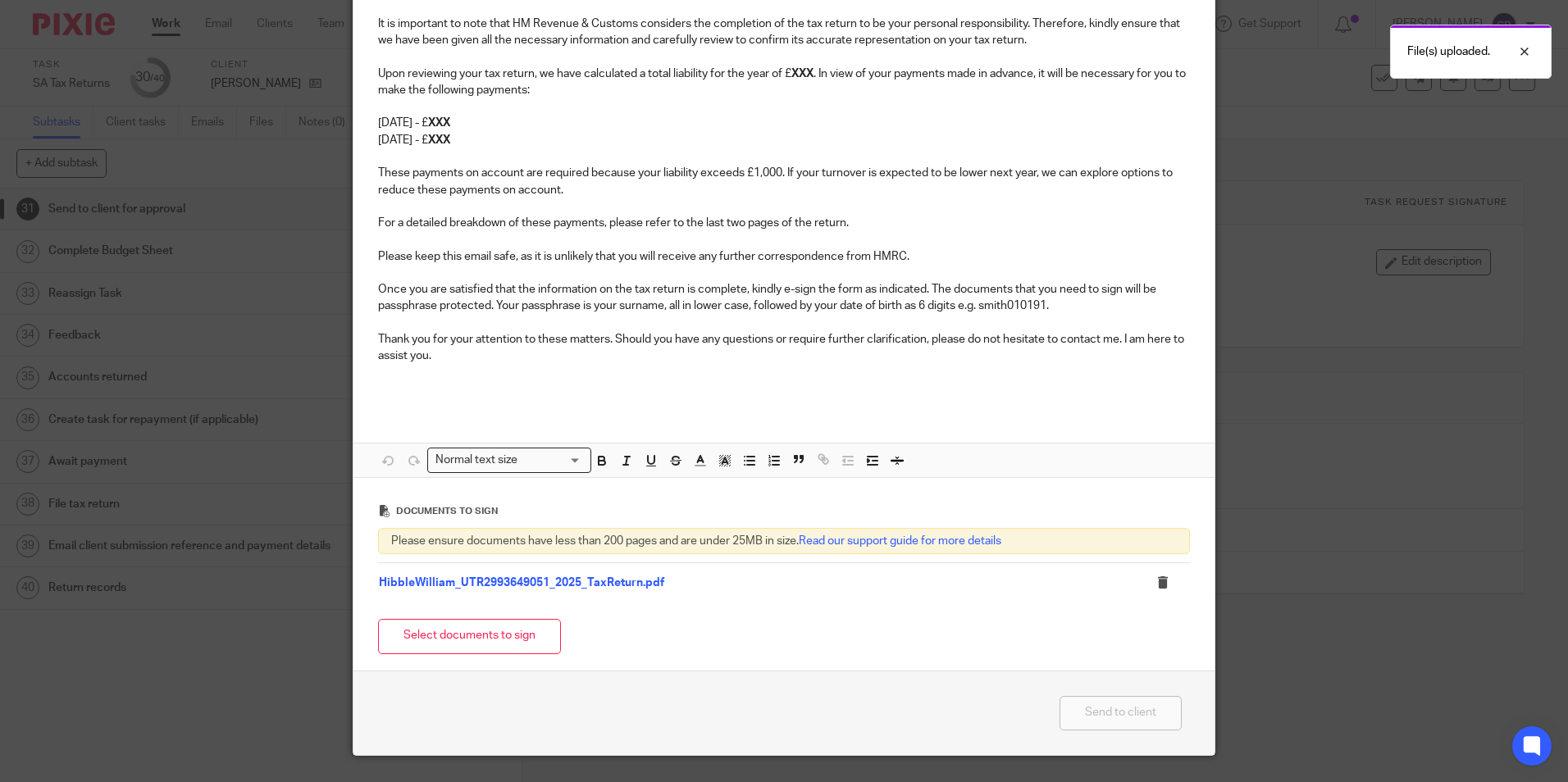
scroll to position [0, 0]
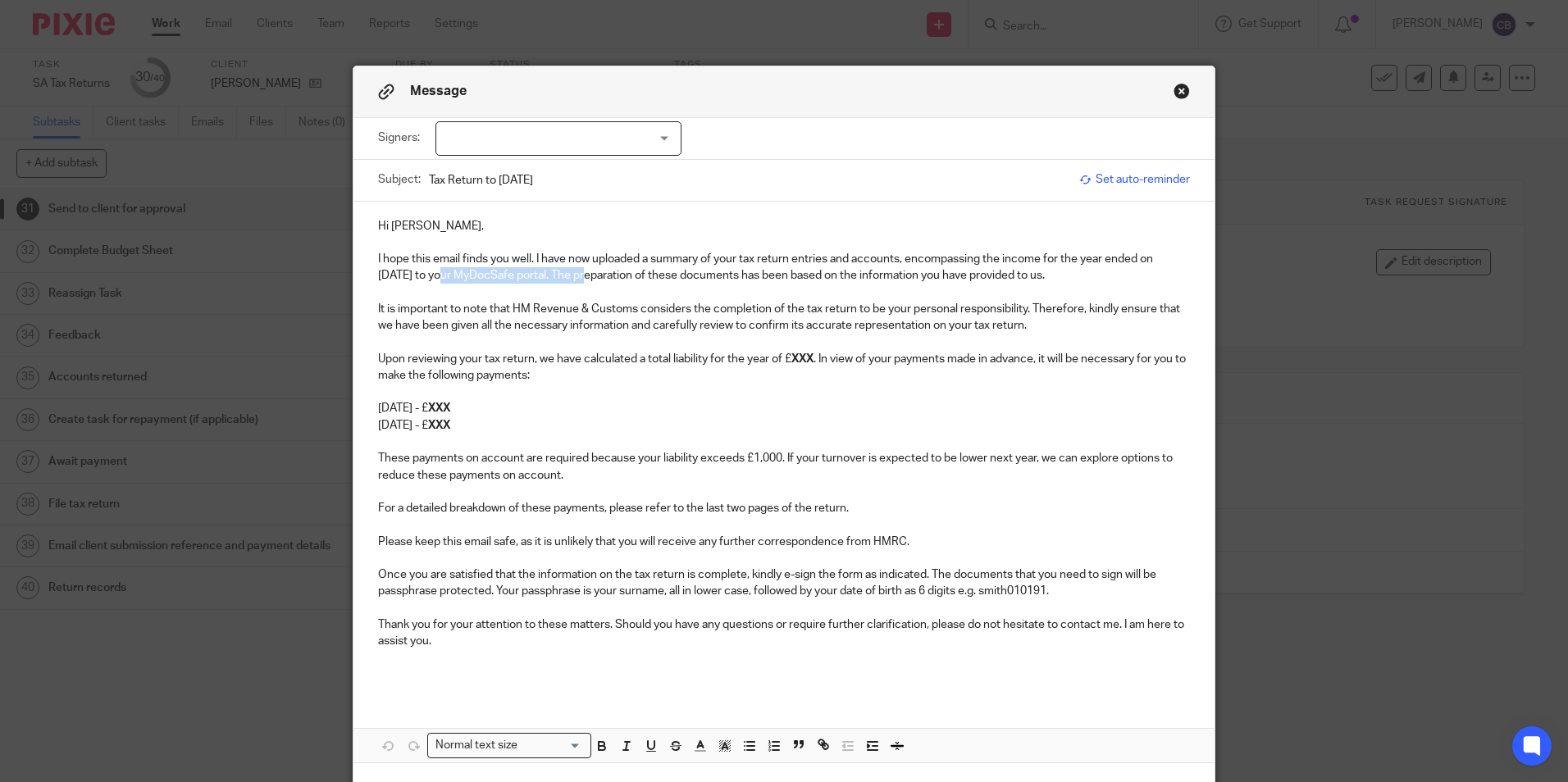
drag, startPoint x: 563, startPoint y: 273, endPoint x: 425, endPoint y: 274, distance: 138.0
click at [425, 274] on p "I hope this email finds you well. I have now uploaded a summary of your tax ret…" at bounding box center [784, 268] width 812 height 34
drag, startPoint x: 581, startPoint y: 258, endPoint x: 859, endPoint y: 257, distance: 278.0
click at [857, 257] on p "I hope this email finds you well. I have now uploaded a summary of your tax ret…" at bounding box center [784, 268] width 812 height 34
click at [956, 275] on p "I hope this email finds you well. I have now uploaded a summary of your tax ret…" at bounding box center [784, 268] width 812 height 34
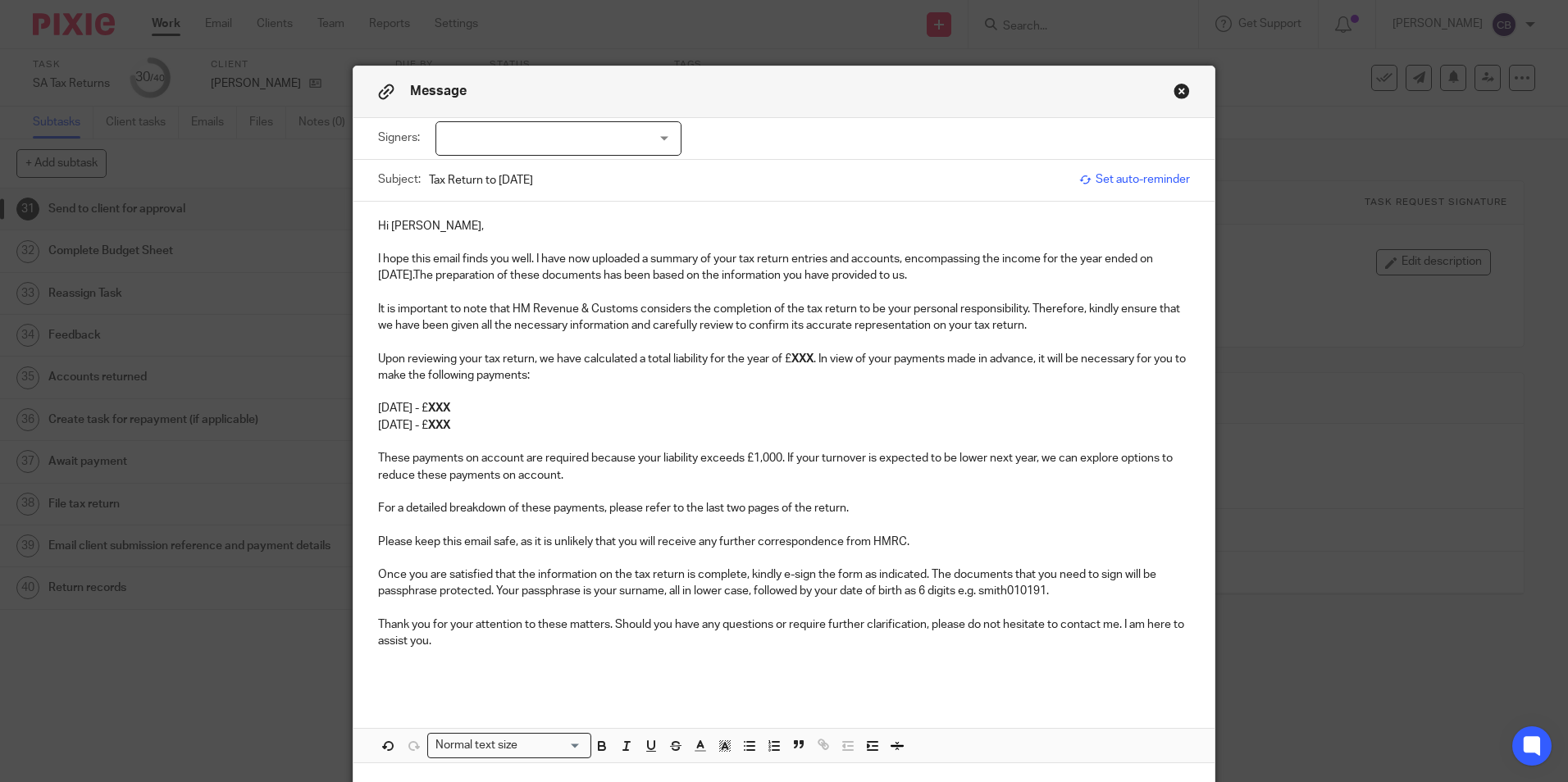
click at [944, 278] on p "I hope this email finds you well. I have now uploaded a summary of your tax ret…" at bounding box center [784, 268] width 812 height 34
drag, startPoint x: 829, startPoint y: 258, endPoint x: 900, endPoint y: 259, distance: 71.0
click at [900, 259] on p "I hope this email finds you well. I have now uploaded a summary of your tax ret…" at bounding box center [784, 268] width 812 height 34
drag, startPoint x: 873, startPoint y: 242, endPoint x: 744, endPoint y: 266, distance: 131.2
click at [714, 266] on div "Hi [PERSON_NAME], I hope this email finds you well. I have now uploaded a summa…" at bounding box center [784, 448] width 861 height 494
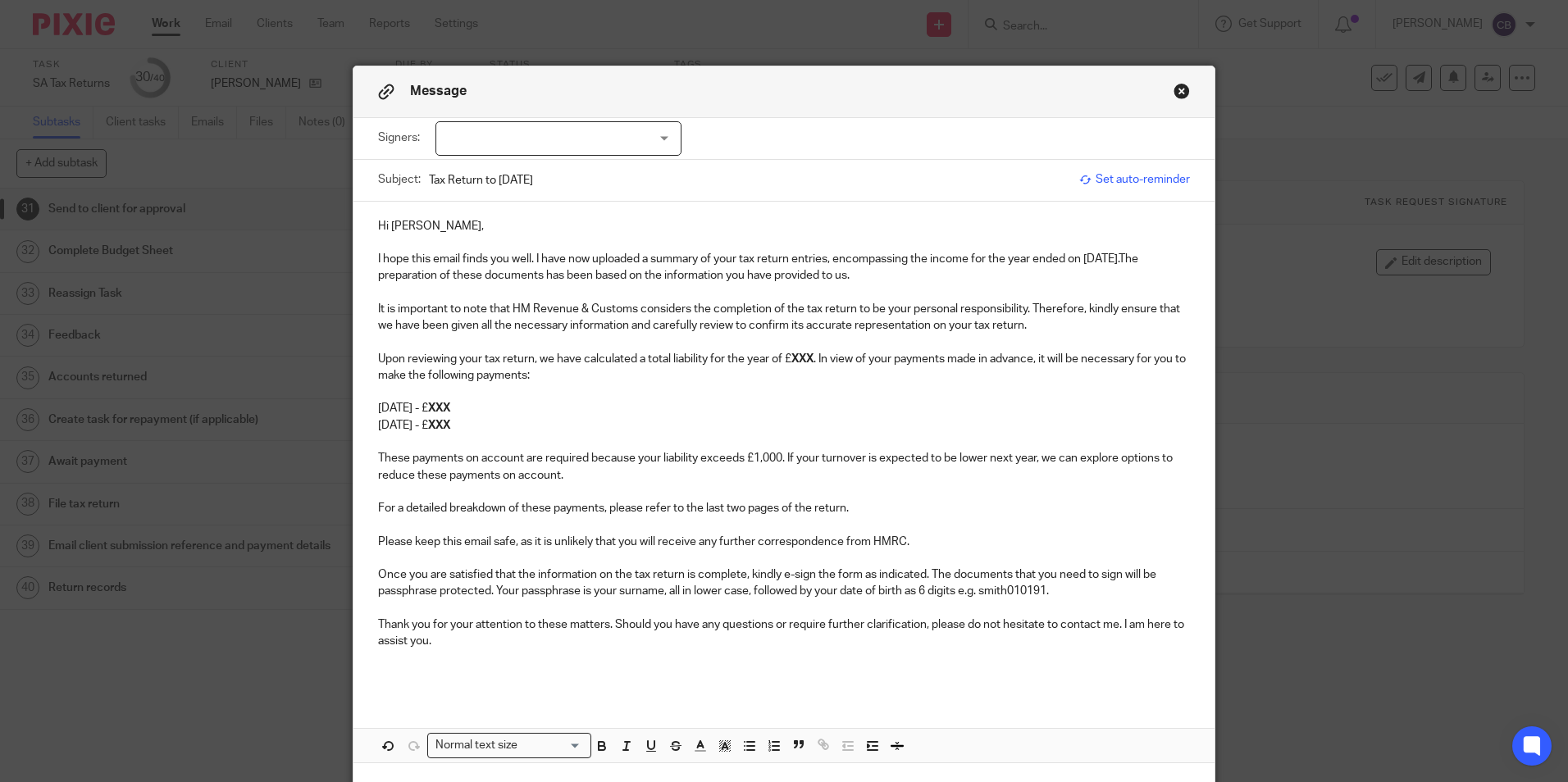
click at [1148, 259] on p "I hope this email finds you well. I have now uploaded a summary of your tax ret…" at bounding box center [784, 268] width 812 height 34
click at [557, 270] on p "I hope this email finds you well. I have now uploaded a summary of your tax ret…" at bounding box center [784, 268] width 812 height 34
click at [931, 287] on div "Hi [PERSON_NAME], I hope this email finds you well. I have now uploaded a summa…" at bounding box center [784, 448] width 861 height 494
drag, startPoint x: 627, startPoint y: 294, endPoint x: 573, endPoint y: 301, distance: 54.5
click at [625, 294] on p at bounding box center [784, 293] width 812 height 17
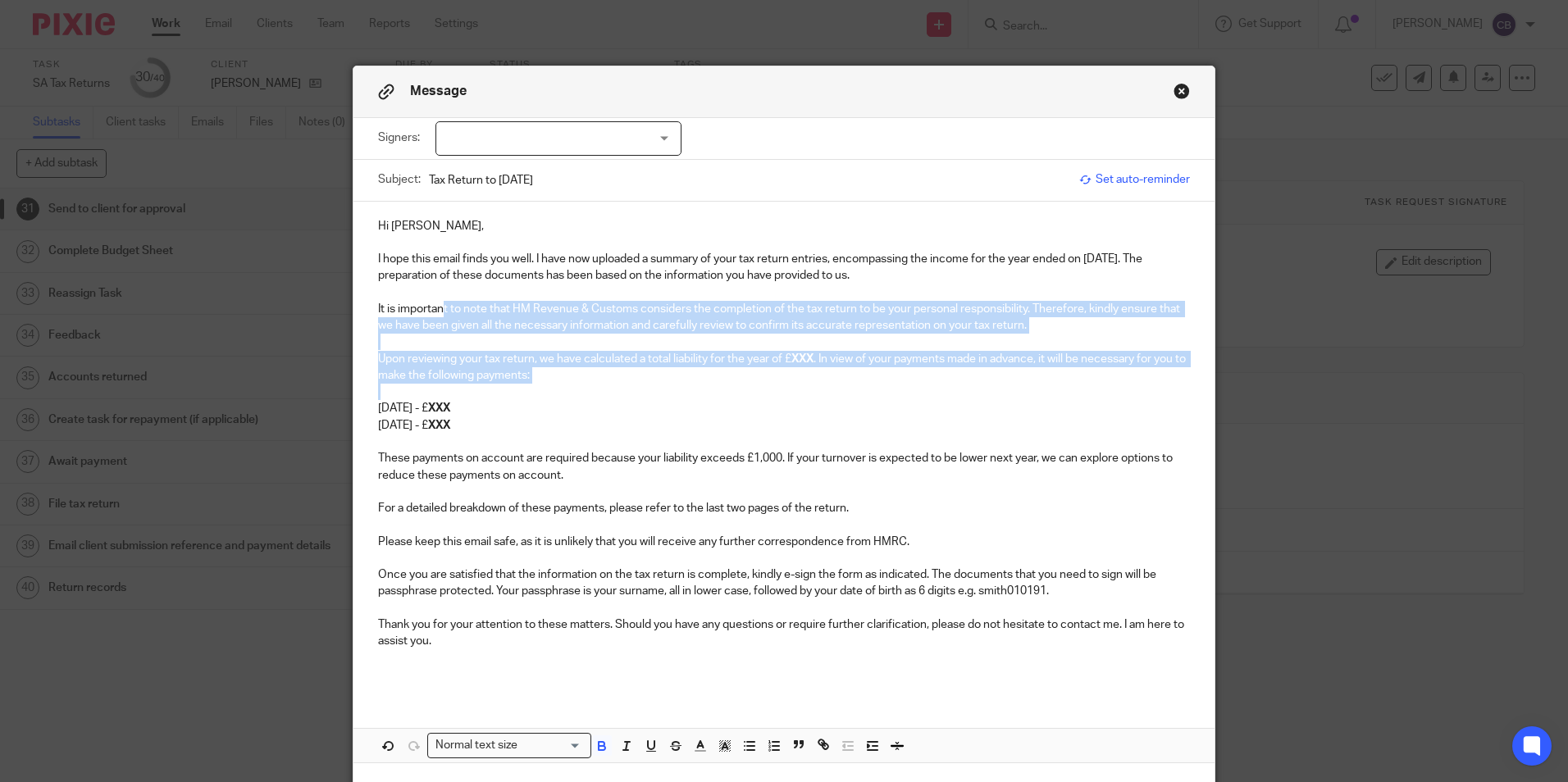
drag, startPoint x: 523, startPoint y: 309, endPoint x: 673, endPoint y: 390, distance: 170.5
click at [690, 387] on div "Hi [PERSON_NAME], I hope this email finds you well. I have now uploaded a summa…" at bounding box center [784, 448] width 861 height 494
drag, startPoint x: 630, startPoint y: 400, endPoint x: 620, endPoint y: 398, distance: 10.2
click at [628, 400] on p at bounding box center [784, 392] width 812 height 17
click at [777, 360] on p "Upon reviewing your tax return, we have calculated a total liability for the ye…" at bounding box center [784, 368] width 812 height 34
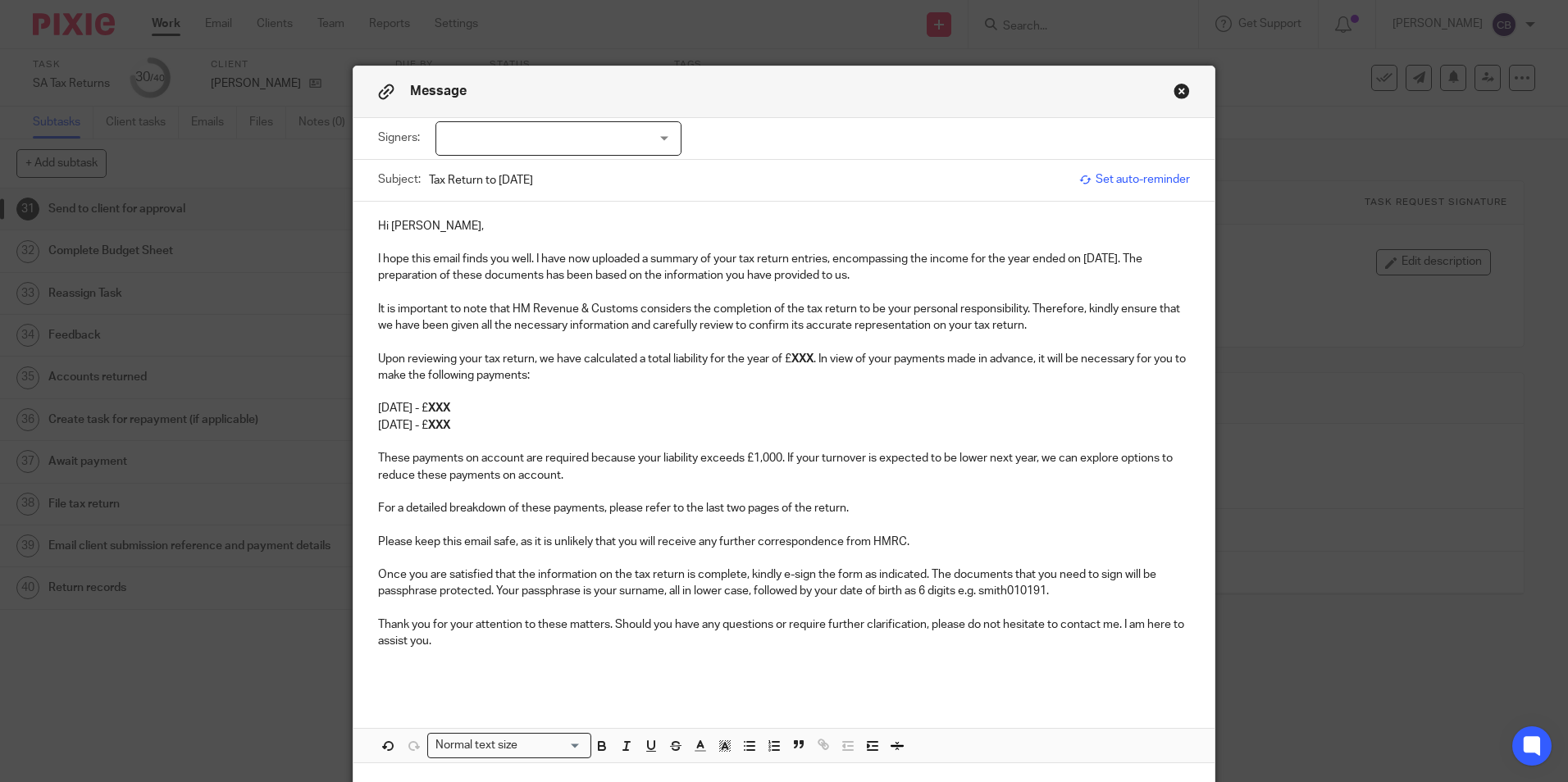
click at [793, 358] on strong "XXX" at bounding box center [803, 359] width 22 height 12
drag, startPoint x: 825, startPoint y: 357, endPoint x: 789, endPoint y: 357, distance: 36.0
click at [792, 357] on strong "123.94" at bounding box center [810, 359] width 36 height 12
click at [599, 742] on icon "button" at bounding box center [602, 744] width 6 height 4
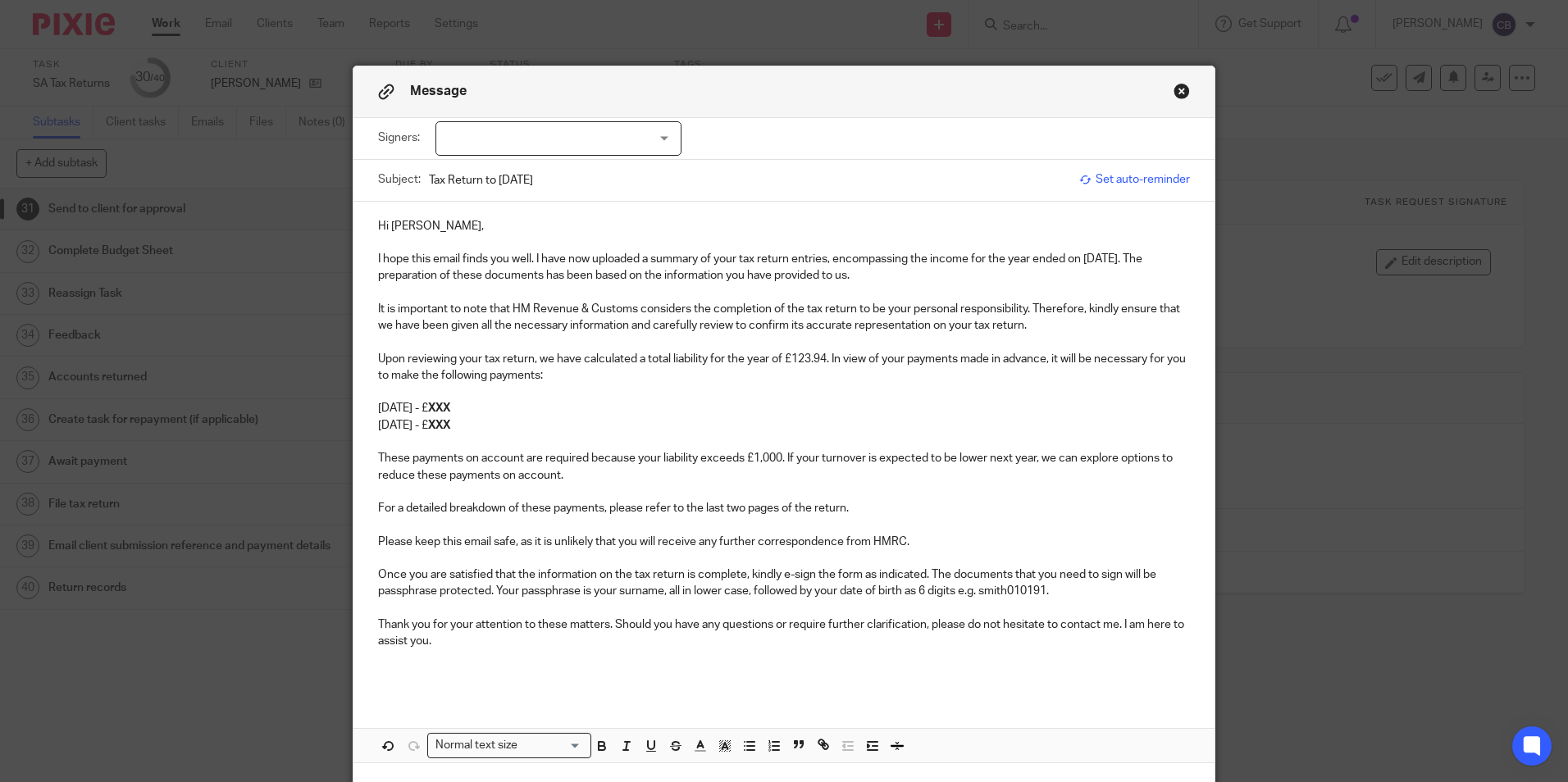
drag, startPoint x: 746, startPoint y: 455, endPoint x: 608, endPoint y: 415, distance: 143.7
click at [744, 454] on p "These payments on account are required because your liability exceeds £1,000. I…" at bounding box center [784, 467] width 812 height 34
drag, startPoint x: 419, startPoint y: 361, endPoint x: 812, endPoint y: 374, distance: 393.2
click at [826, 361] on p "Upon reviewing your tax return, we have calculated a total liability for the ye…" at bounding box center [784, 368] width 812 height 34
click at [798, 380] on p "Upon reviewing your tax return, we have calculated a total liability for the ye…" at bounding box center [784, 368] width 812 height 34
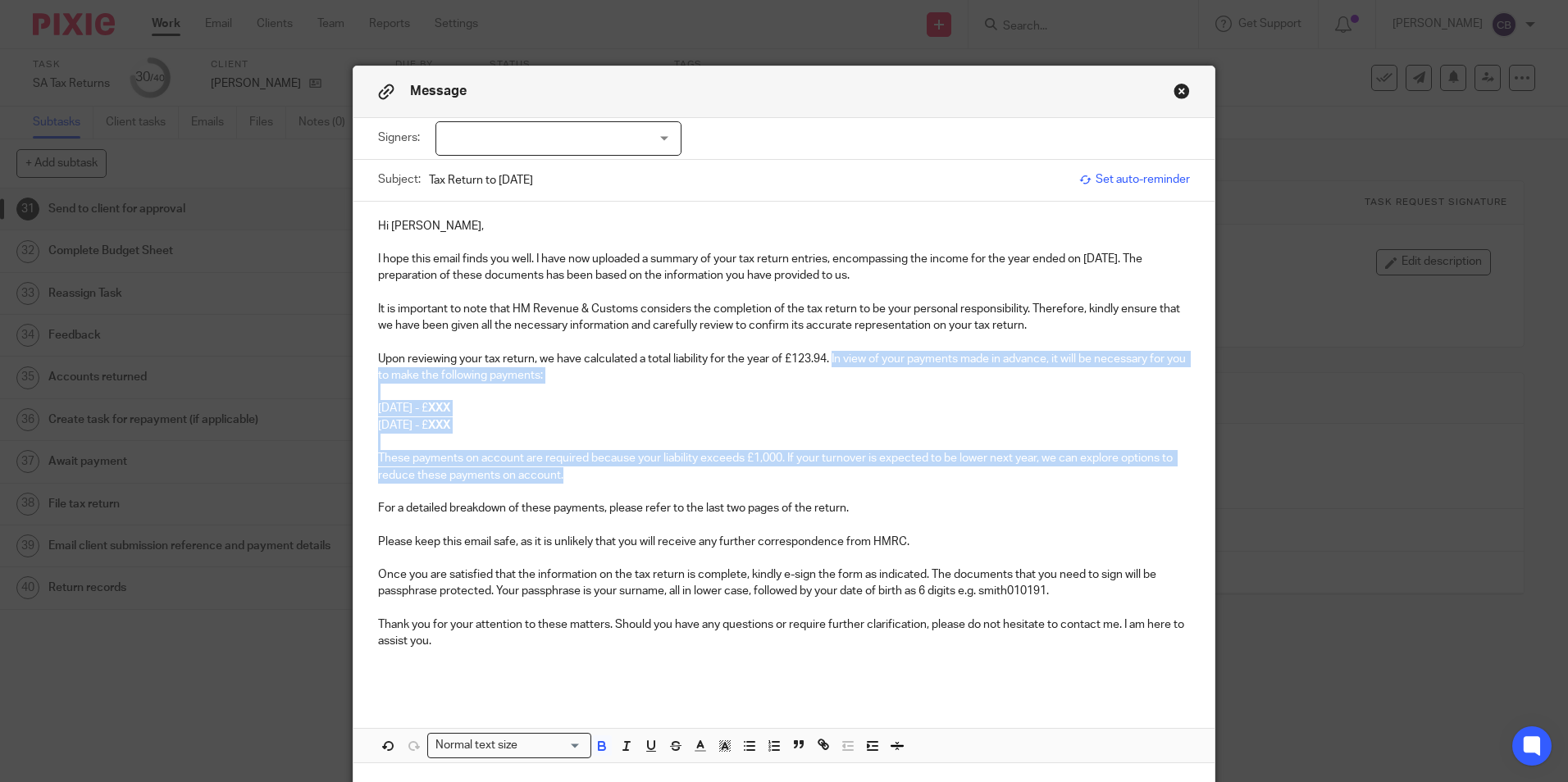
drag, startPoint x: 831, startPoint y: 355, endPoint x: 915, endPoint y: 472, distance: 144.0
click at [915, 472] on div "Hi [PERSON_NAME], I hope this email finds you well. I have now uploaded a summa…" at bounding box center [784, 448] width 861 height 494
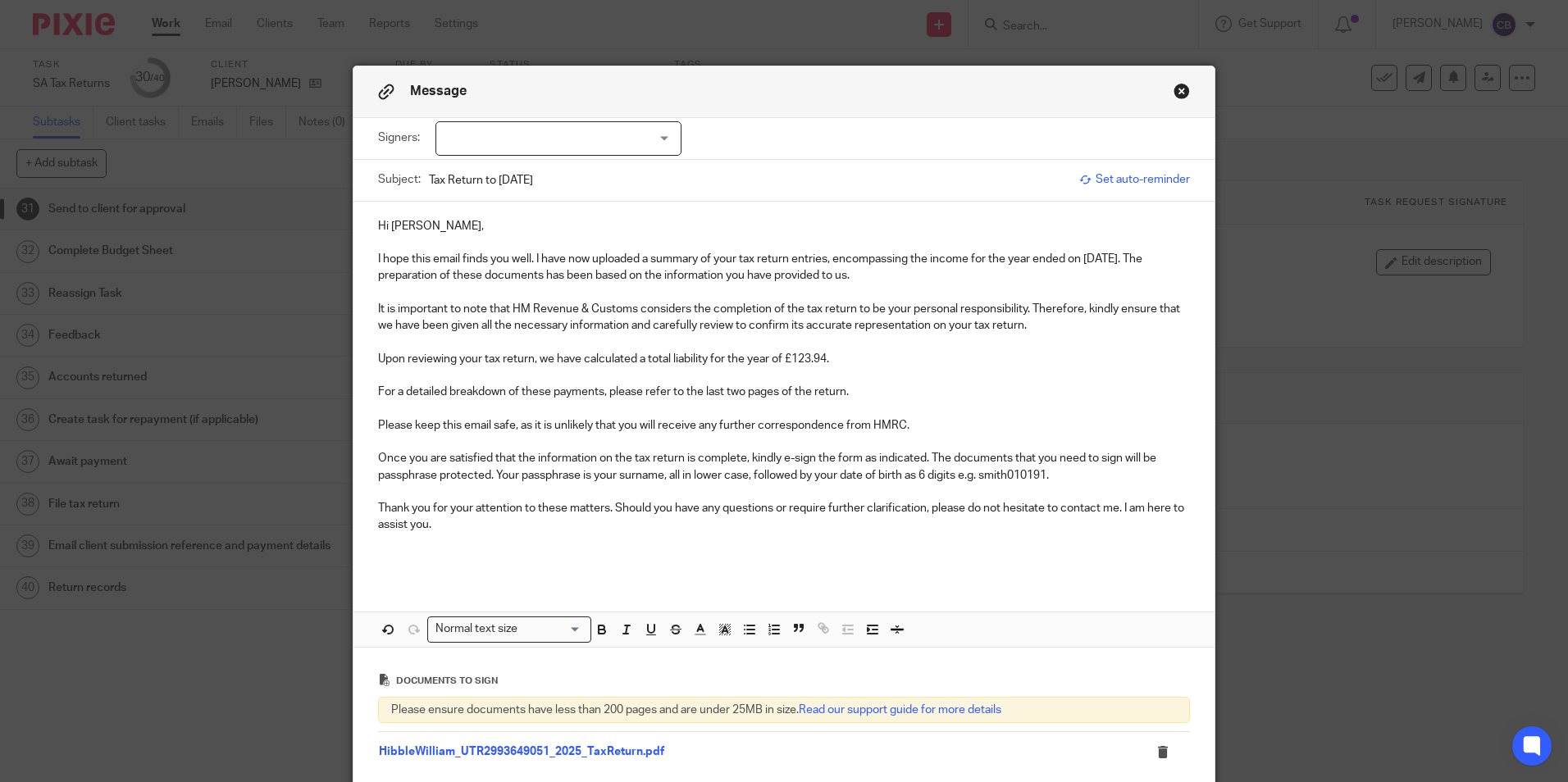
click at [557, 390] on p "For a detailed breakdown of these payments, please refer to the last two pages …" at bounding box center [784, 392] width 812 height 17
click at [651, 352] on p "Upon reviewing your tax return, we have calculated a total liability for the ye…" at bounding box center [784, 359] width 812 height 17
click at [876, 355] on p "Upon reviewing your tax return, we have calculated a total liability for the ye…" at bounding box center [784, 359] width 812 height 17
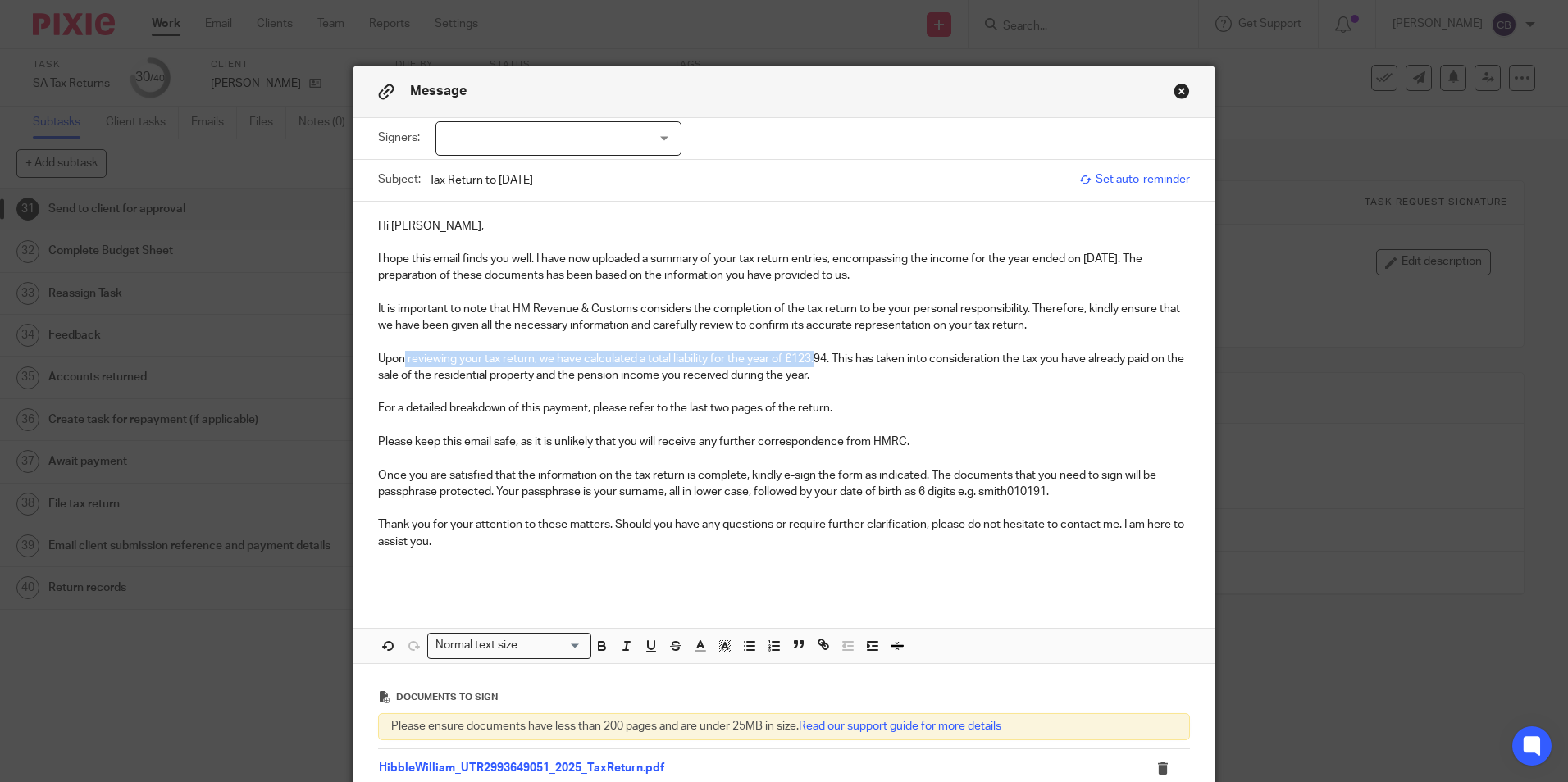
drag, startPoint x: 398, startPoint y: 356, endPoint x: 812, endPoint y: 358, distance: 414.0
click at [812, 358] on p "Upon reviewing your tax return, we have calculated a total liability for the ye…" at bounding box center [784, 368] width 812 height 34
click at [730, 364] on p "Upon reviewing your tax return, we have calculated a total liability for the ye…" at bounding box center [784, 368] width 812 height 34
click at [666, 357] on p "Upon reviewing your tax return, we have calculated a total liability for the ye…" at bounding box center [784, 368] width 812 height 34
click at [1074, 366] on p "Upon reviewing your tax return, we have calculated a total additional liability…" at bounding box center [784, 368] width 812 height 34
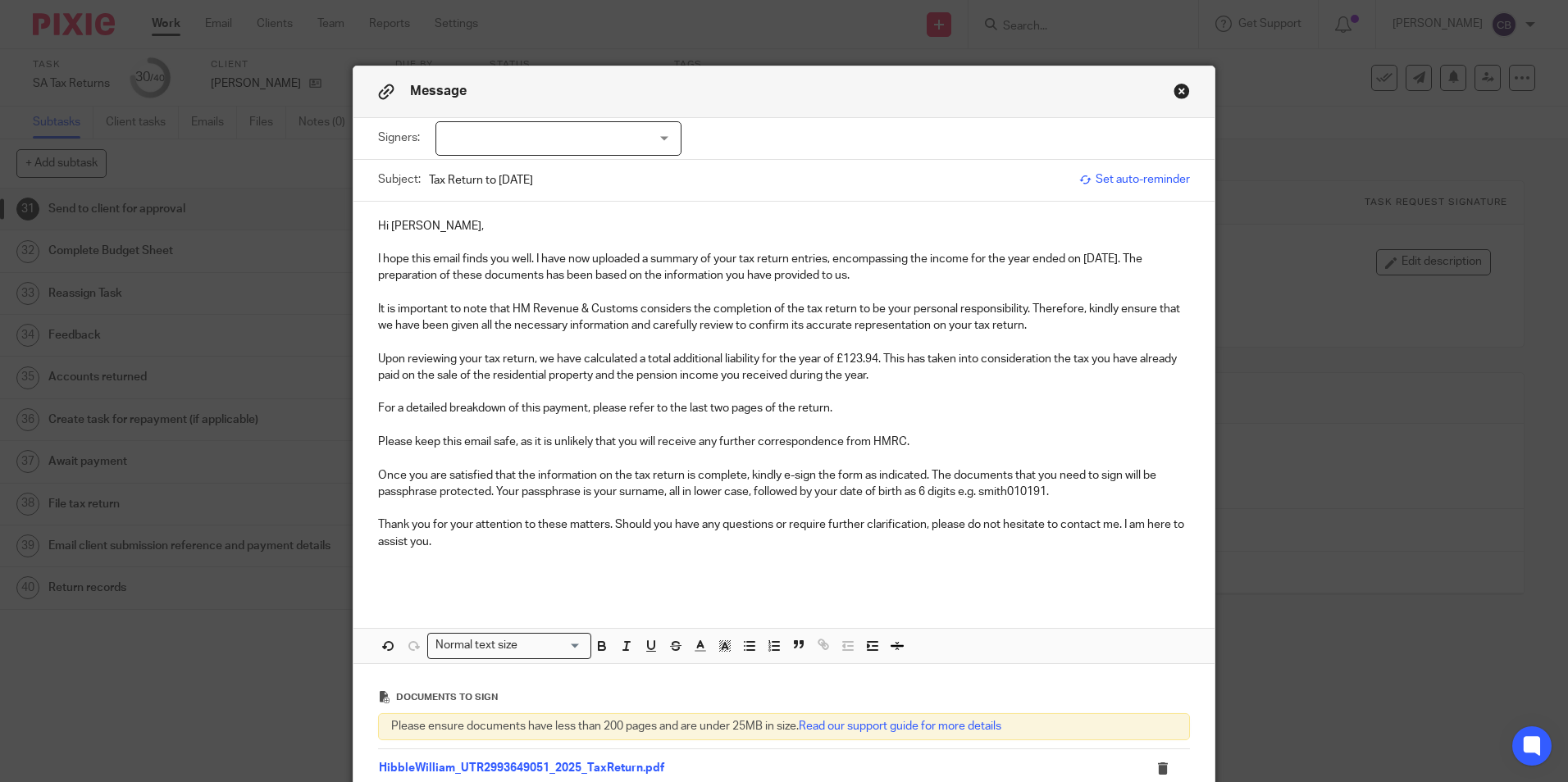
drag, startPoint x: 927, startPoint y: 375, endPoint x: 1073, endPoint y: 362, distance: 146.6
click at [935, 373] on p "Upon reviewing your tax return, we have calculated a total additional liability…" at bounding box center [784, 368] width 812 height 34
click at [891, 369] on p "Upon reviewing your tax return, we have calculated a total additional liability…" at bounding box center [784, 368] width 812 height 34
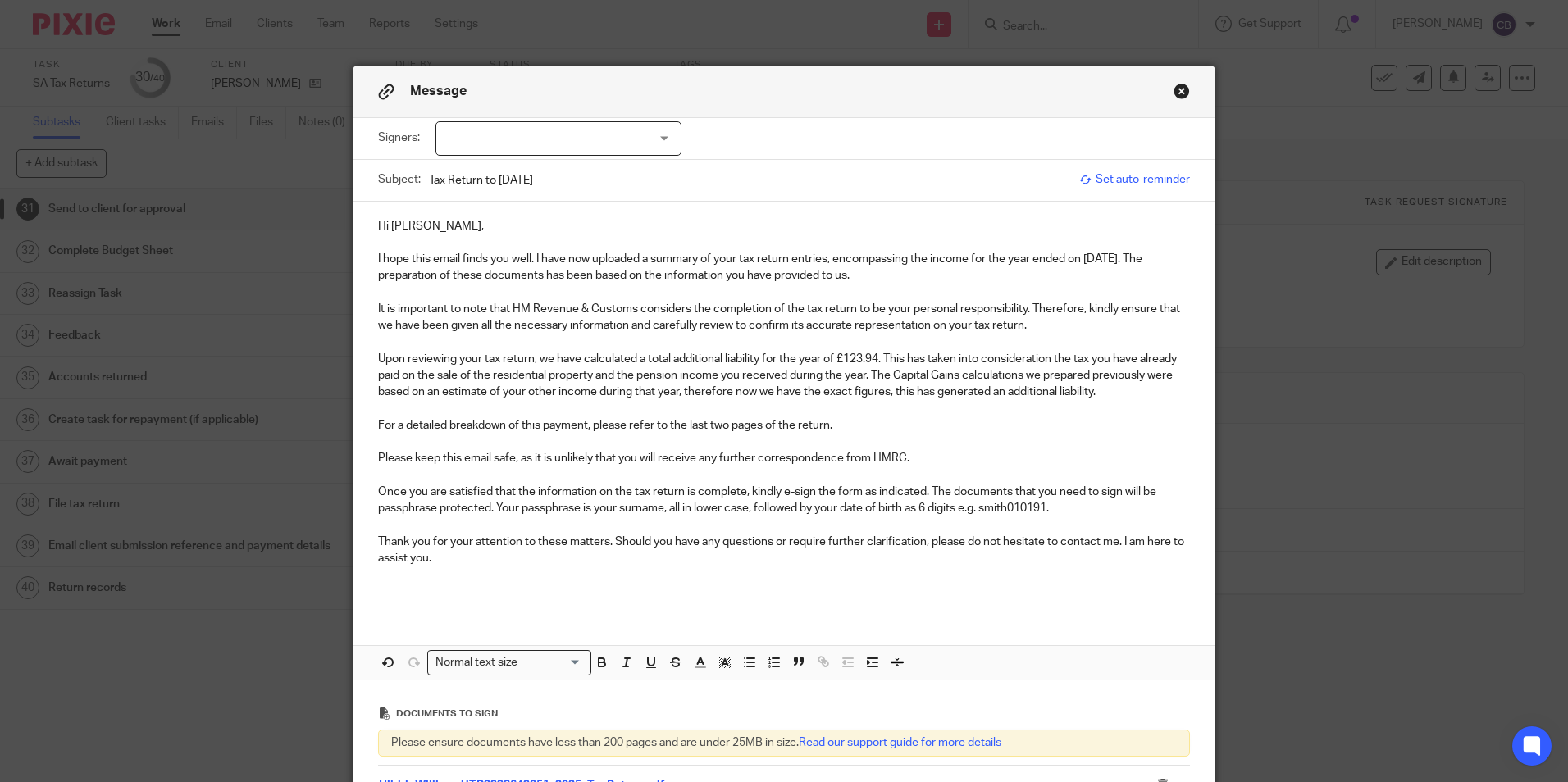
click at [998, 390] on p "Upon reviewing your tax return, we have calculated a total additional liability…" at bounding box center [784, 376] width 812 height 50
drag, startPoint x: 1108, startPoint y: 392, endPoint x: 1117, endPoint y: 384, distance: 12.0
click at [1110, 389] on p "Upon reviewing your tax return, we have calculated a total additional liability…" at bounding box center [784, 376] width 812 height 50
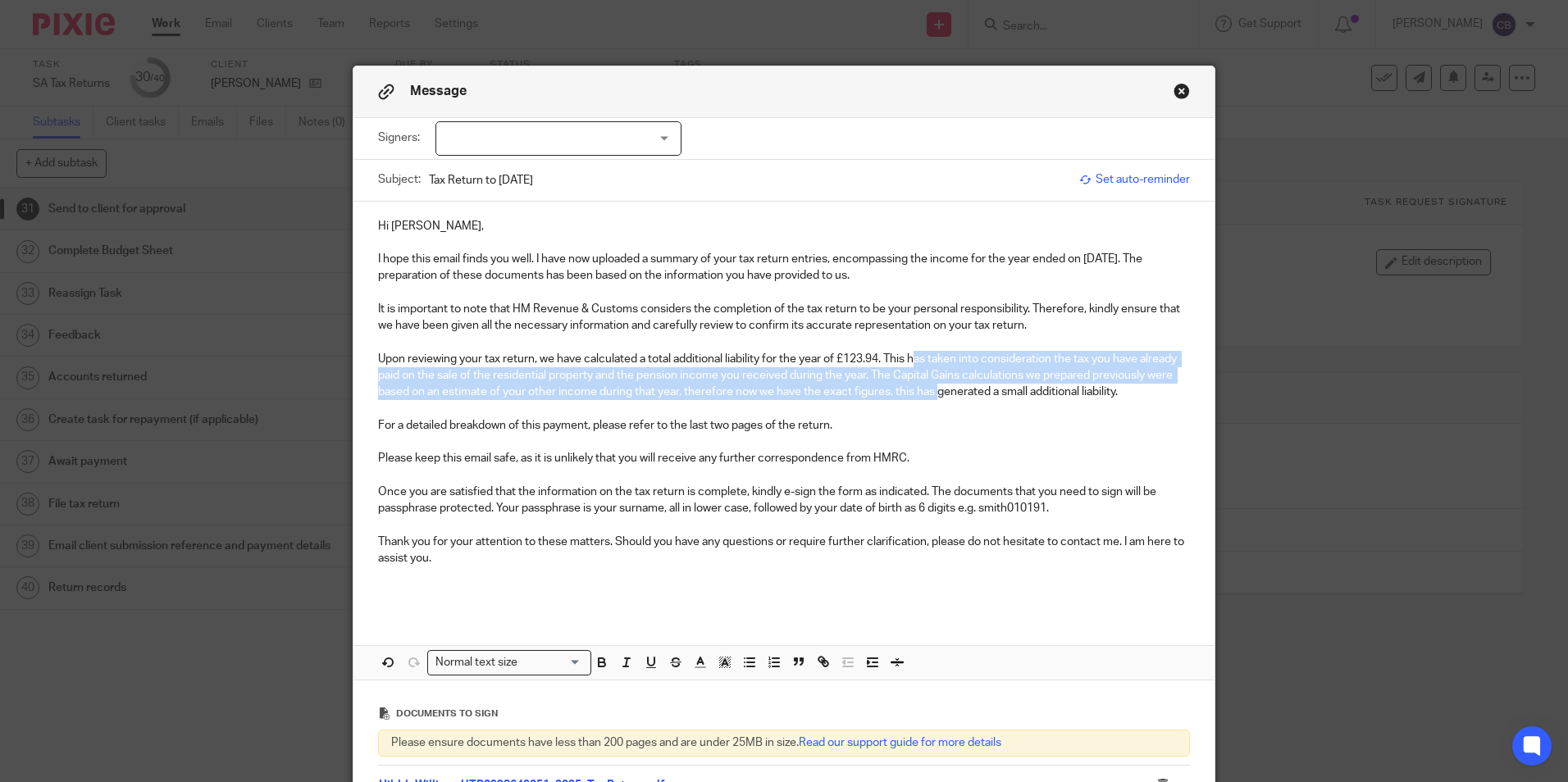
drag, startPoint x: 952, startPoint y: 362, endPoint x: 933, endPoint y: 385, distance: 29.8
click at [933, 385] on p "Upon reviewing your tax return, we have calculated a total additional liability…" at bounding box center [784, 376] width 812 height 50
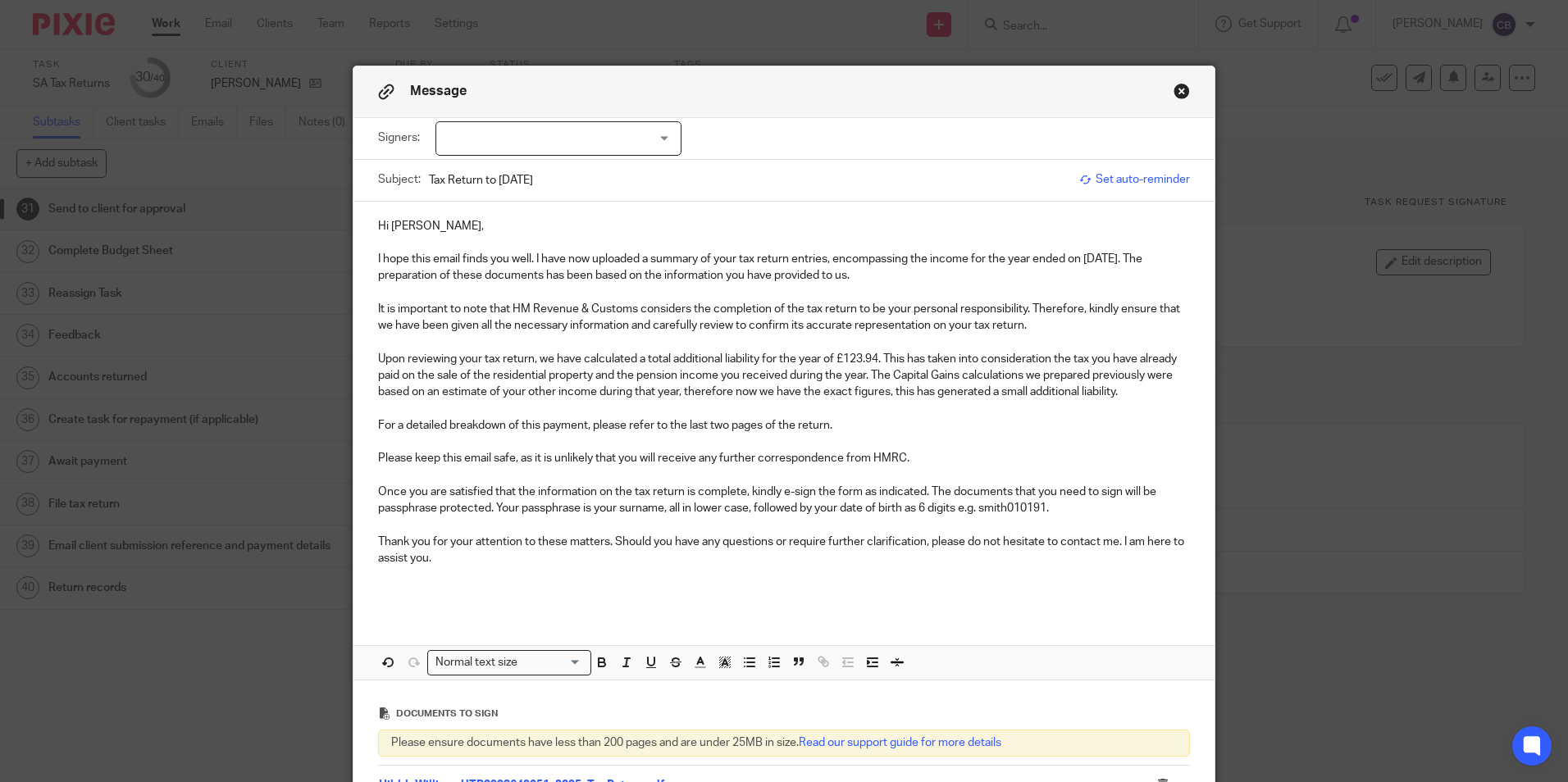
drag, startPoint x: 1016, startPoint y: 390, endPoint x: 932, endPoint y: 391, distance: 84.0
click at [1014, 391] on p "Upon reviewing your tax return, we have calculated a total additional liability…" at bounding box center [784, 376] width 812 height 50
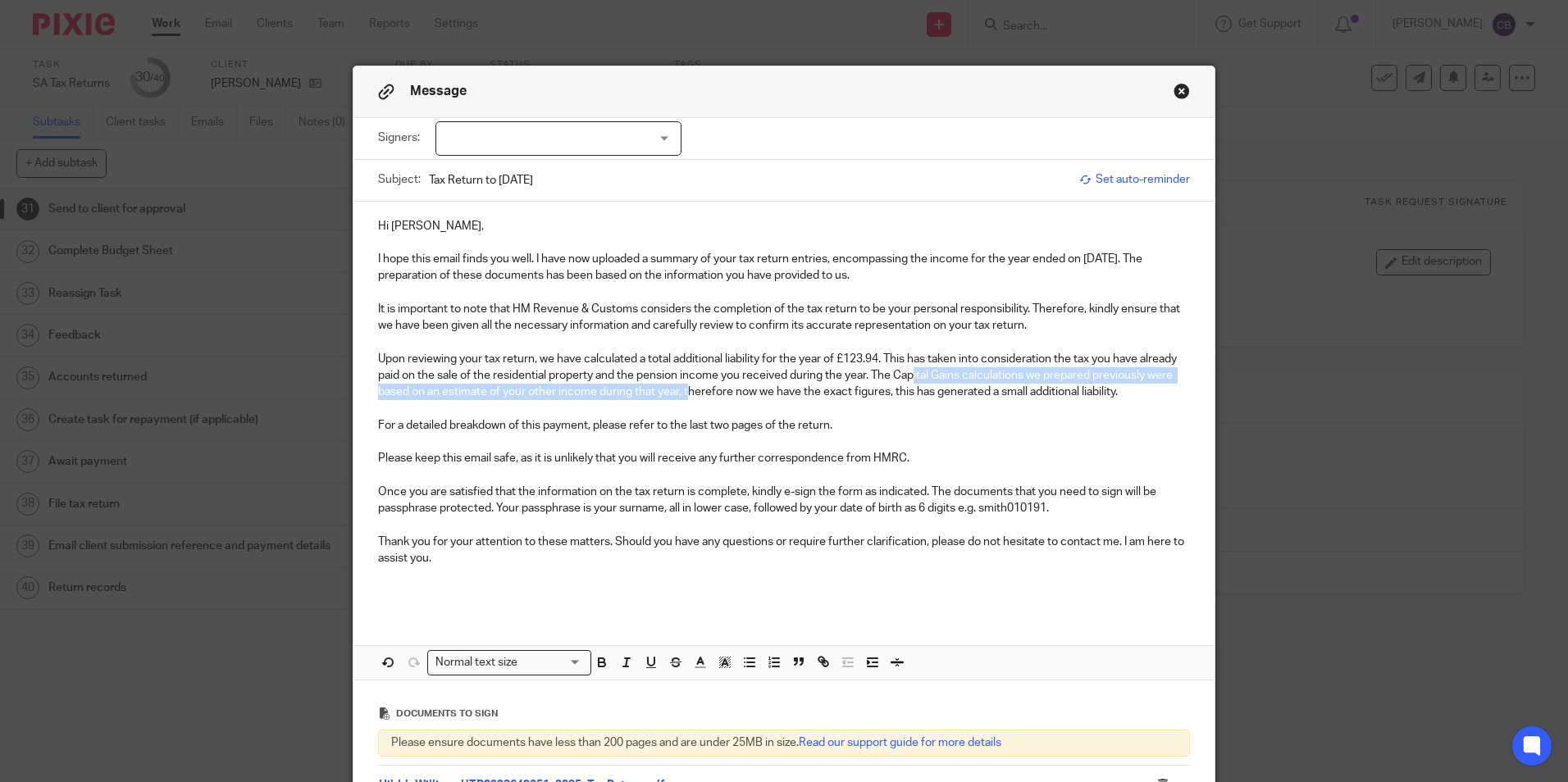
drag, startPoint x: 913, startPoint y: 380, endPoint x: 698, endPoint y: 387, distance: 215.1
click at [695, 391] on p "Upon reviewing your tax return, we have calculated a total additional liability…" at bounding box center [784, 376] width 812 height 50
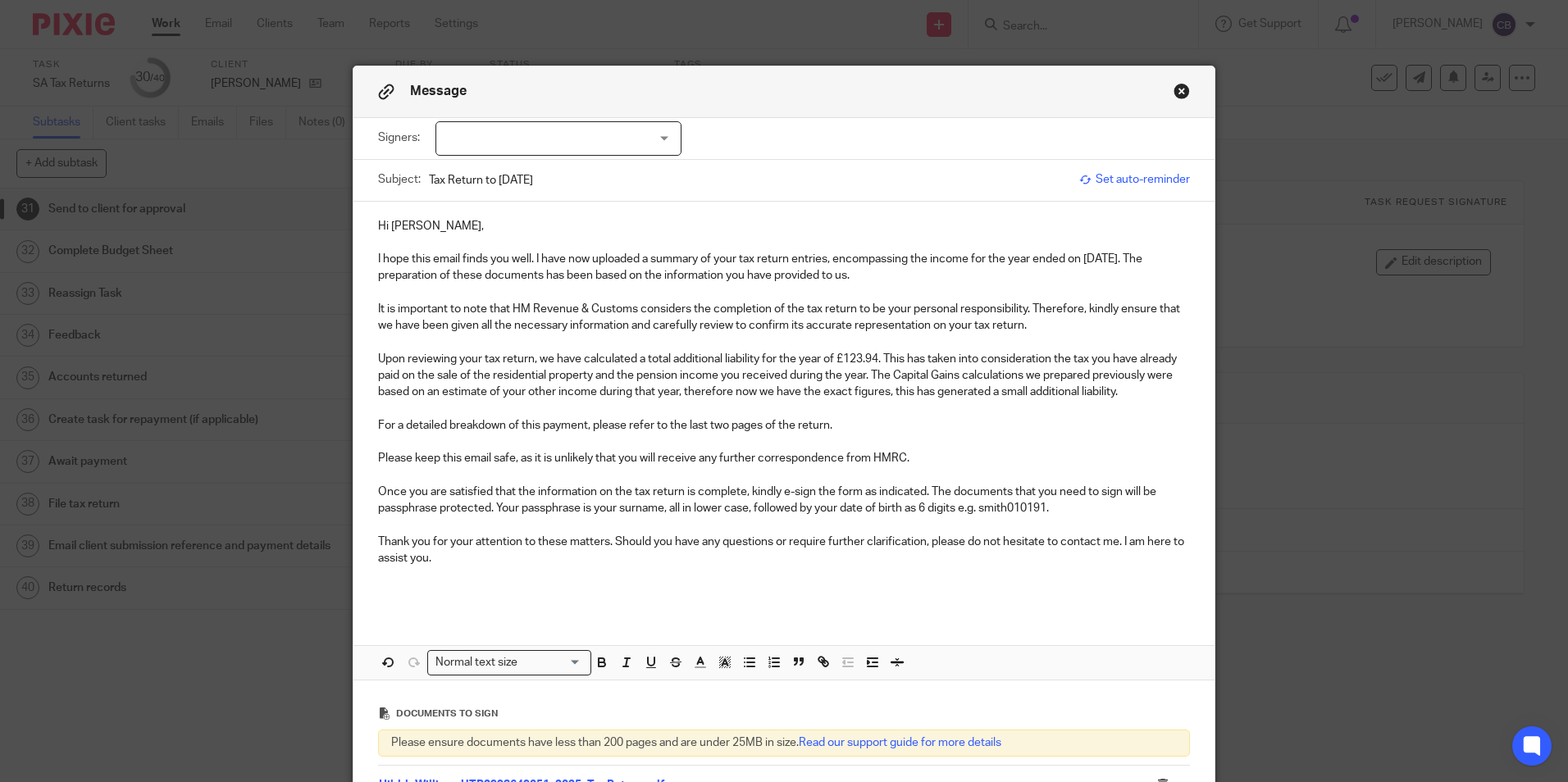
click at [1162, 390] on p "Upon reviewing your tax return, we have calculated a total additional liability…" at bounding box center [784, 376] width 812 height 50
click at [524, 284] on p "I hope this email finds you well. I have now uploaded a summary of your tax ret…" at bounding box center [784, 268] width 812 height 34
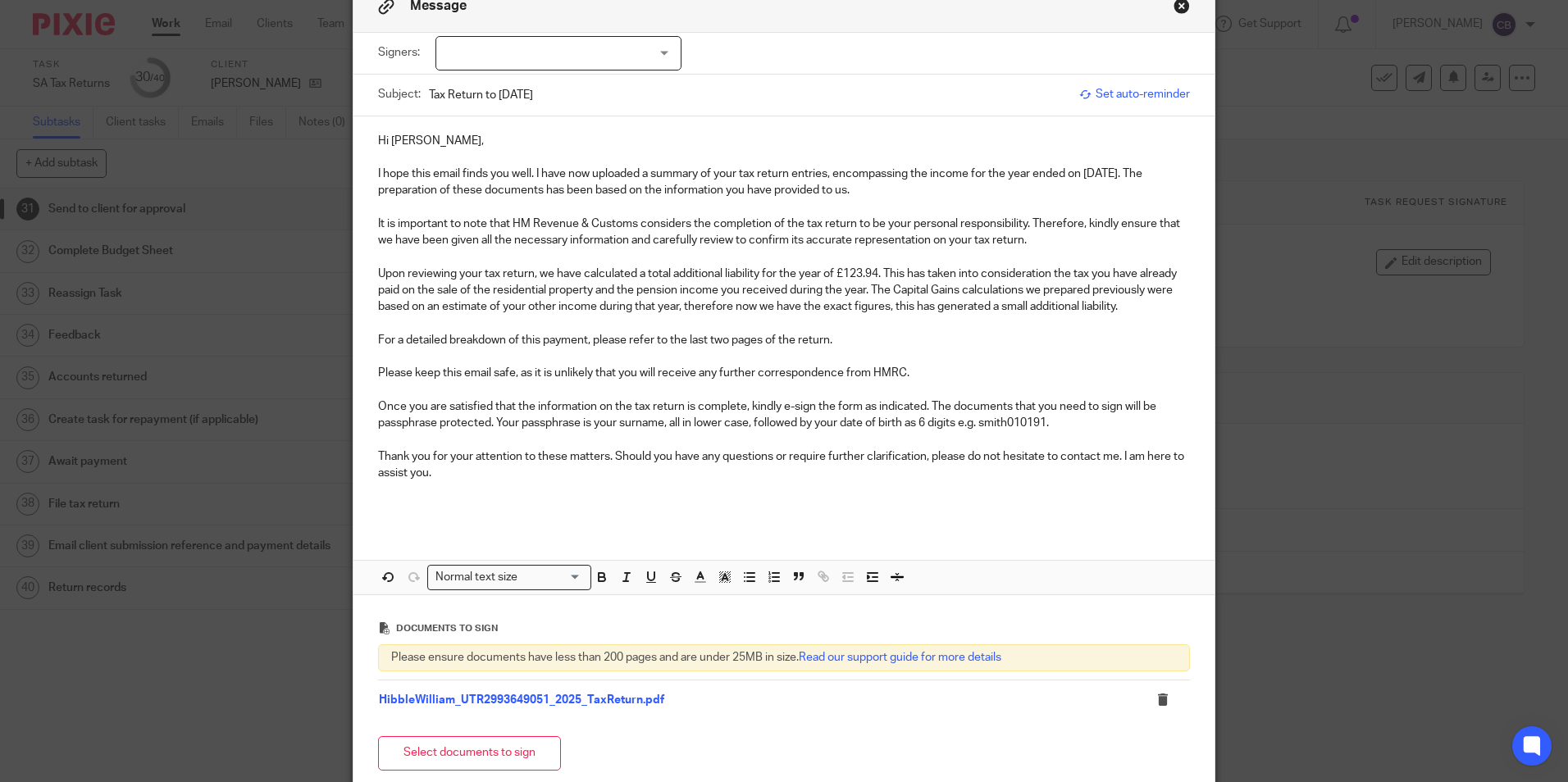
scroll to position [78, 0]
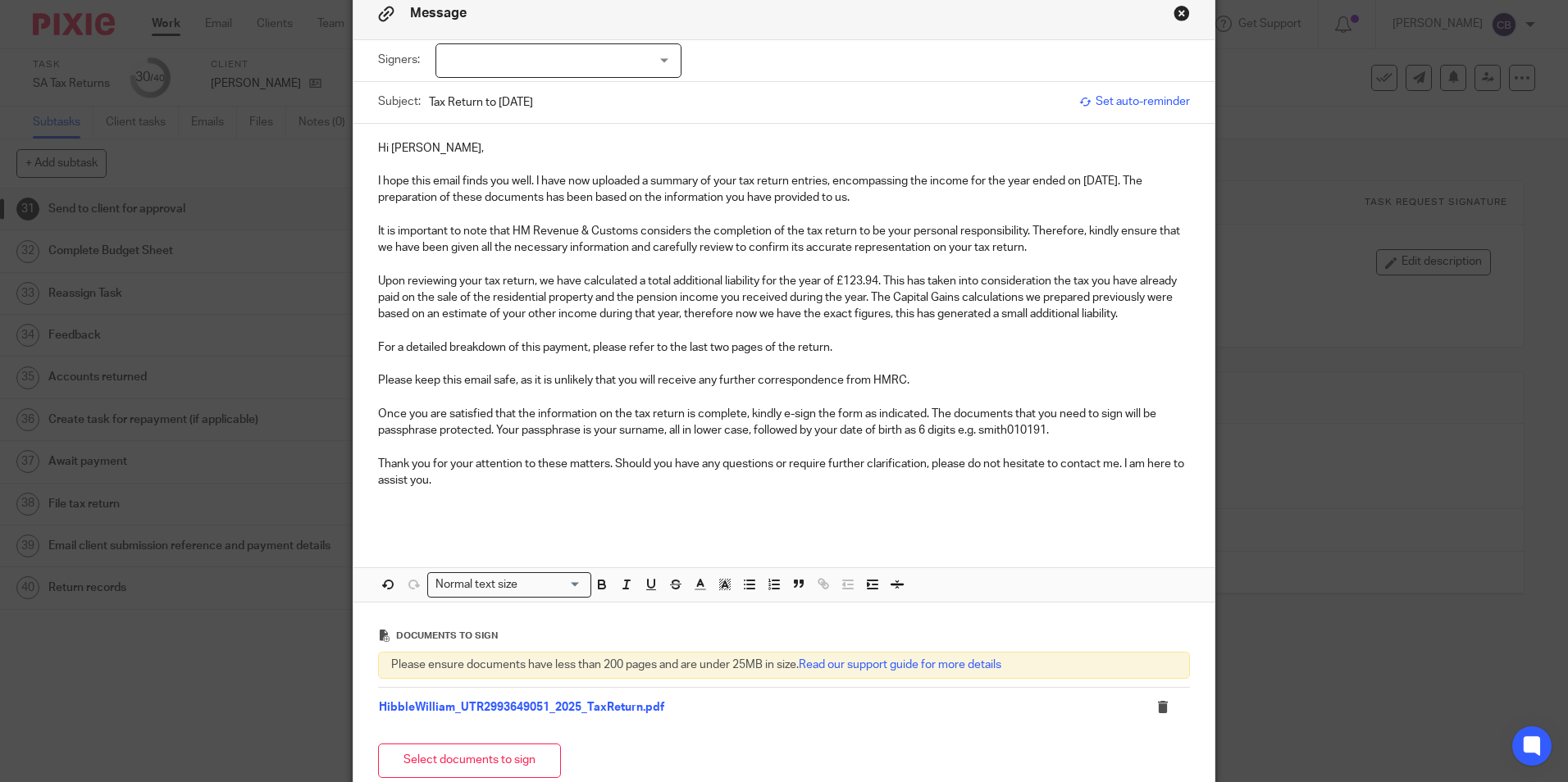
click at [568, 42] on div "Signers: [PERSON_NAME] (0 selected)" at bounding box center [784, 60] width 812 height 41
click at [563, 55] on div at bounding box center [558, 60] width 246 height 35
click at [543, 92] on li "[PERSON_NAME]" at bounding box center [552, 95] width 245 height 34
checkbox input "true"
click at [561, 362] on p at bounding box center [784, 364] width 812 height 17
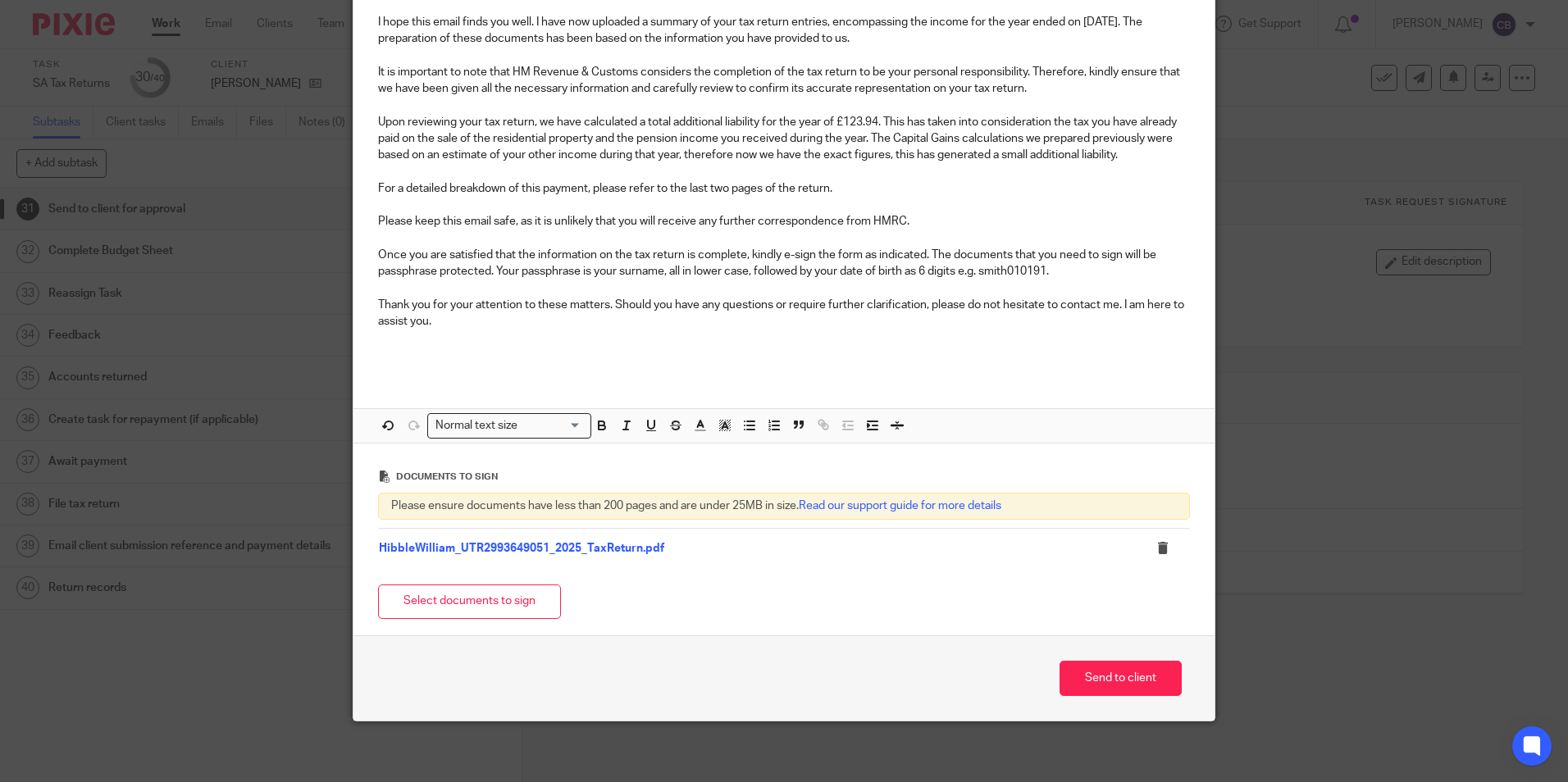
scroll to position [242, 0]
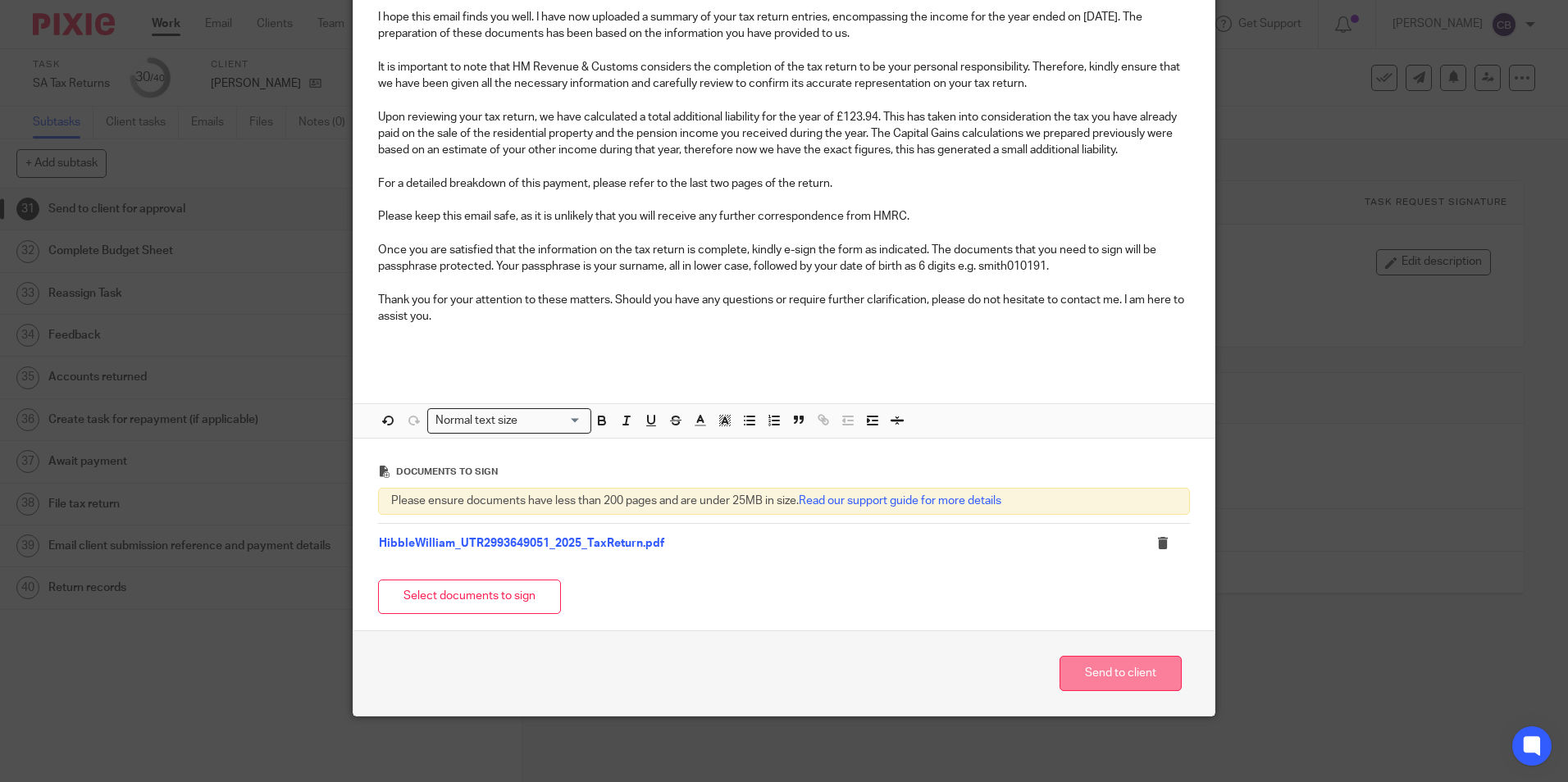
click at [1120, 667] on button "Send to client" at bounding box center [1121, 674] width 122 height 36
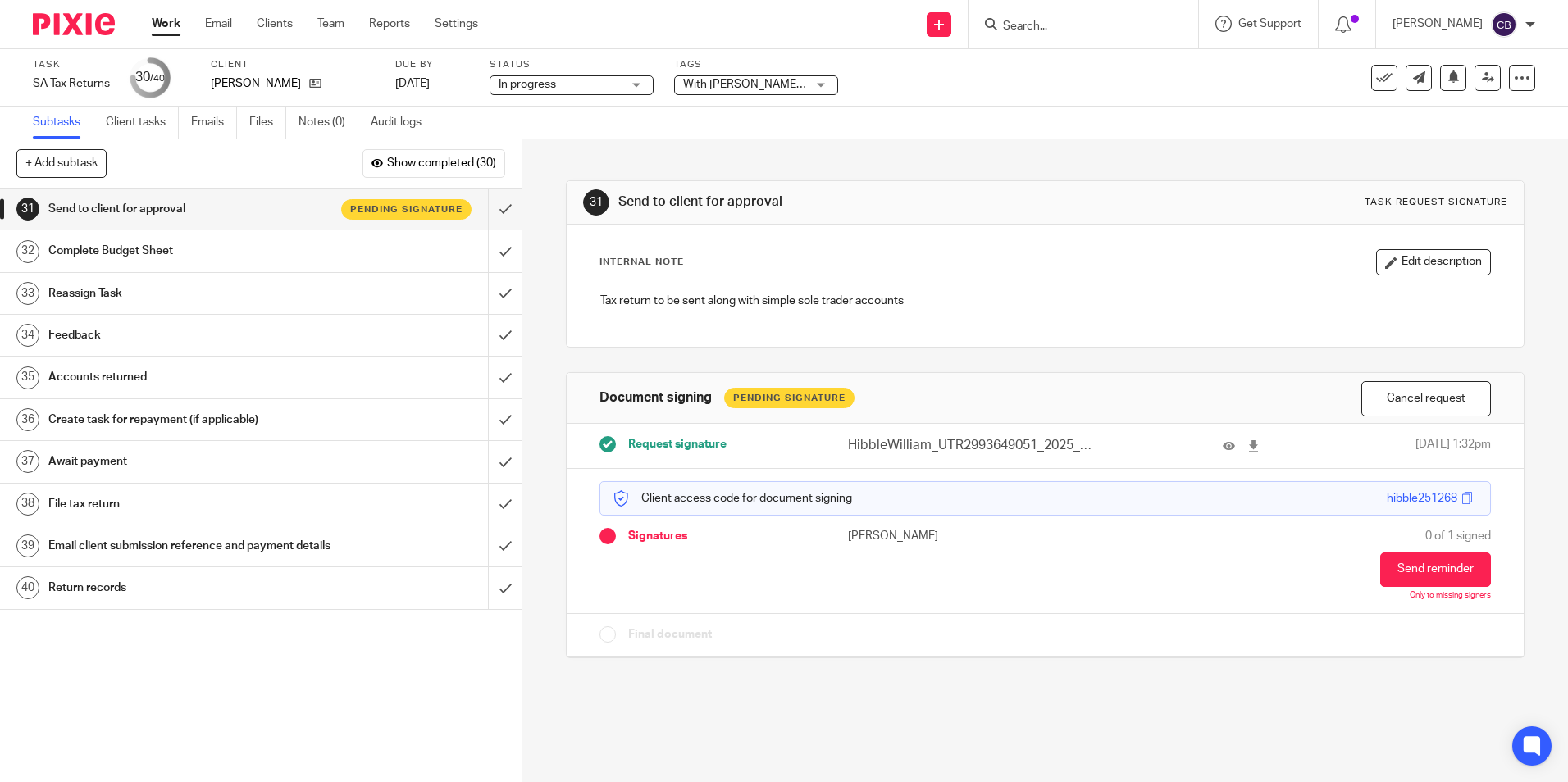
drag, startPoint x: 707, startPoint y: 145, endPoint x: 761, endPoint y: 97, distance: 72.2
click at [707, 145] on div "31 Send to client for approval Task request signature Internal Note Edit descri…" at bounding box center [1045, 407] width 958 height 536
click at [768, 84] on span "With [PERSON_NAME] for review" at bounding box center [768, 85] width 170 height 12
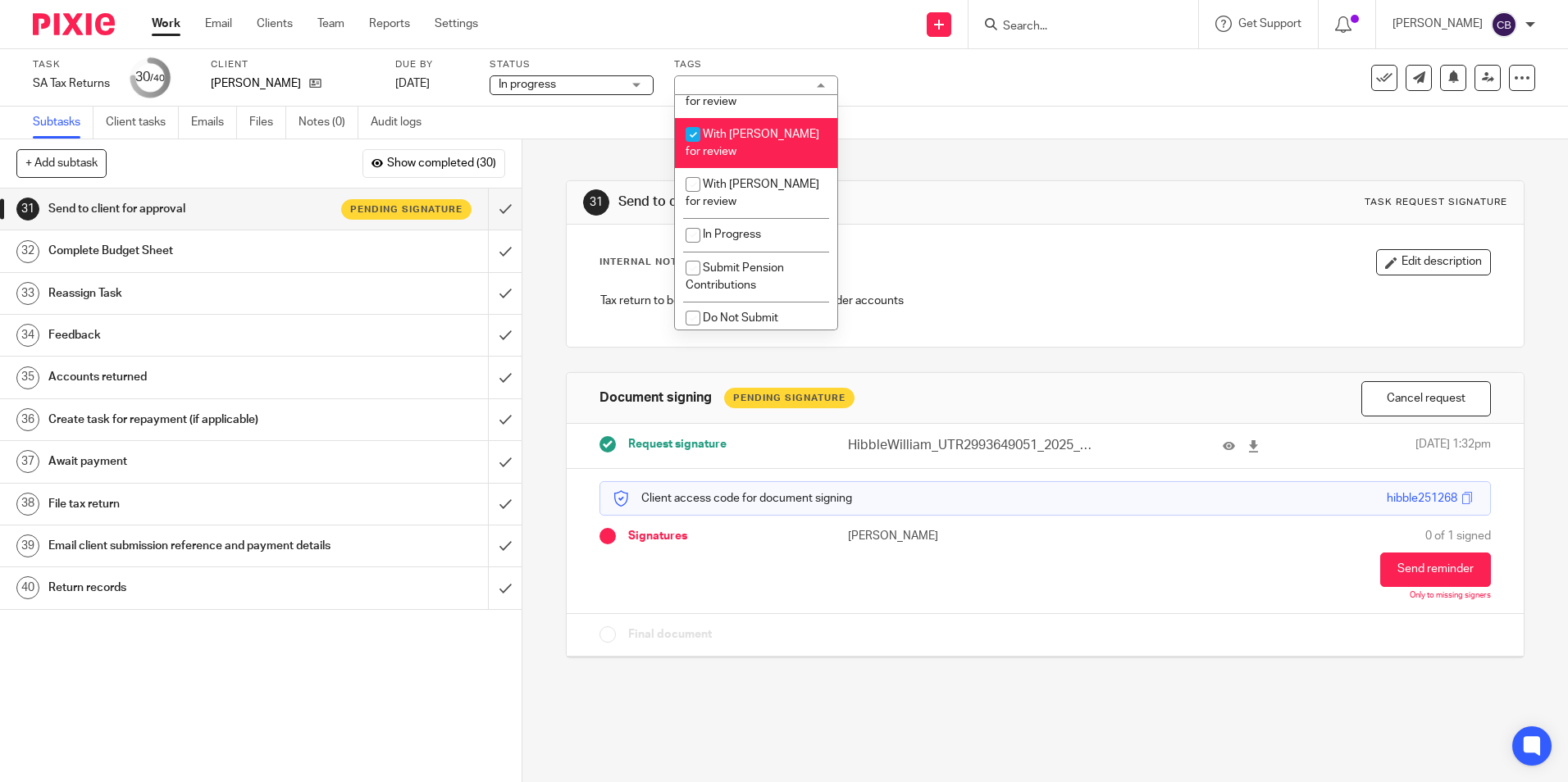
scroll to position [902, 0]
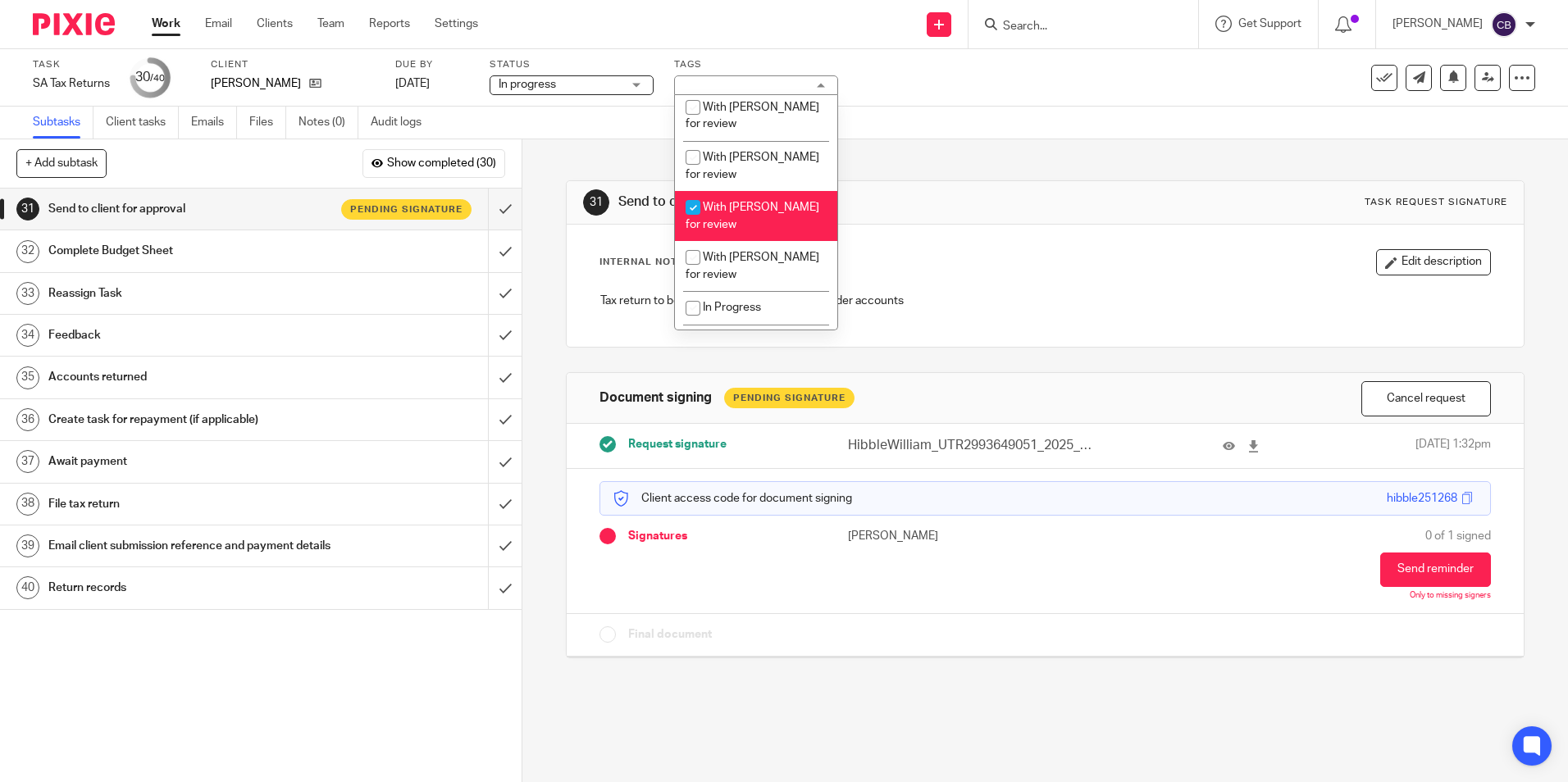
click at [749, 208] on li "With [PERSON_NAME] for review" at bounding box center [756, 216] width 162 height 50
checkbox input "false"
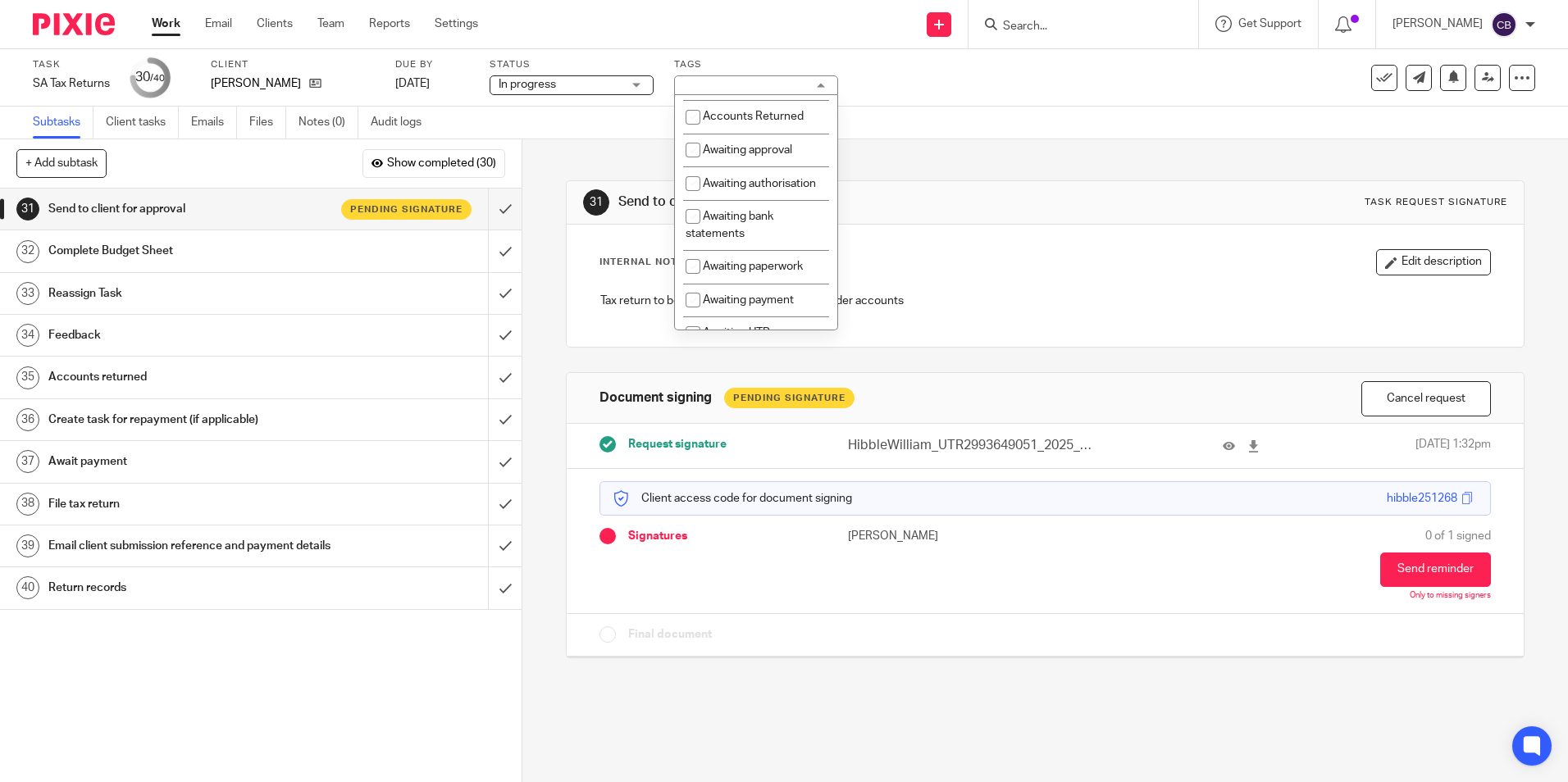
scroll to position [0, 0]
click at [763, 183] on span "Awaiting approval" at bounding box center [747, 178] width 89 height 12
checkbox input "true"
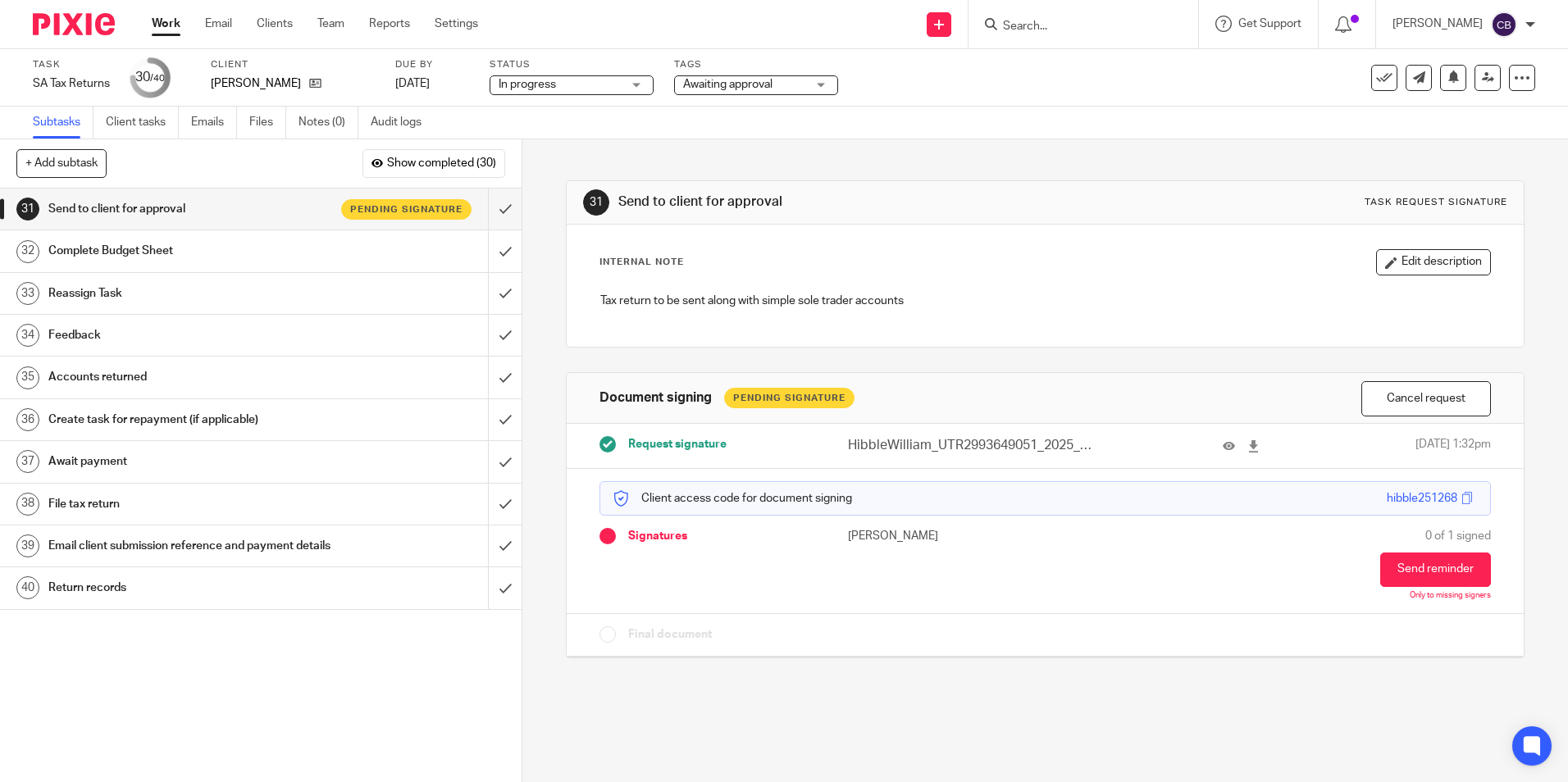
drag, startPoint x: 1019, startPoint y: 165, endPoint x: 1314, endPoint y: 138, distance: 296.2
click at [1034, 162] on div "31 Send to client for approval Task request signature Internal Note Edit descri…" at bounding box center [1045, 407] width 958 height 536
click at [1482, 82] on icon at bounding box center [1488, 77] width 12 height 12
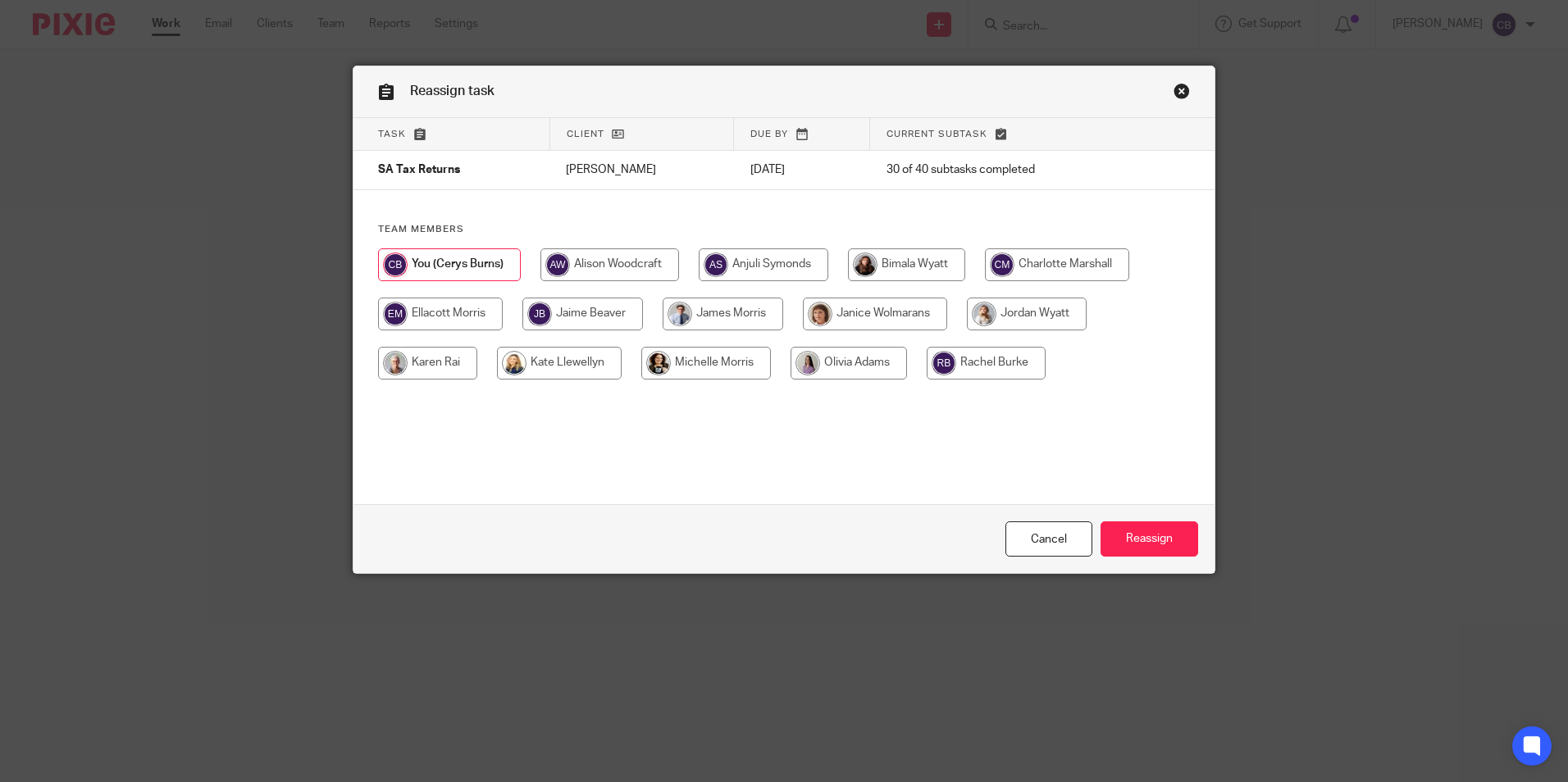
click at [1032, 313] on input "radio" at bounding box center [1027, 314] width 120 height 33
radio input "true"
click at [1143, 522] on div "Cancel Reassign" at bounding box center [784, 539] width 861 height 69
click at [1144, 524] on input "Reassign" at bounding box center [1149, 539] width 98 height 36
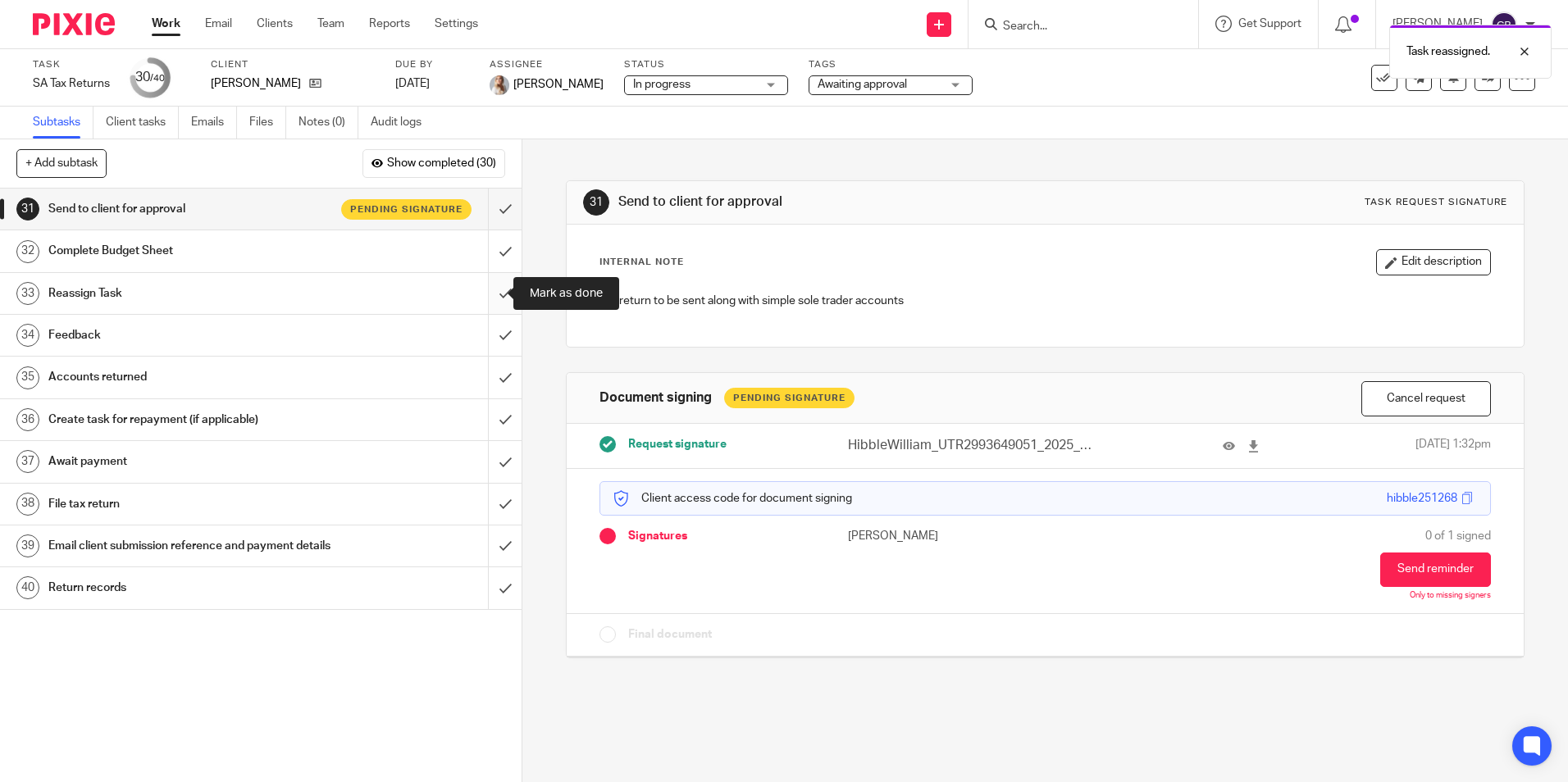
click at [484, 293] on input "submit" at bounding box center [260, 293] width 522 height 41
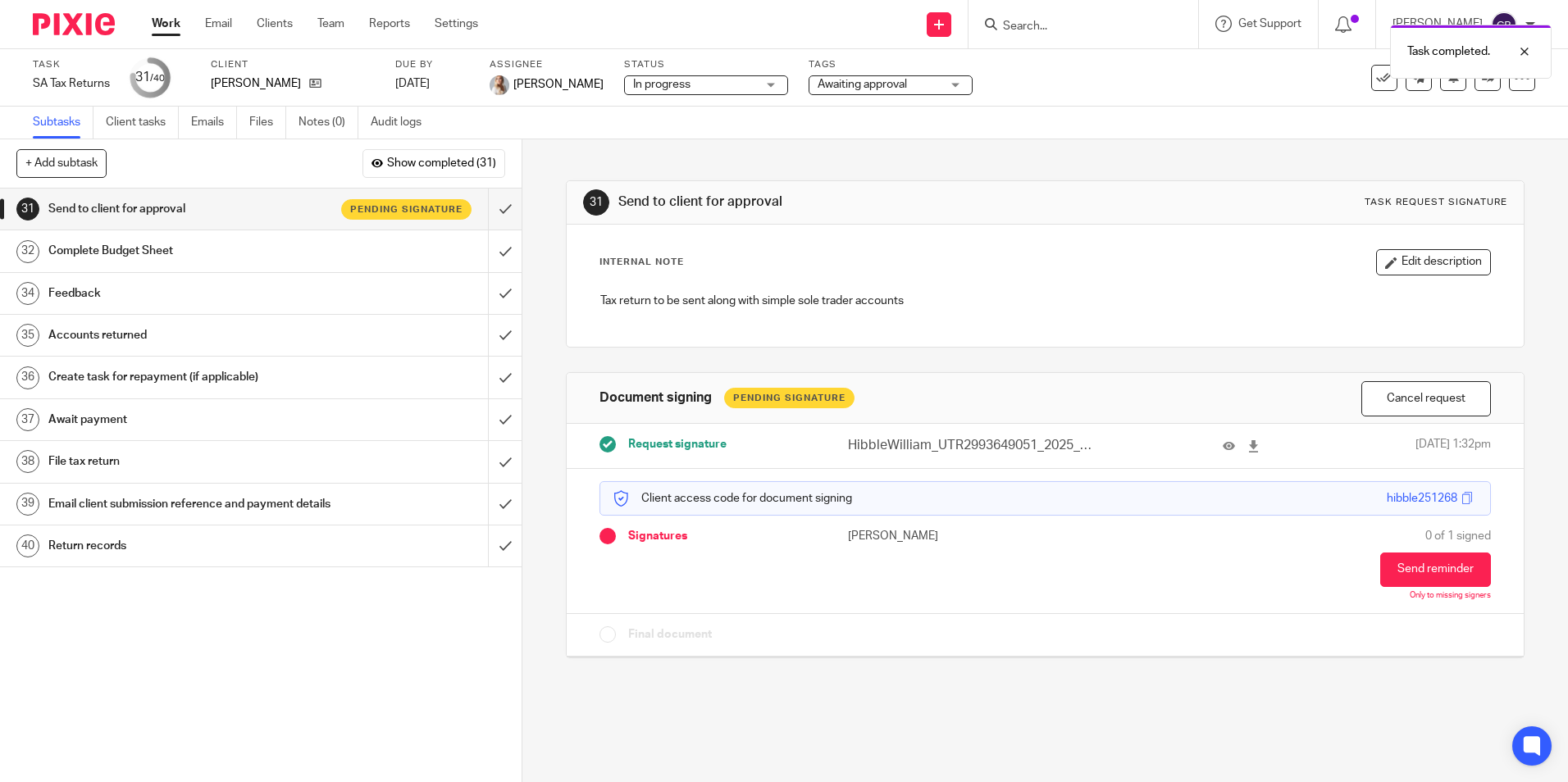
click at [544, 283] on div "31 Send to client for approval Task request signature Internal Note Edit descri…" at bounding box center [1045, 461] width 1045 height 643
click at [483, 245] on input "submit" at bounding box center [260, 250] width 522 height 41
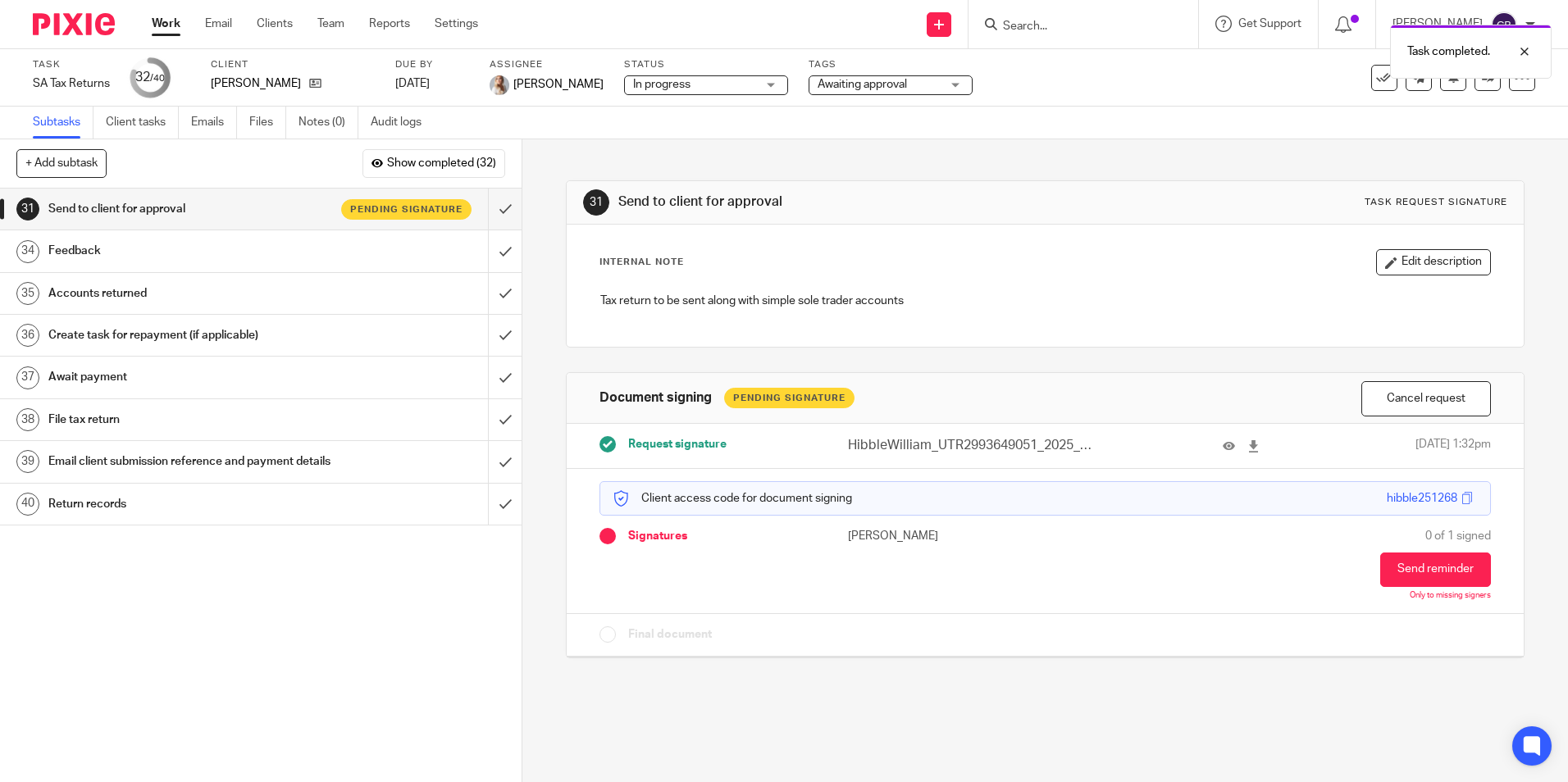
click at [381, 253] on div "Feedback" at bounding box center [260, 250] width 424 height 25
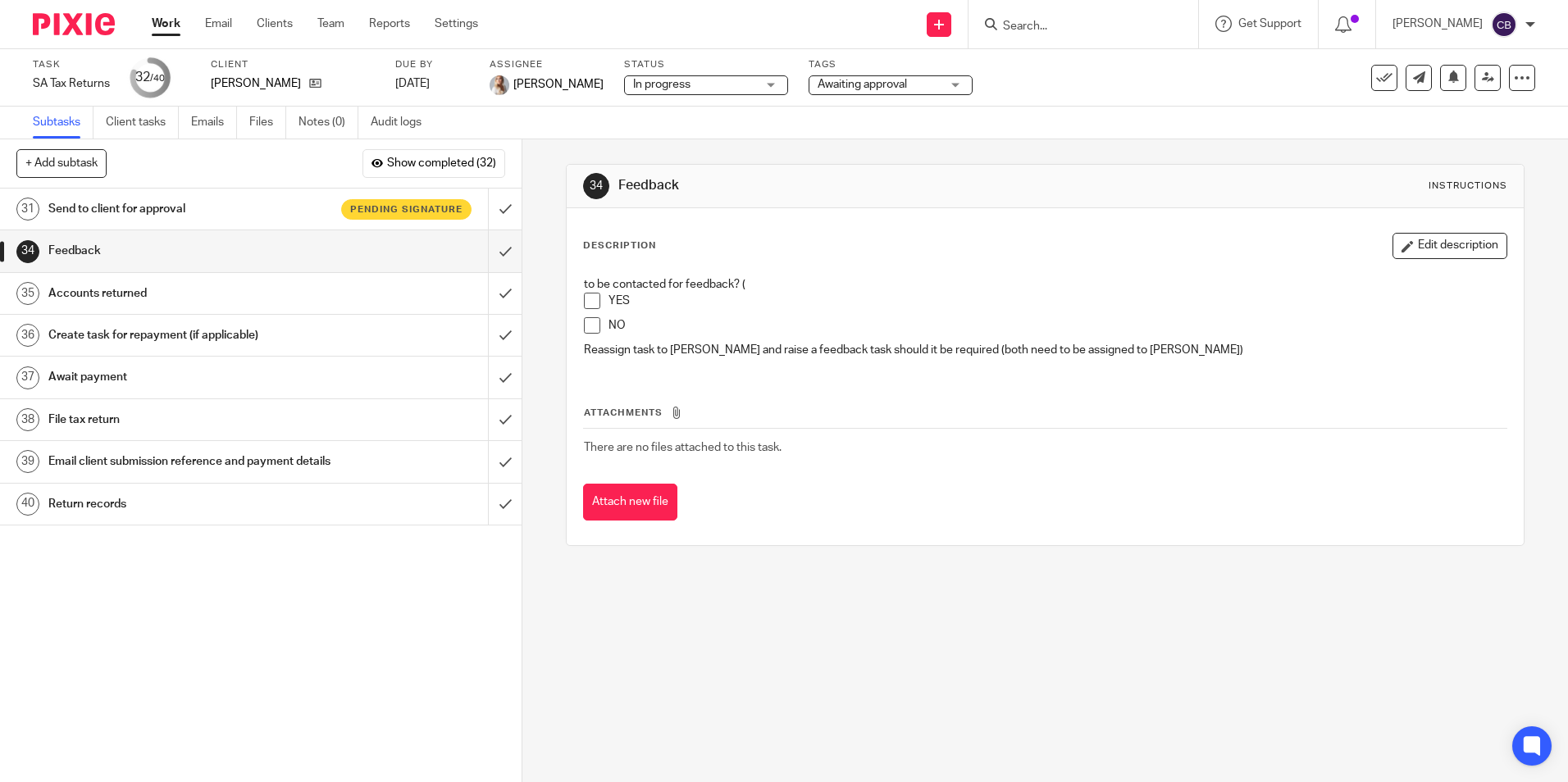
click at [586, 323] on span at bounding box center [592, 326] width 17 height 17
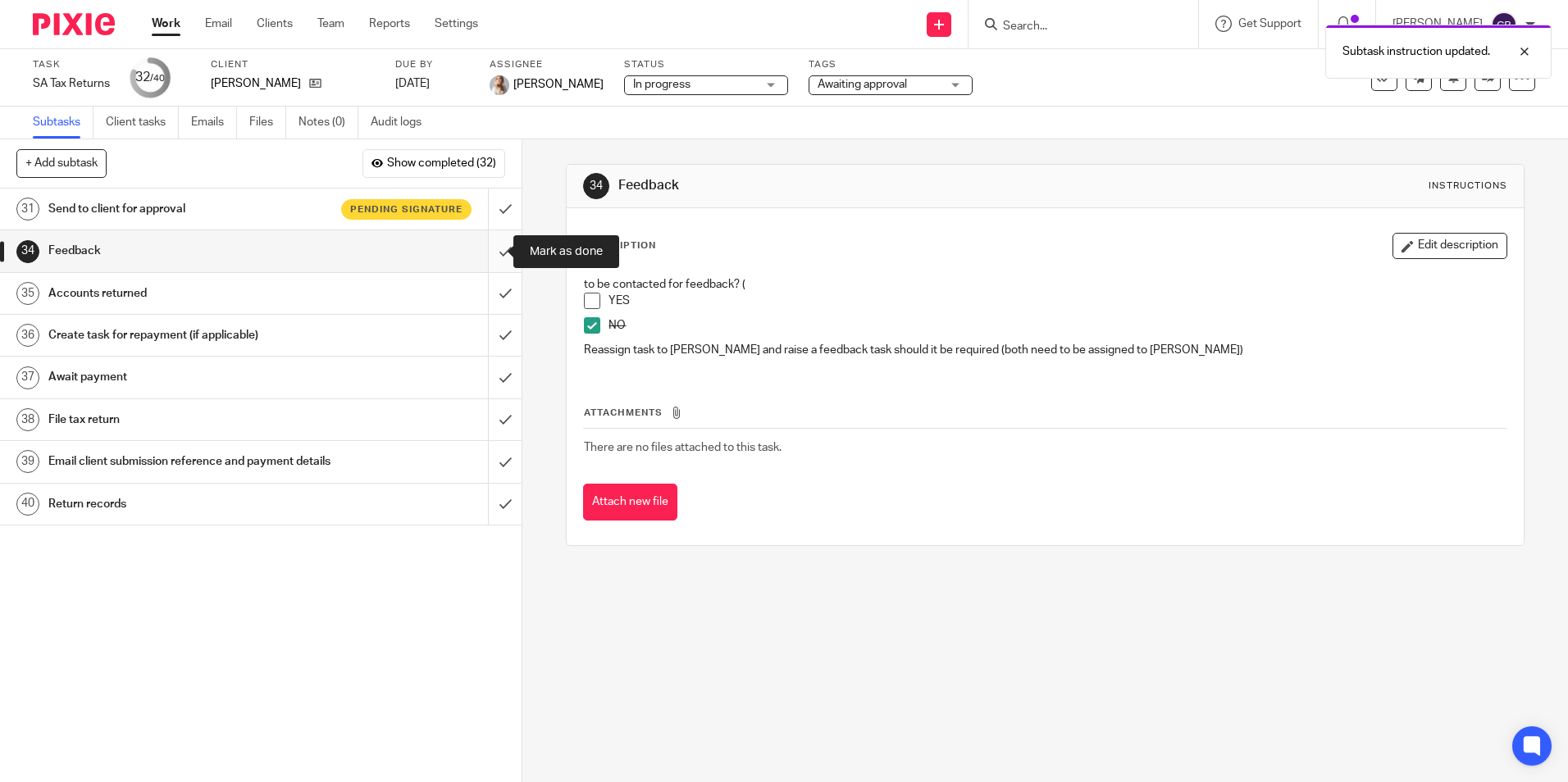
click at [495, 244] on input "submit" at bounding box center [260, 250] width 522 height 41
drag, startPoint x: 890, startPoint y: 667, endPoint x: 879, endPoint y: 667, distance: 11.0
click at [888, 667] on div "34 Feedback Instructions Description Edit description to be contacted for feedb…" at bounding box center [1045, 461] width 1045 height 643
drag, startPoint x: 835, startPoint y: 679, endPoint x: 1029, endPoint y: 711, distance: 196.6
click at [839, 679] on div "34 Feedback Instructions Description Edit description to be contacted for feedb…" at bounding box center [1045, 461] width 1045 height 643
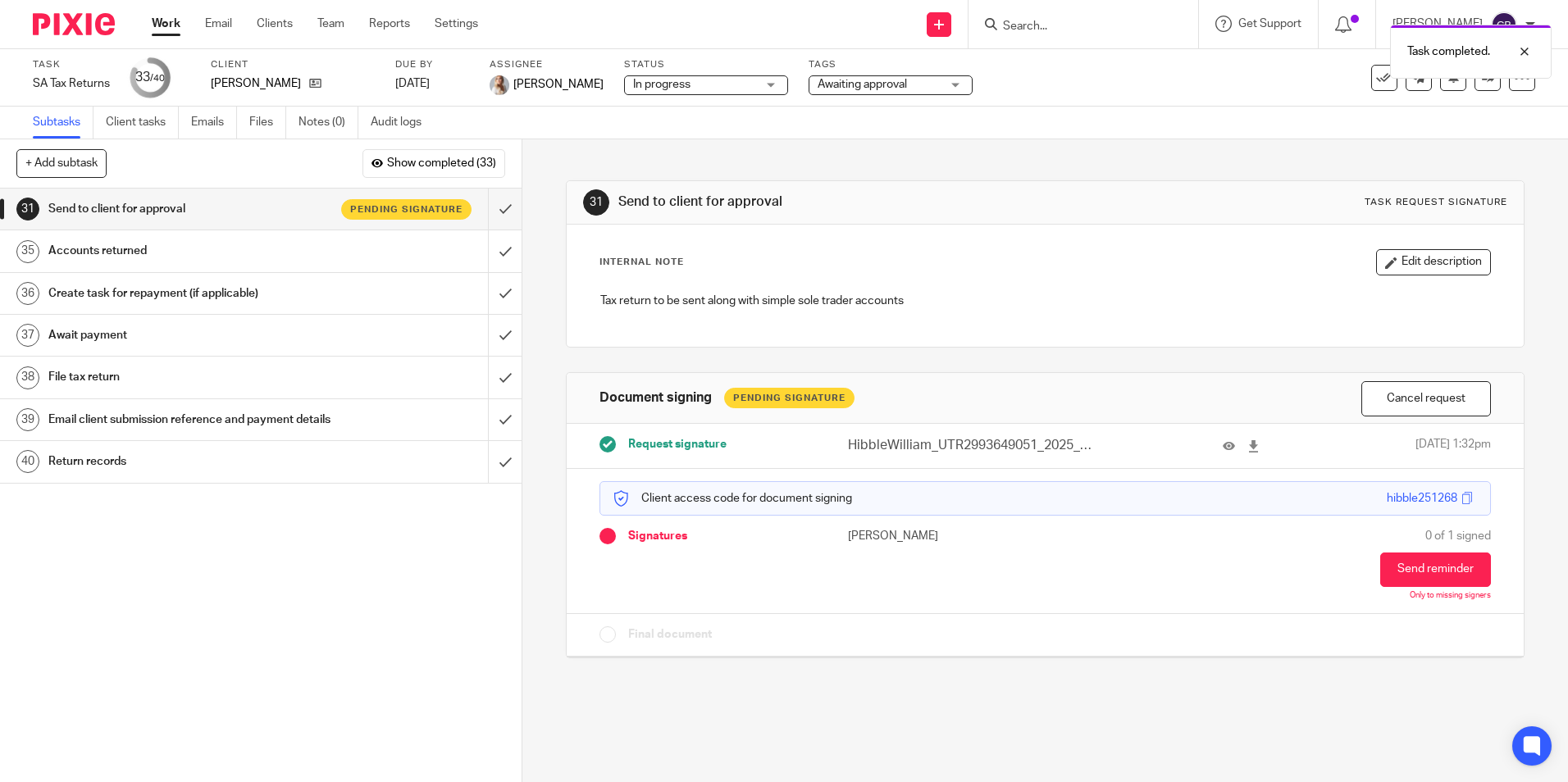
click at [566, 148] on div "31 Send to client for approval Task request signature Internal Note Edit descri…" at bounding box center [1045, 407] width 958 height 536
click at [165, 22] on link "Work" at bounding box center [165, 24] width 29 height 17
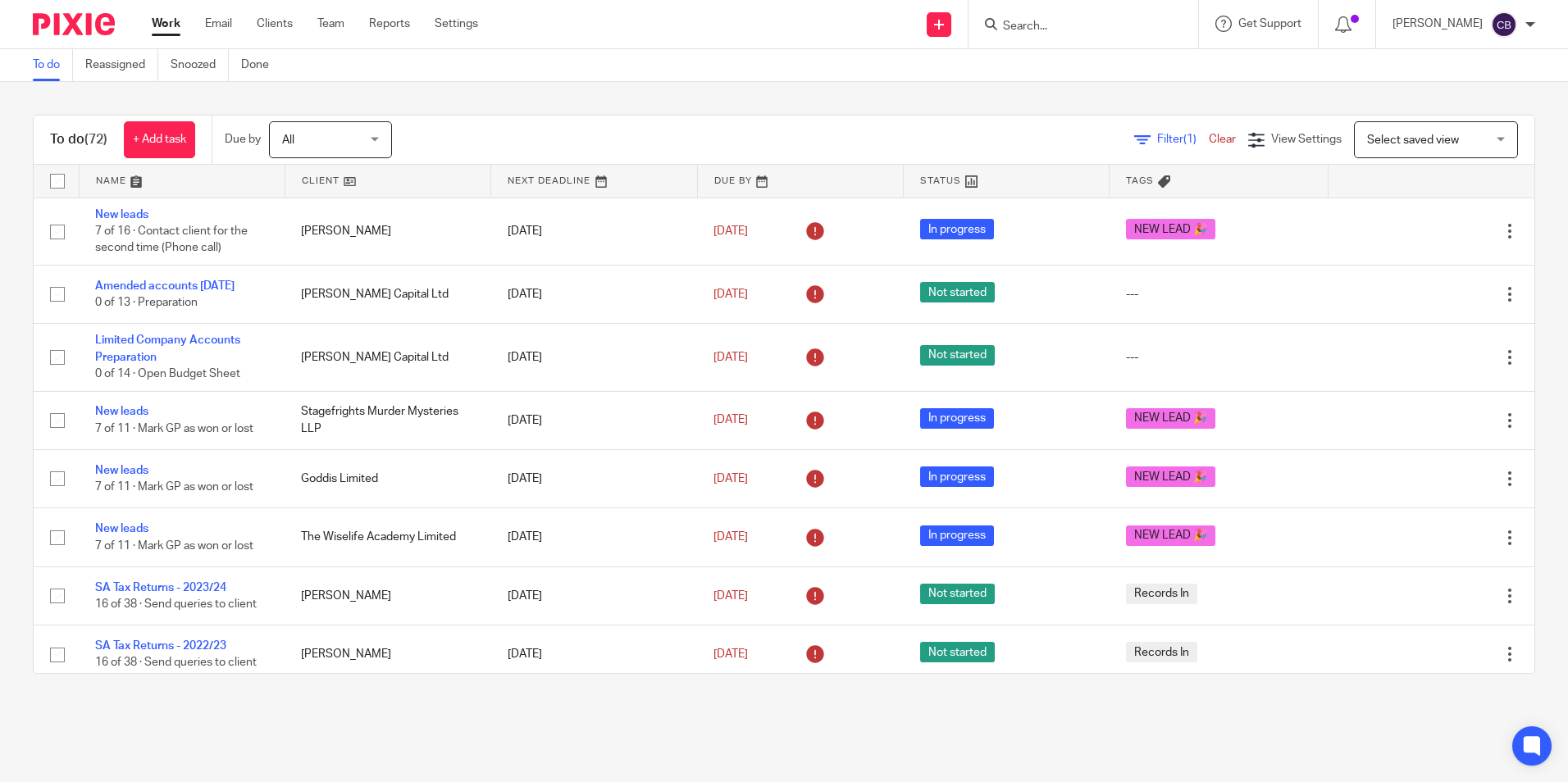
click at [1138, 145] on div "Filter (1) Clear" at bounding box center [1191, 140] width 114 height 17
click at [1157, 143] on span "Filter (1)" at bounding box center [1183, 140] width 51 height 12
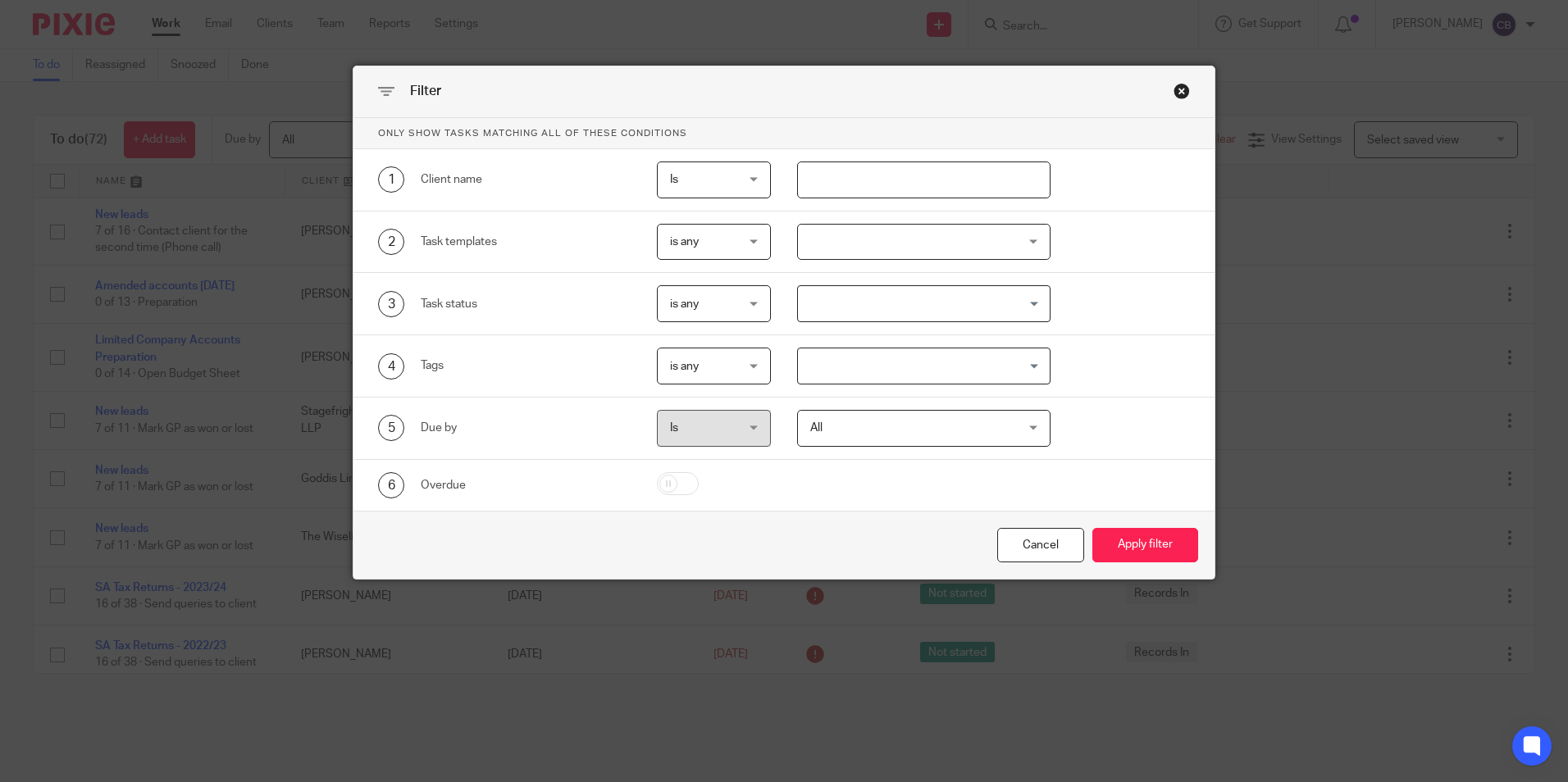
click at [993, 180] on input "text" at bounding box center [924, 179] width 253 height 37
type input "[PERSON_NAME]"
click at [1093, 529] on button "Apply filter" at bounding box center [1145, 546] width 106 height 36
